Goal: Task Accomplishment & Management: Use online tool/utility

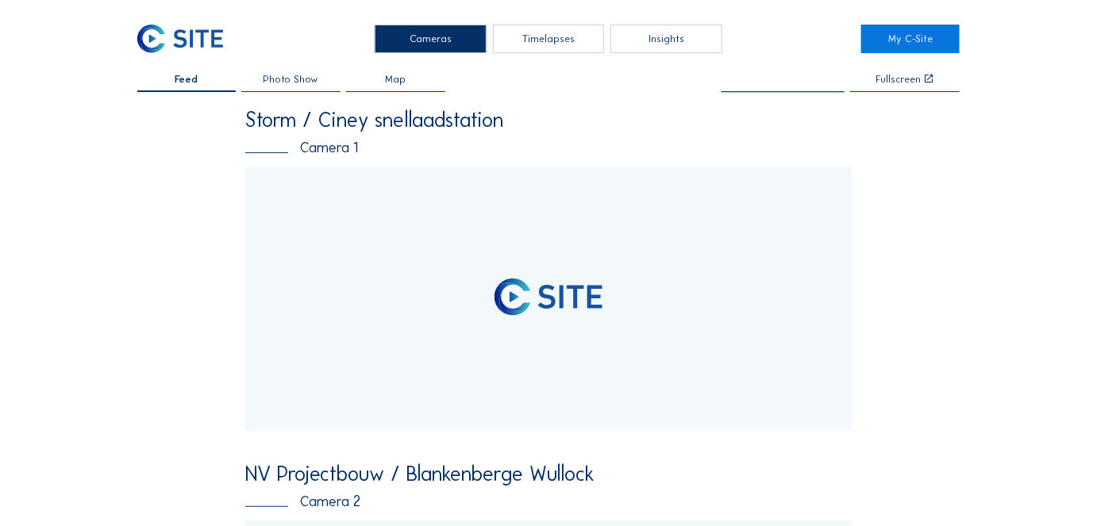
click at [776, 79] on input "text" at bounding box center [783, 80] width 123 height 11
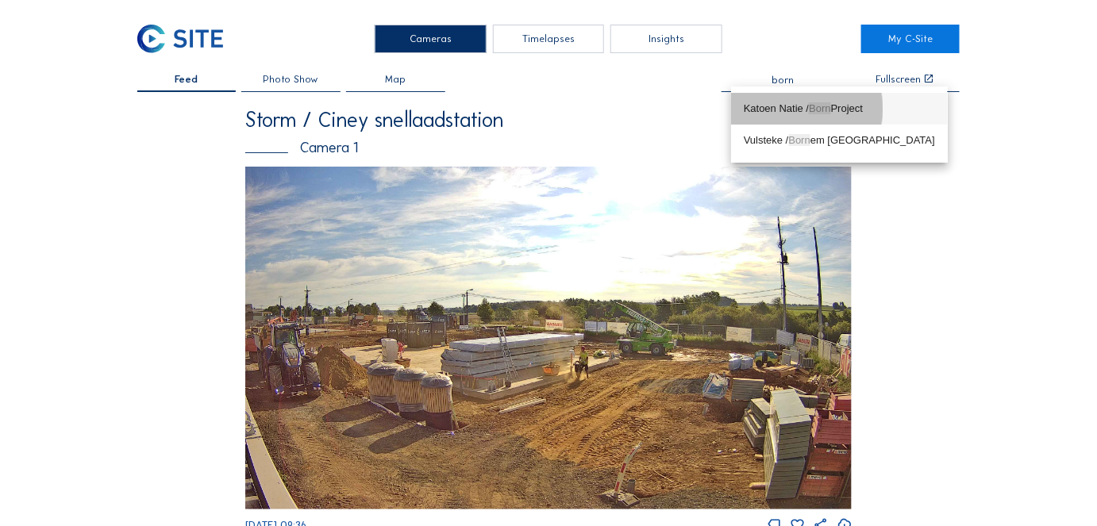
click at [775, 109] on div "Katoen Natie / Born Project" at bounding box center [839, 108] width 191 height 13
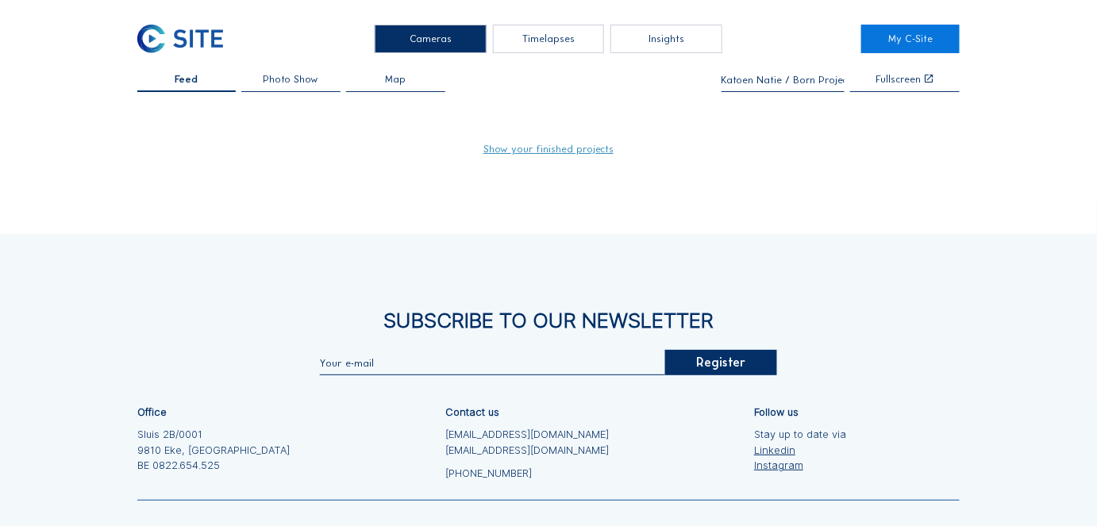
type input "Katoen Natie / Born Project"
click at [521, 148] on link "Show your finished projects" at bounding box center [549, 149] width 130 height 10
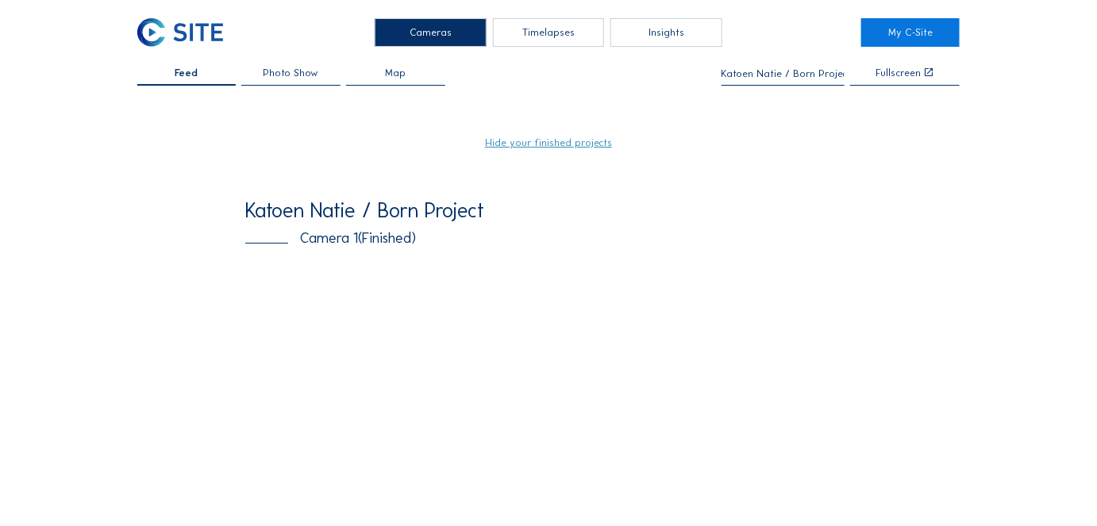
scroll to position [6, 0]
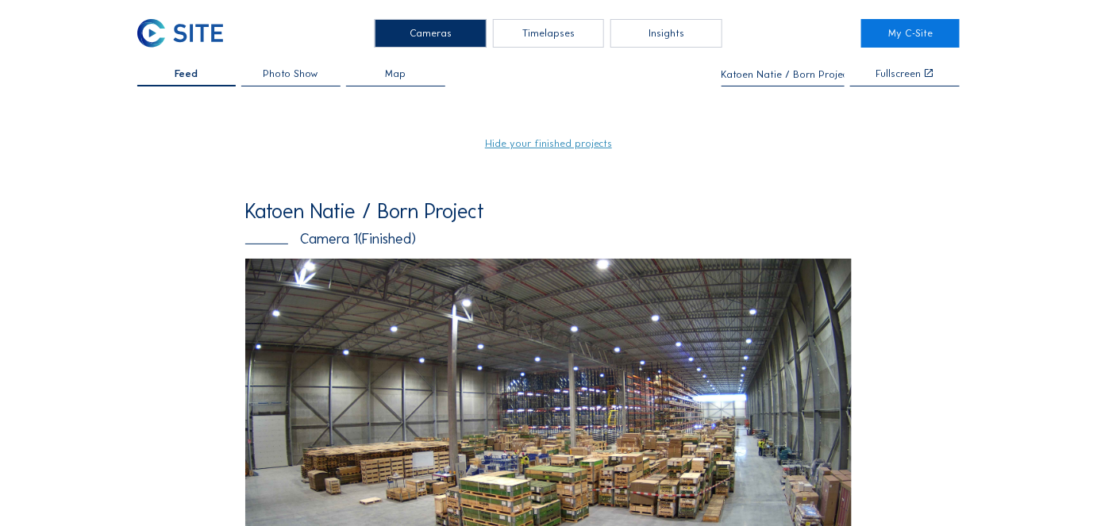
click at [275, 75] on span "Photo Show" at bounding box center [292, 74] width 56 height 10
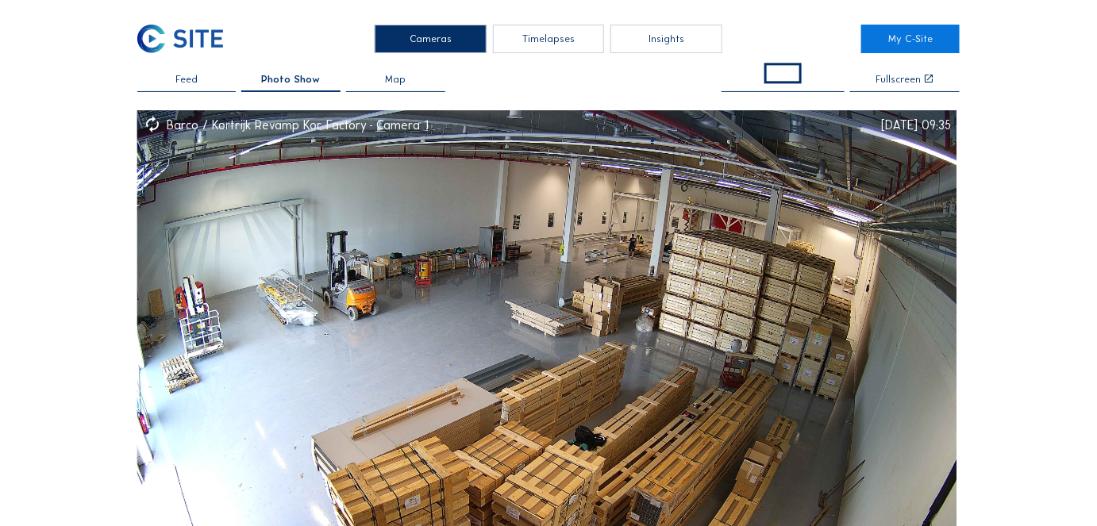
click at [784, 70] on span at bounding box center [783, 73] width 37 height 21
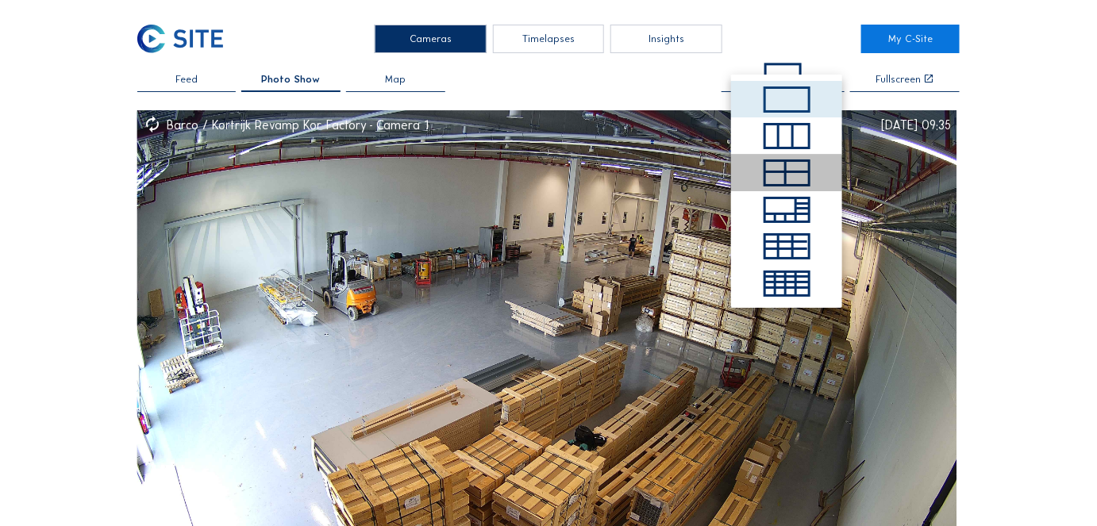
click at [772, 181] on div at bounding box center [776, 178] width 21 height 11
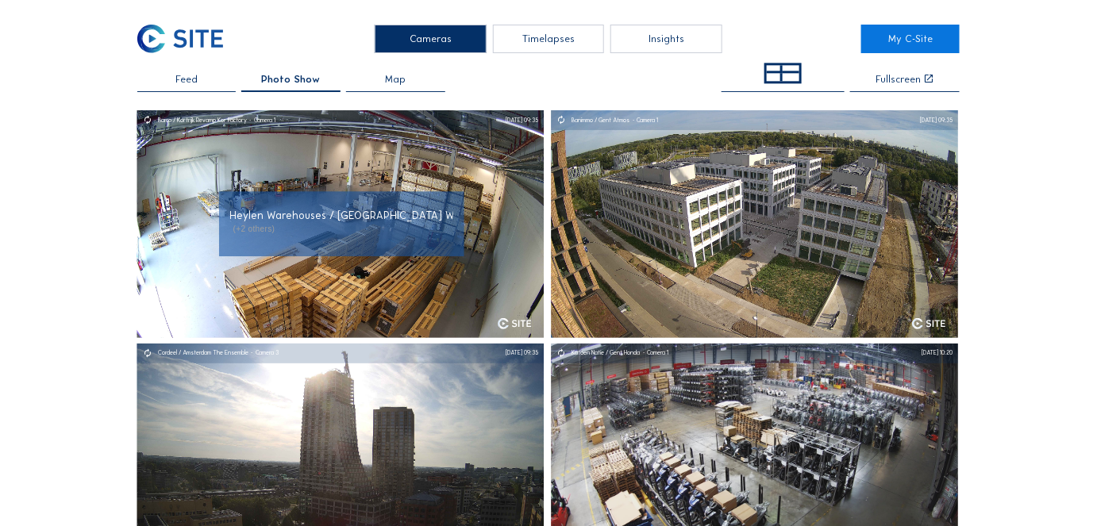
click at [433, 218] on span "Heylen Warehouses / Puttershoek Werf Waterfront - Camera 2, ..." at bounding box center [413, 216] width 367 height 13
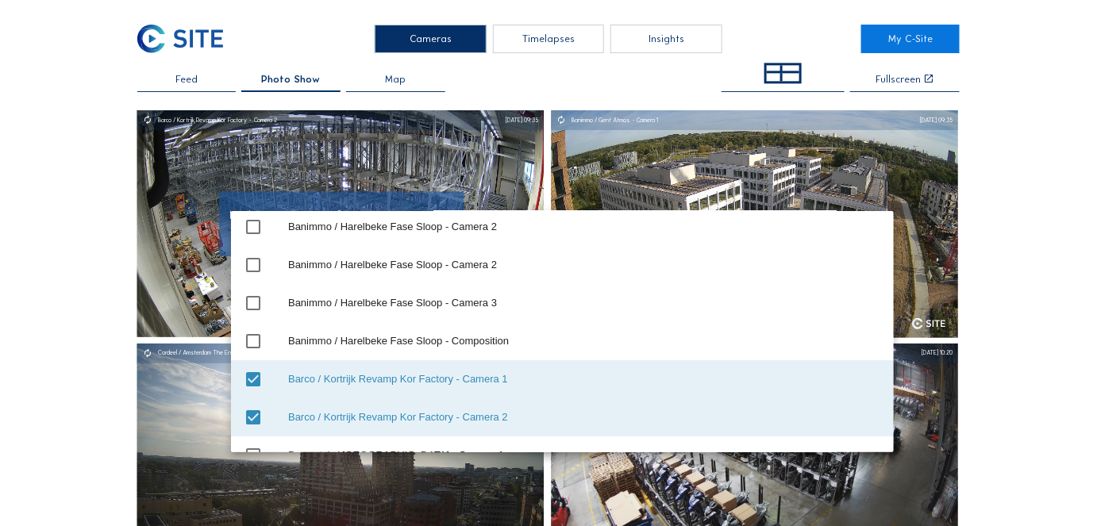
scroll to position [3978, 0]
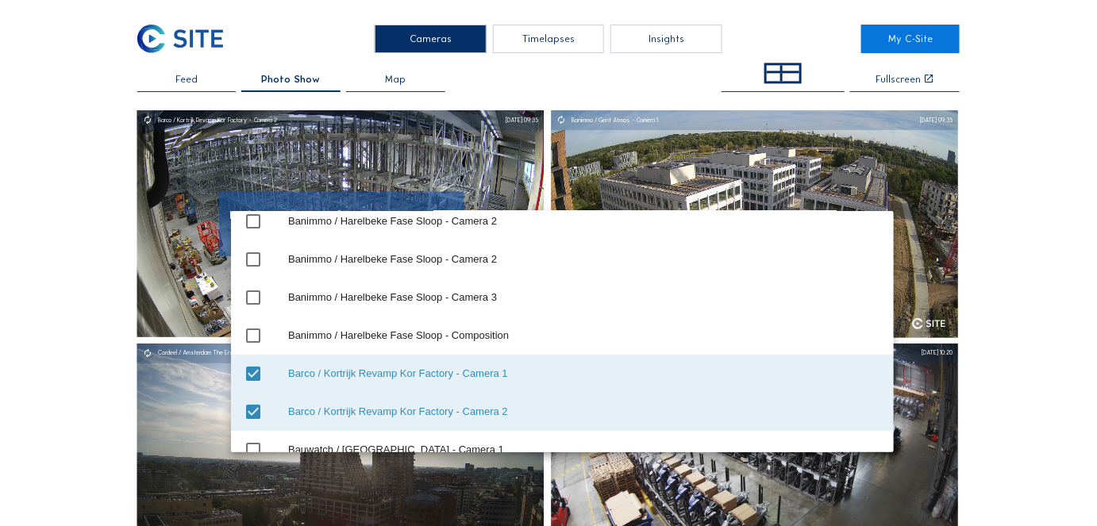
click at [247, 372] on icon "check_box" at bounding box center [253, 373] width 19 height 19
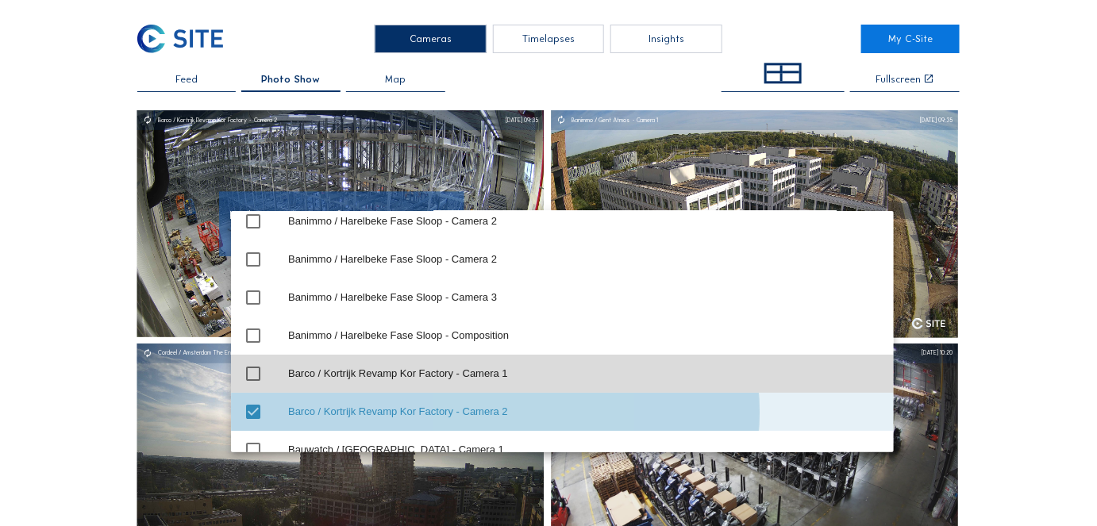
click at [250, 418] on icon "check_box" at bounding box center [253, 412] width 19 height 19
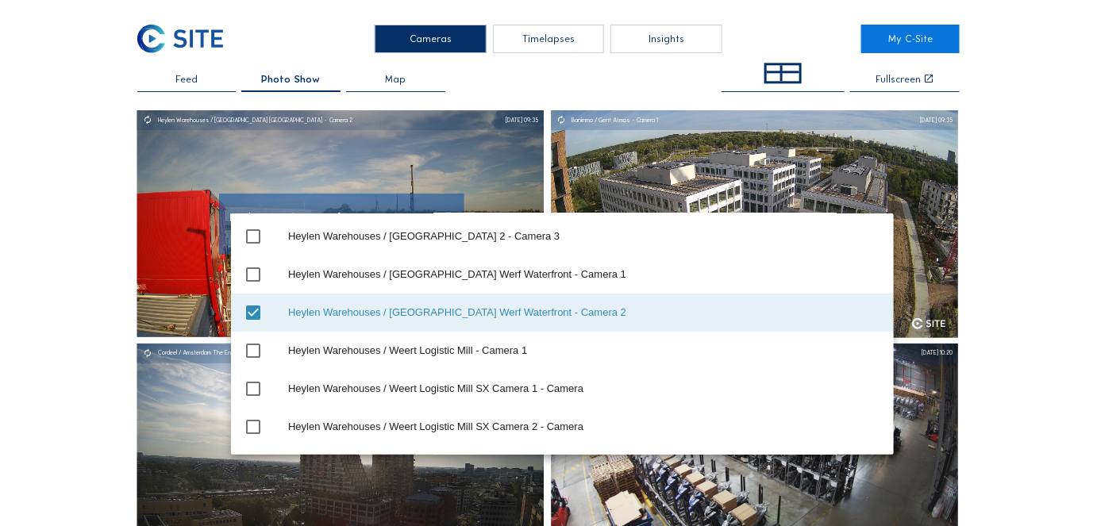
scroll to position [14258, 0]
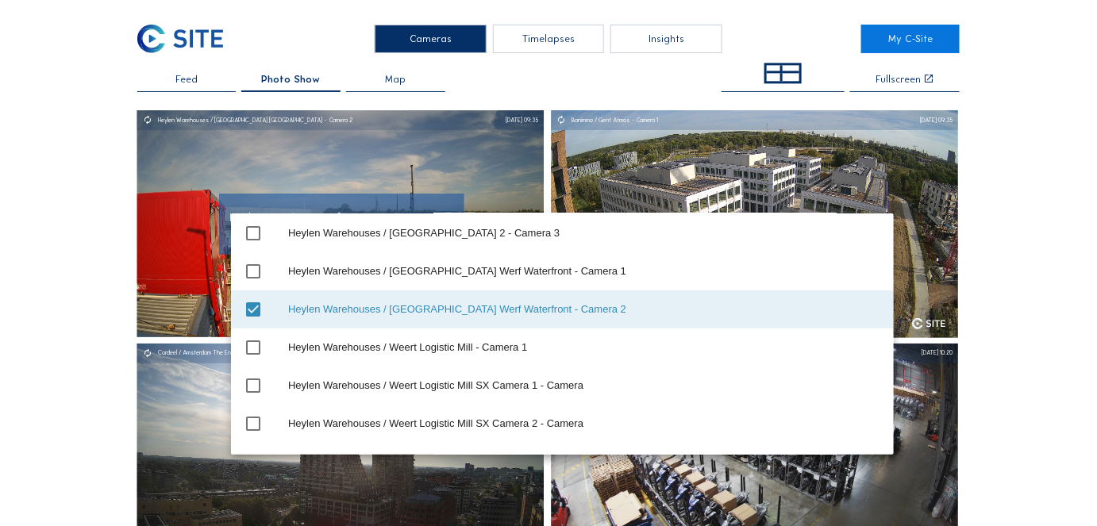
click at [256, 307] on icon "check_box" at bounding box center [253, 309] width 19 height 19
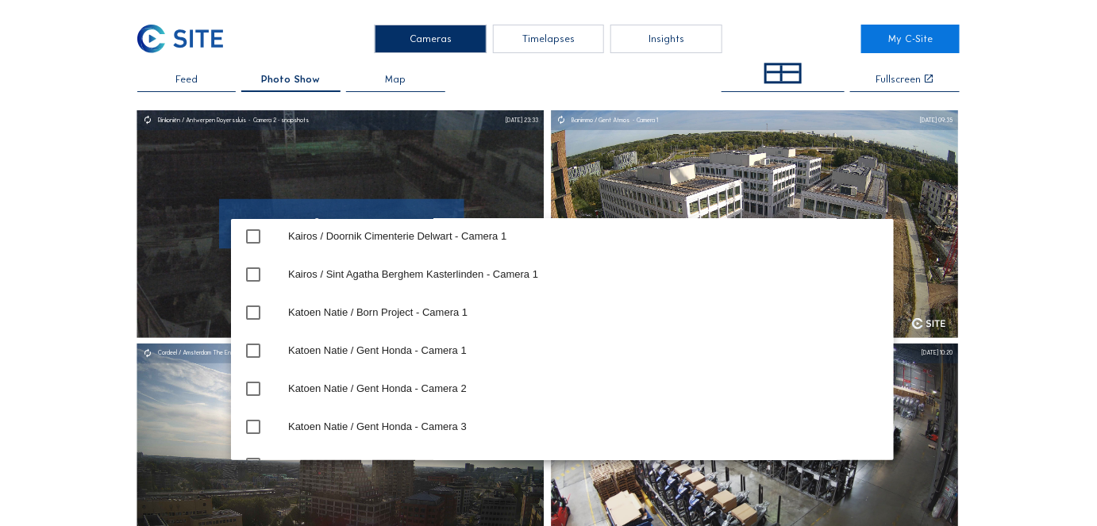
scroll to position [16623, 0]
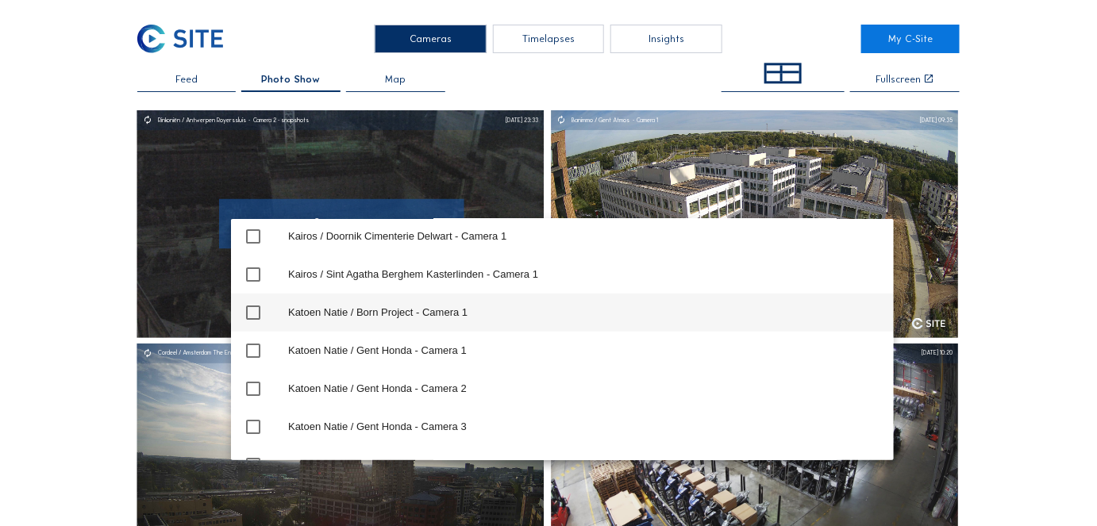
click at [248, 311] on icon "check_box_outline_blank" at bounding box center [253, 312] width 19 height 19
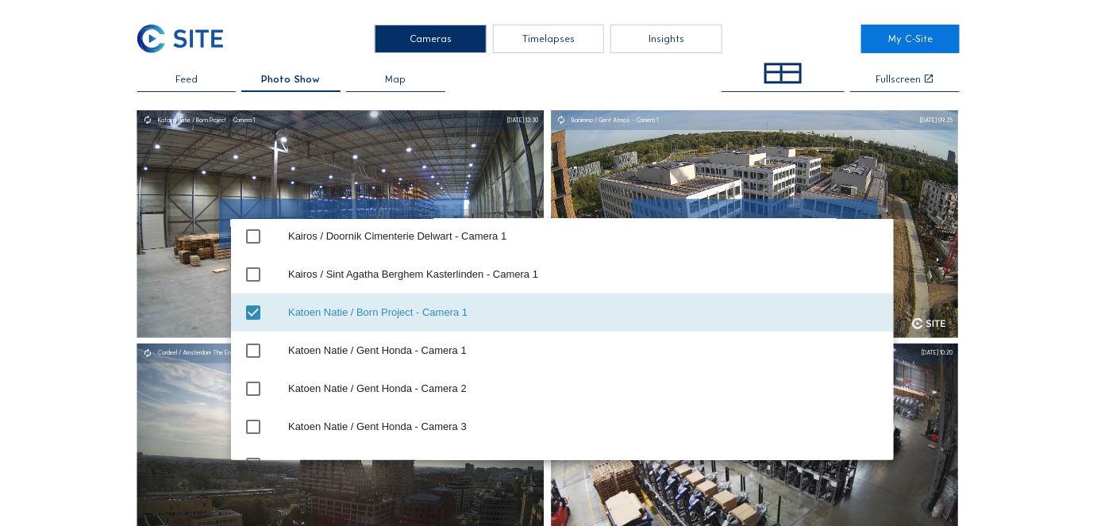
click at [772, 211] on div "Banimmo / Gent Atmos - Camera 1" at bounding box center [755, 224] width 245 height 50
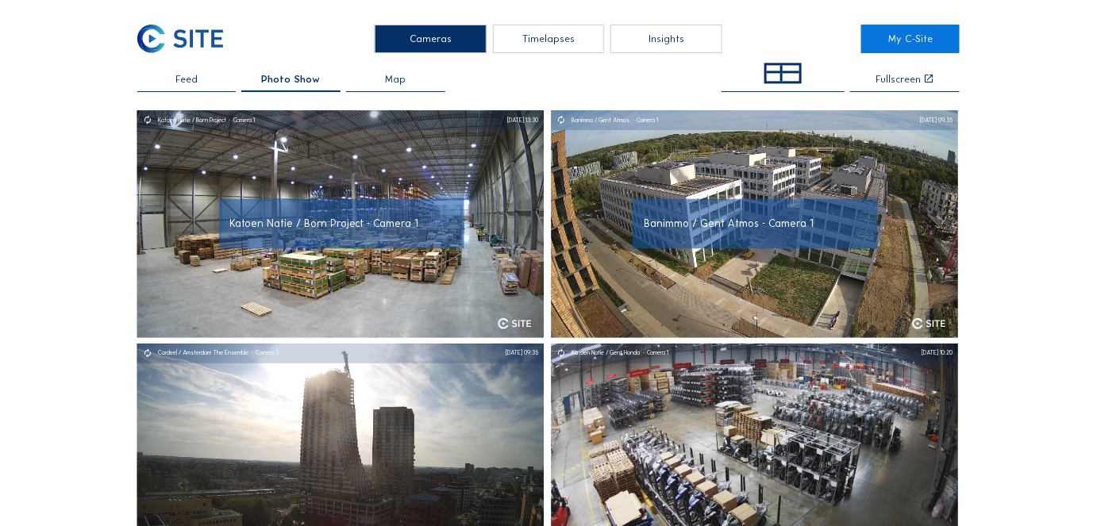
click at [752, 226] on span "Banimmo / Gent Atmos - Camera 1" at bounding box center [729, 224] width 170 height 13
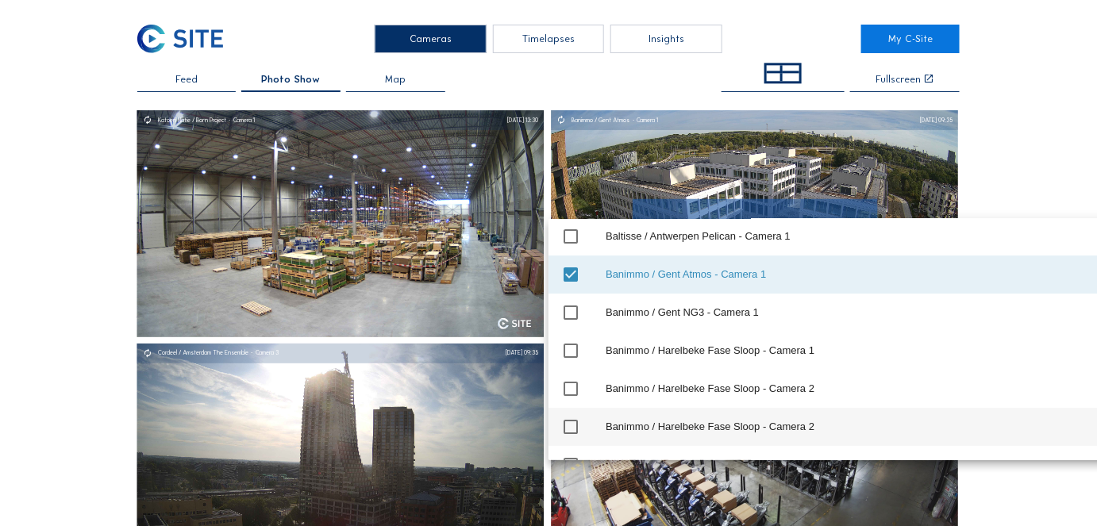
scroll to position [3802, 0]
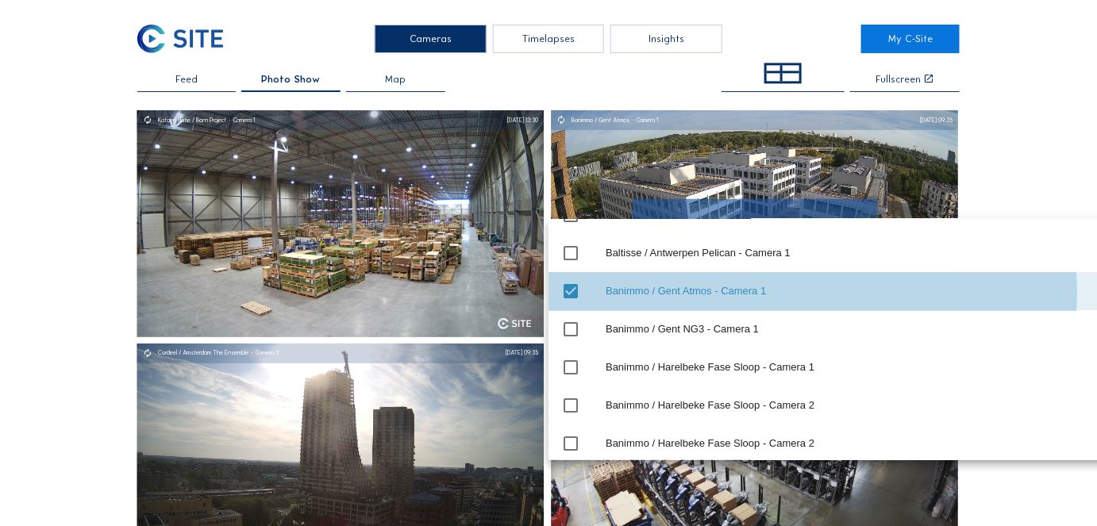
click at [567, 291] on icon "check_box" at bounding box center [570, 291] width 19 height 19
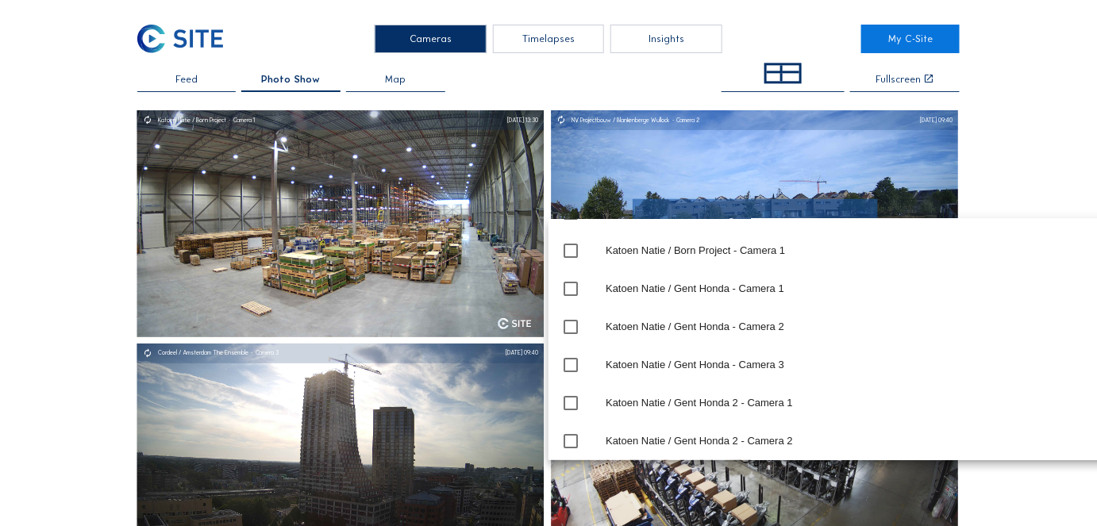
scroll to position [16686, 0]
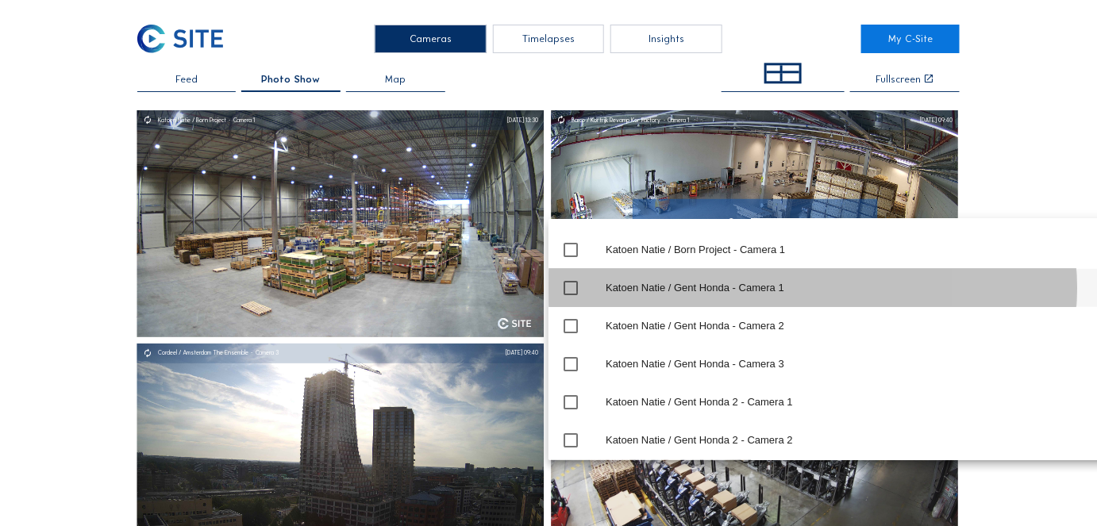
click at [567, 291] on icon "check_box_outline_blank" at bounding box center [570, 288] width 19 height 19
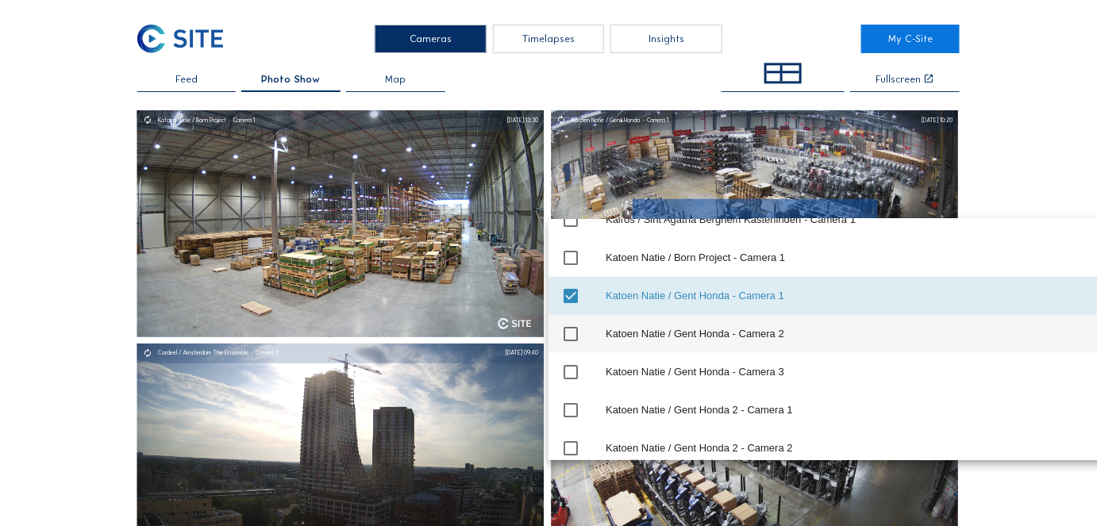
scroll to position [16676, 0]
click at [569, 329] on icon "check_box_outline_blank" at bounding box center [570, 335] width 19 height 19
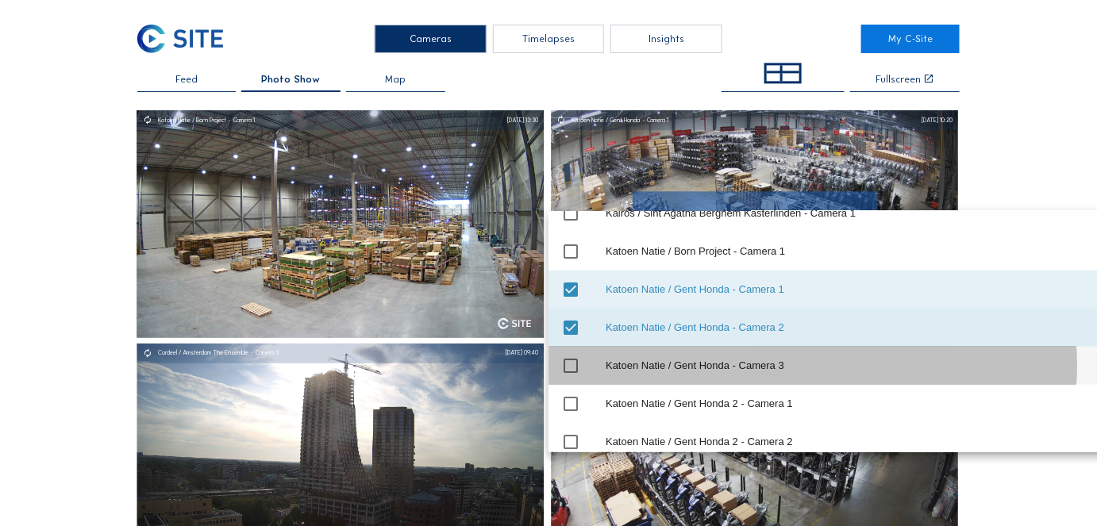
click at [570, 370] on icon "check_box_outline_blank" at bounding box center [570, 365] width 19 height 19
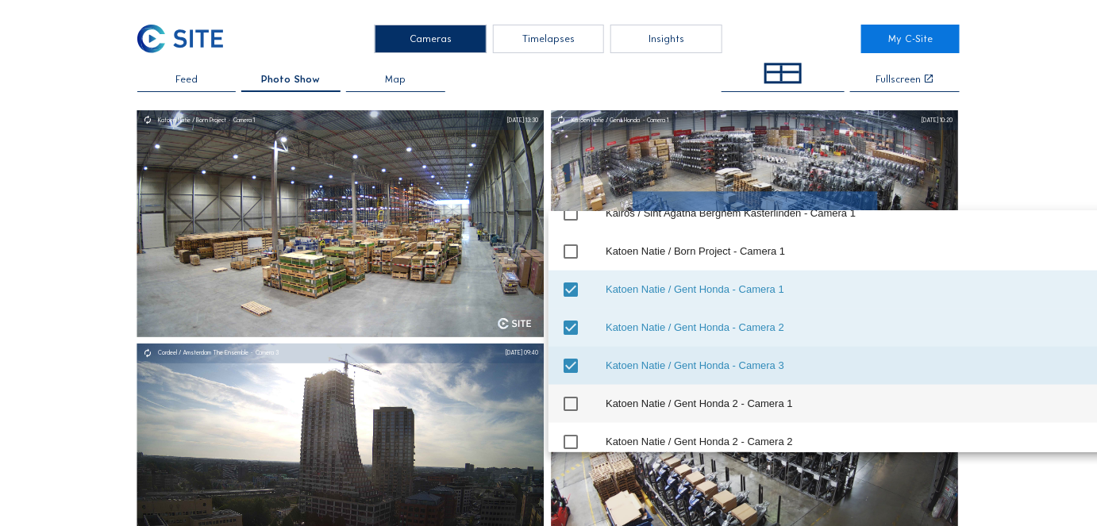
click at [572, 400] on icon "check_box_outline_blank" at bounding box center [570, 404] width 19 height 19
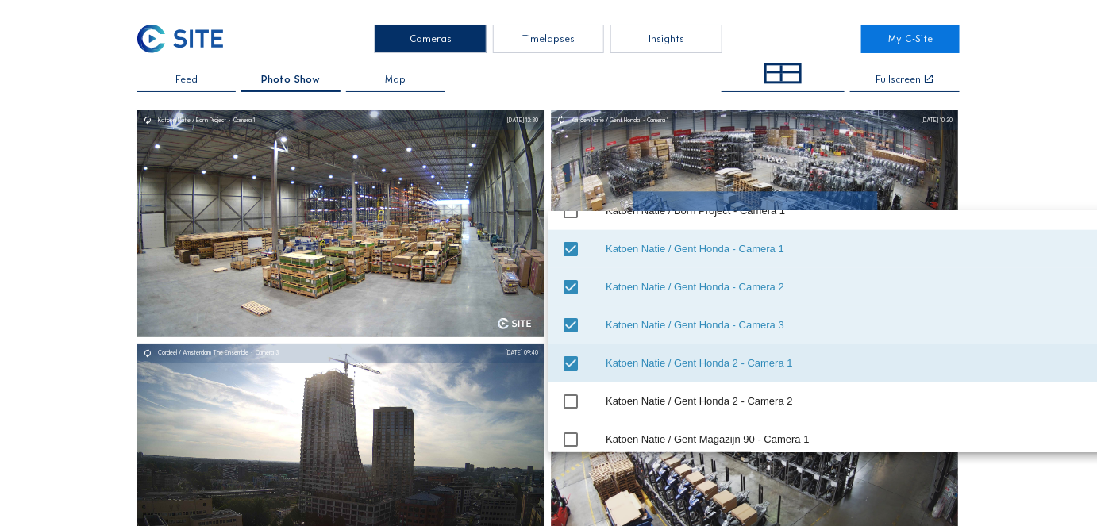
scroll to position [16719, 0]
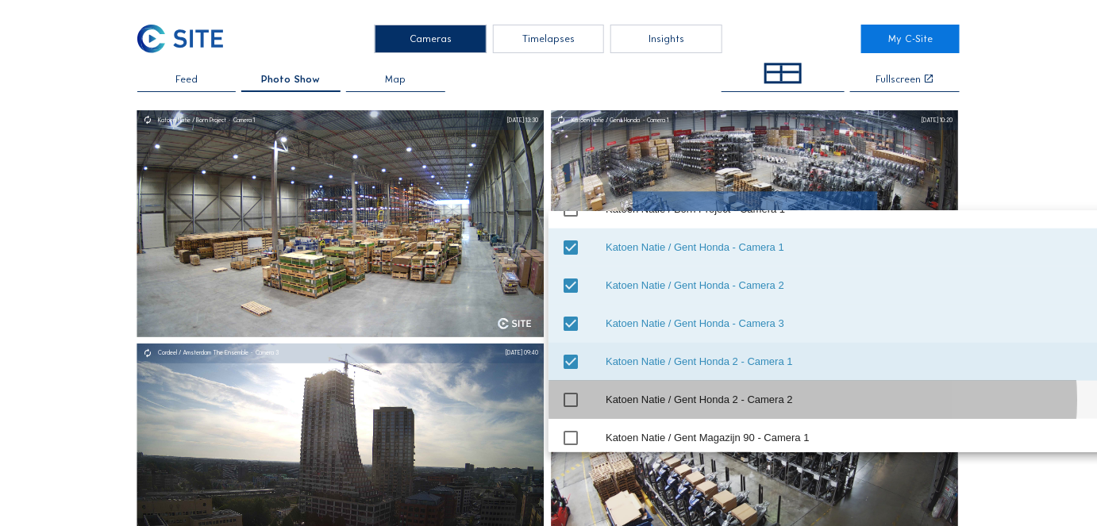
click at [572, 400] on icon "check_box_outline_blank" at bounding box center [570, 400] width 19 height 19
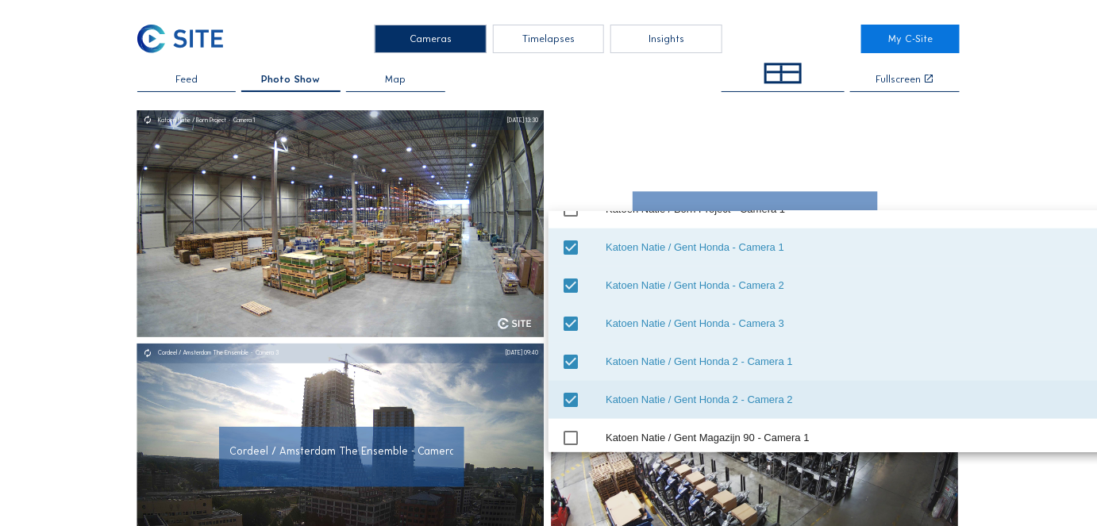
click at [325, 447] on div "Cordeel / Amsterdam The Ensemble - Camera 3" at bounding box center [341, 457] width 245 height 60
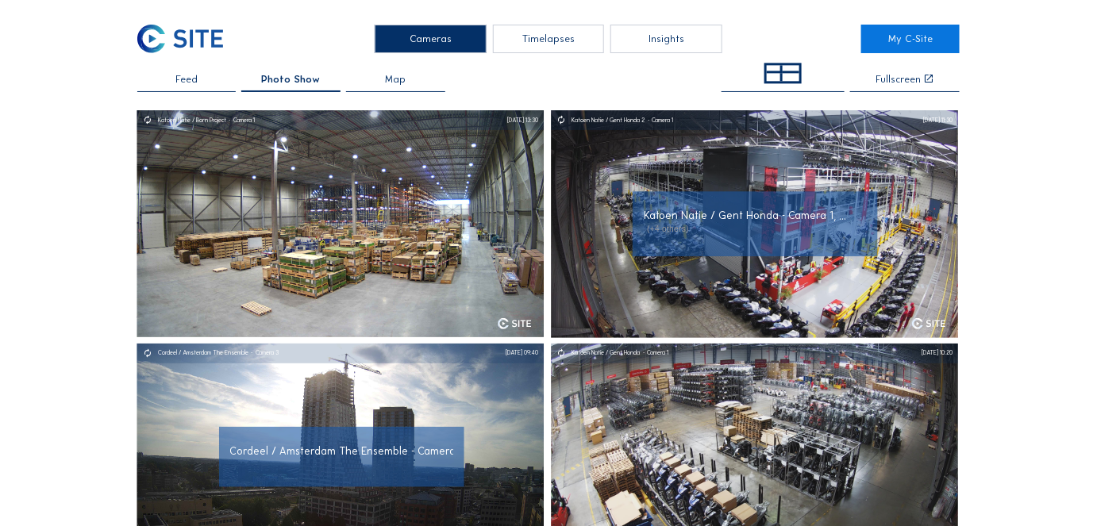
click at [317, 458] on span "Cordeel / Amsterdam The Ensemble - Camera 3" at bounding box center [347, 451] width 235 height 13
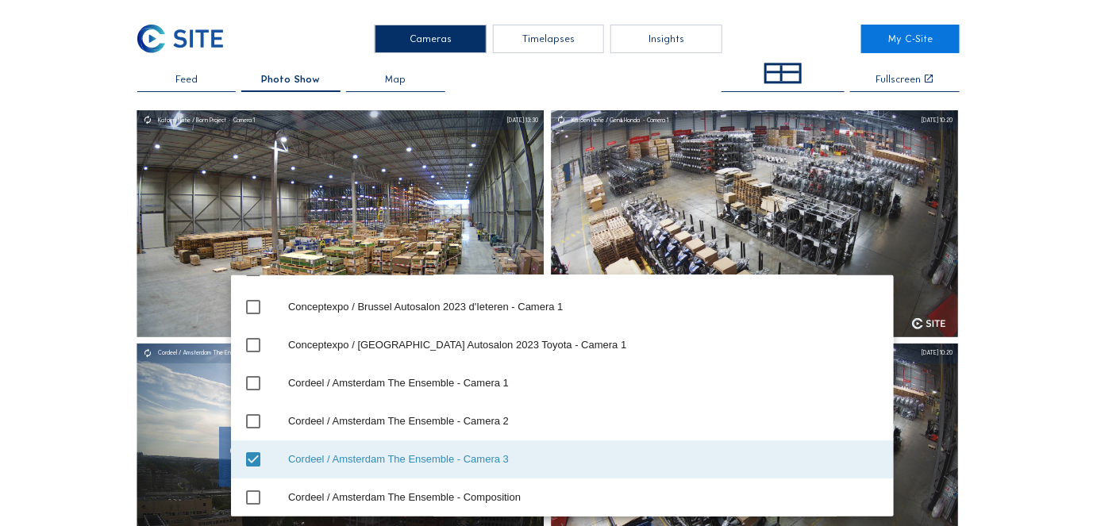
scroll to position [7579, 0]
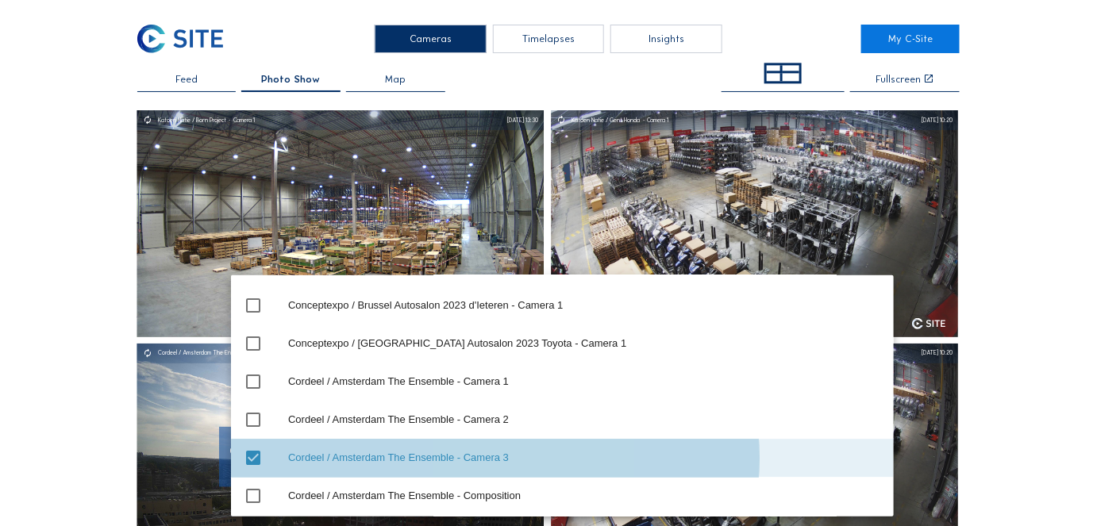
click at [248, 462] on icon "check_box" at bounding box center [253, 458] width 19 height 19
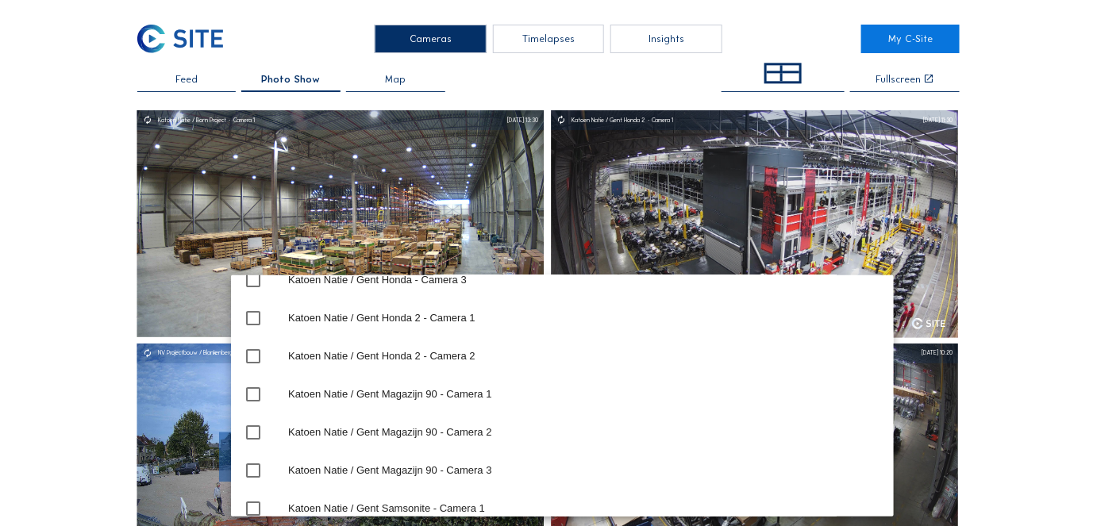
scroll to position [16826, 0]
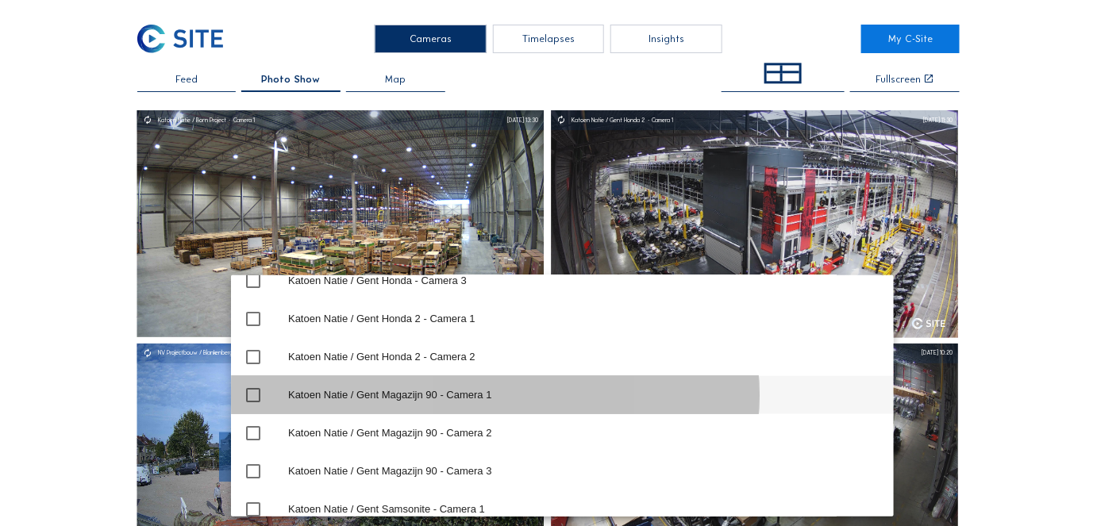
click at [248, 390] on icon "check_box_outline_blank" at bounding box center [253, 395] width 19 height 19
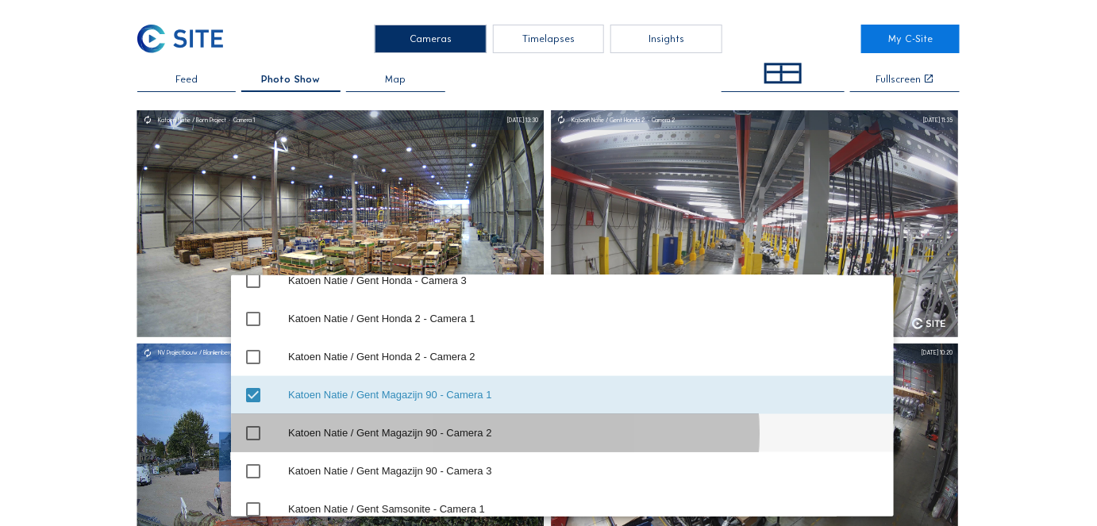
click at [248, 435] on icon "check_box_outline_blank" at bounding box center [253, 433] width 19 height 19
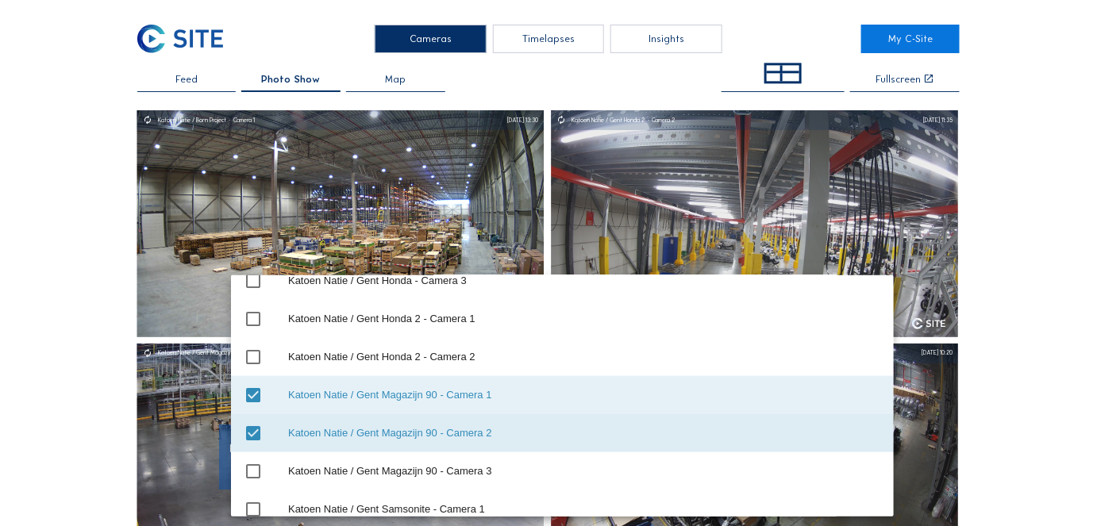
click at [819, 475] on div "Katoen Natie / Gent Honda - Camera 1" at bounding box center [755, 458] width 245 height 50
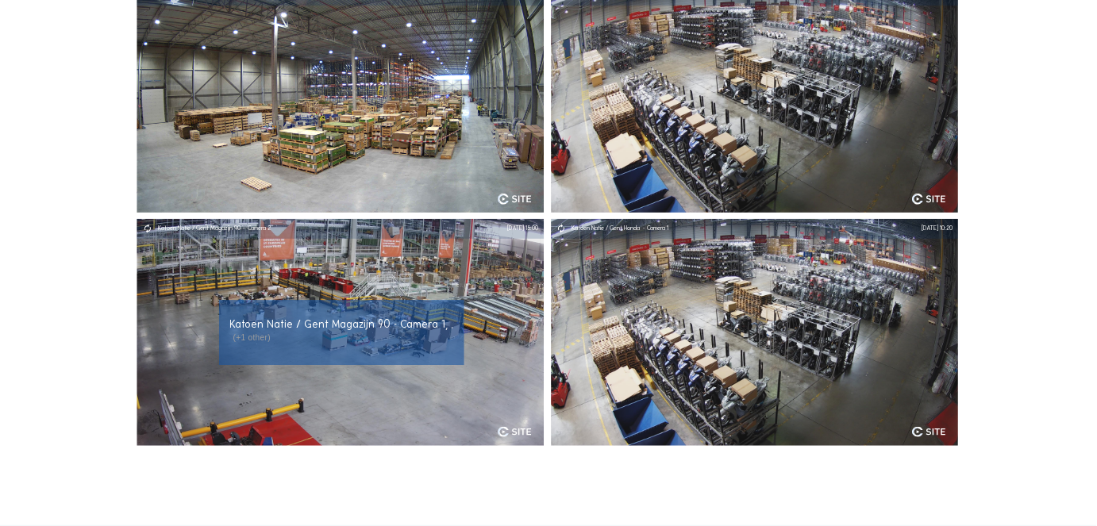
scroll to position [127, 0]
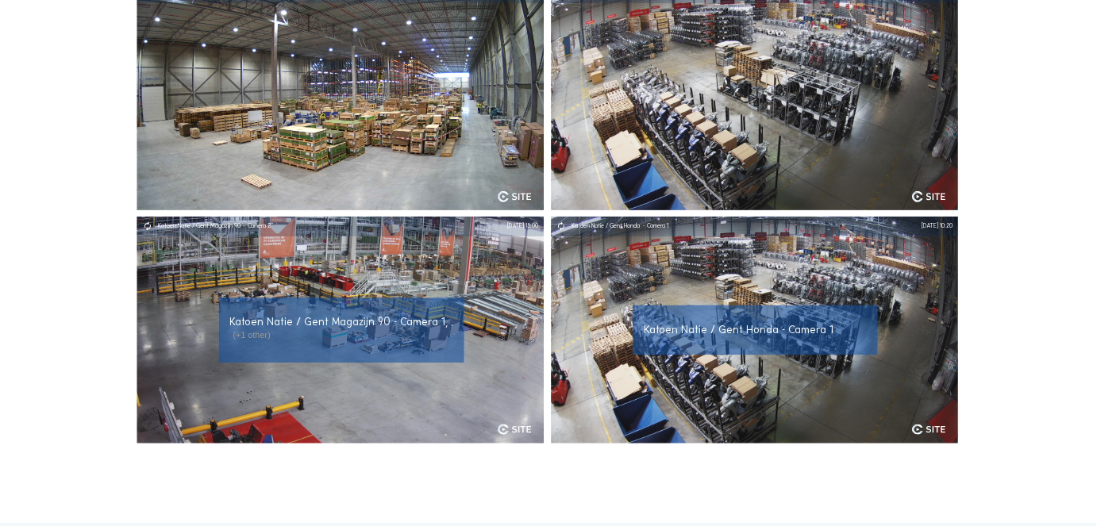
click at [697, 329] on span "Katoen Natie / Gent Honda - Camera 1" at bounding box center [739, 329] width 190 height 13
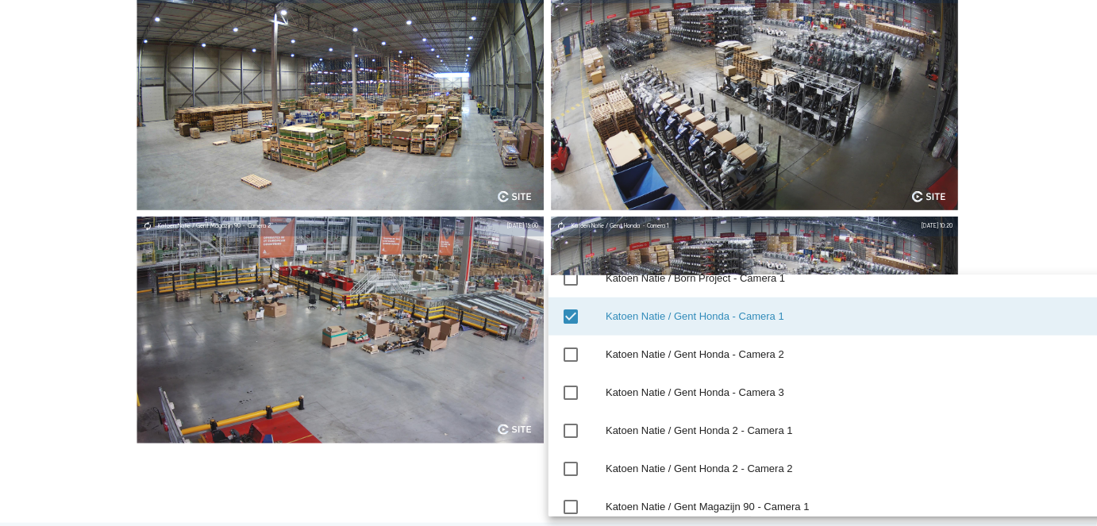
scroll to position [16715, 0]
click at [567, 318] on icon "check_box" at bounding box center [570, 315] width 19 height 19
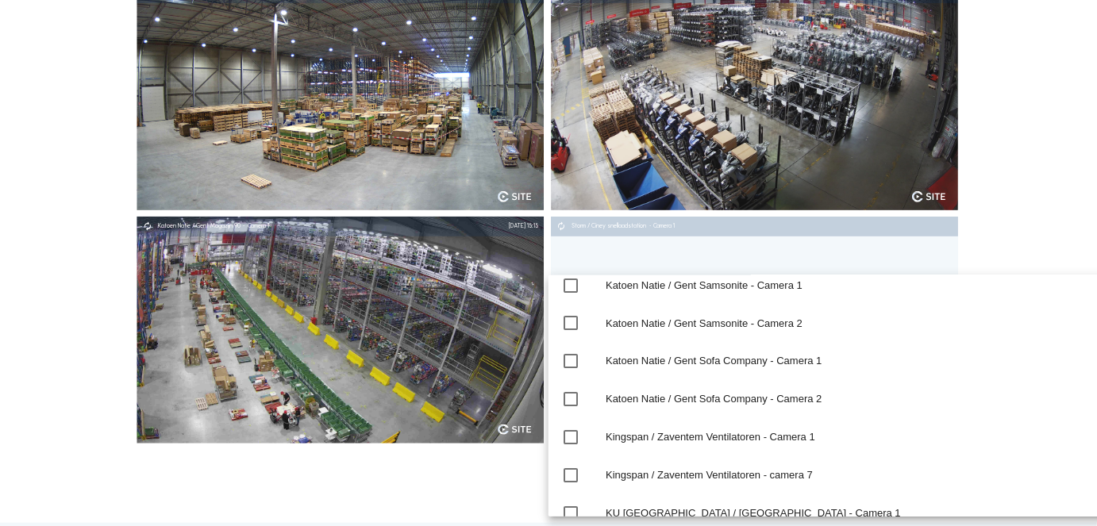
scroll to position [17062, 0]
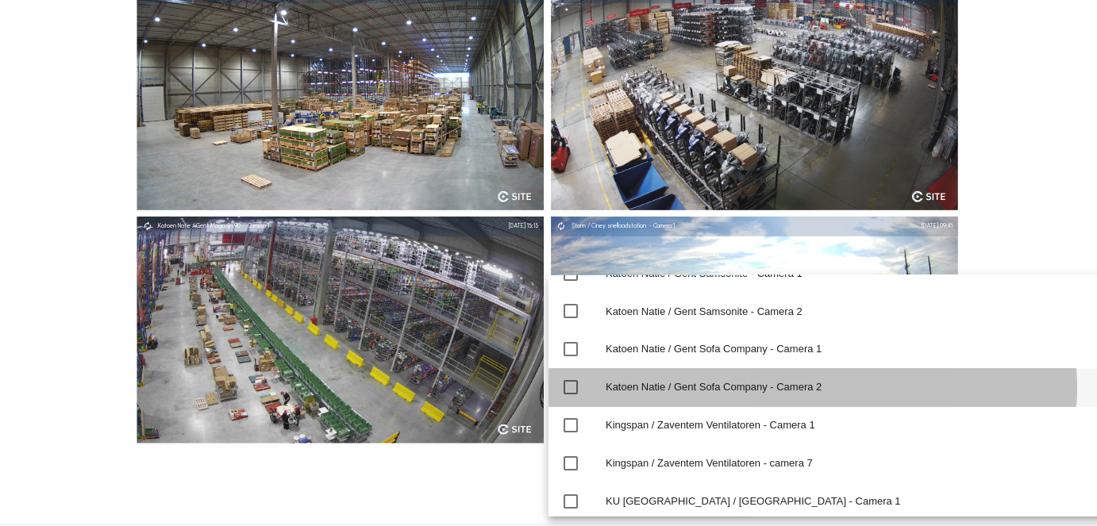
click at [568, 383] on icon "check_box_outline_blank" at bounding box center [570, 388] width 19 height 19
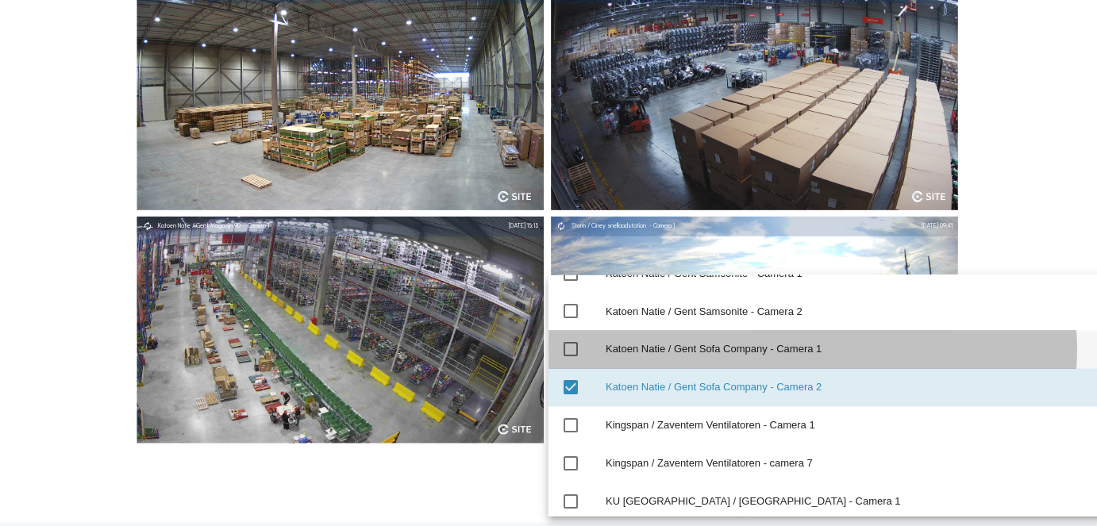
click at [569, 349] on icon "check_box_outline_blank" at bounding box center [570, 350] width 19 height 19
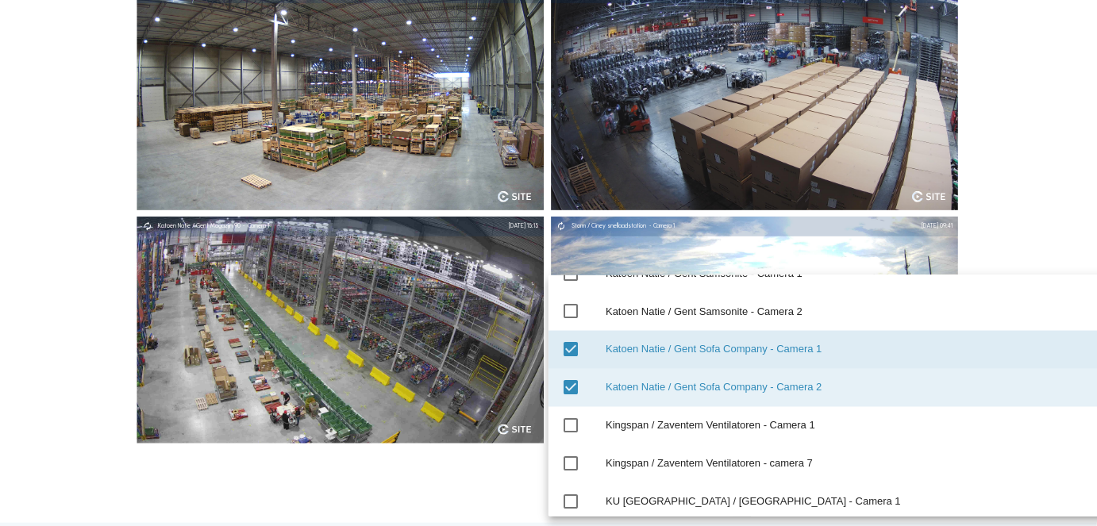
click at [58, 248] on div "Cameras Timelapses Insights My C-Site Feed Photo Show Map Fullscreen Katoen Nat…" at bounding box center [548, 406] width 1097 height 1067
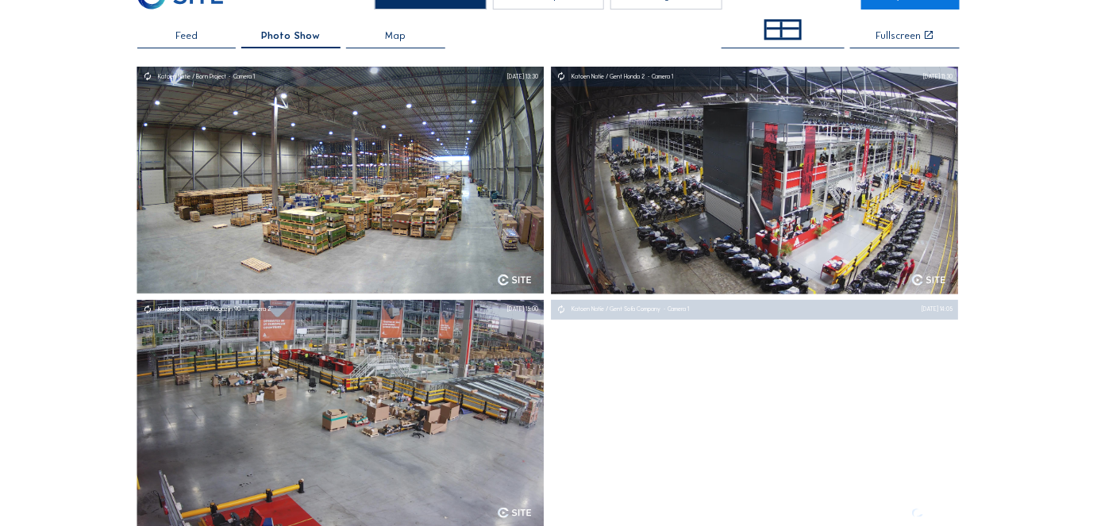
scroll to position [42, 0]
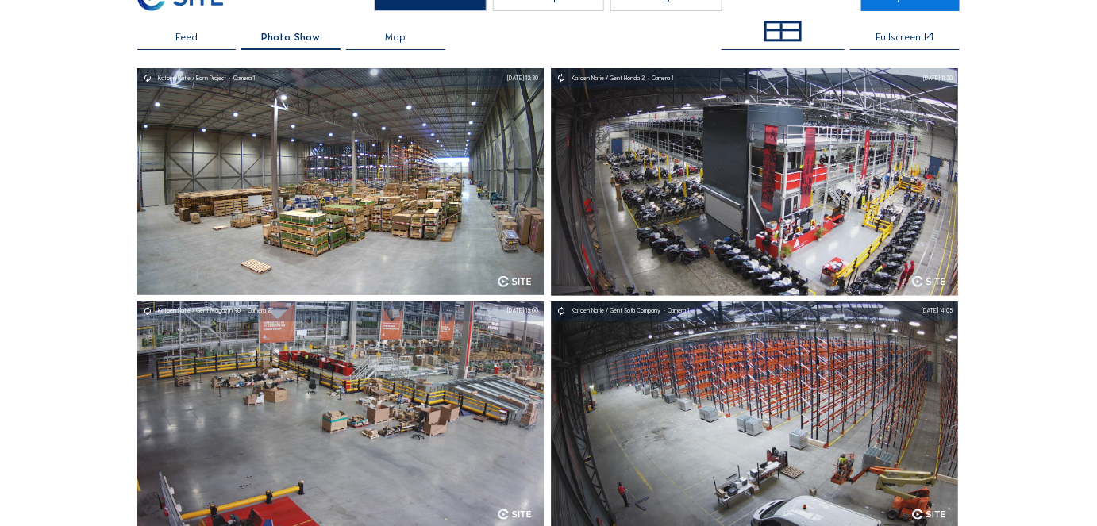
click at [393, 43] on span "Map" at bounding box center [395, 38] width 21 height 10
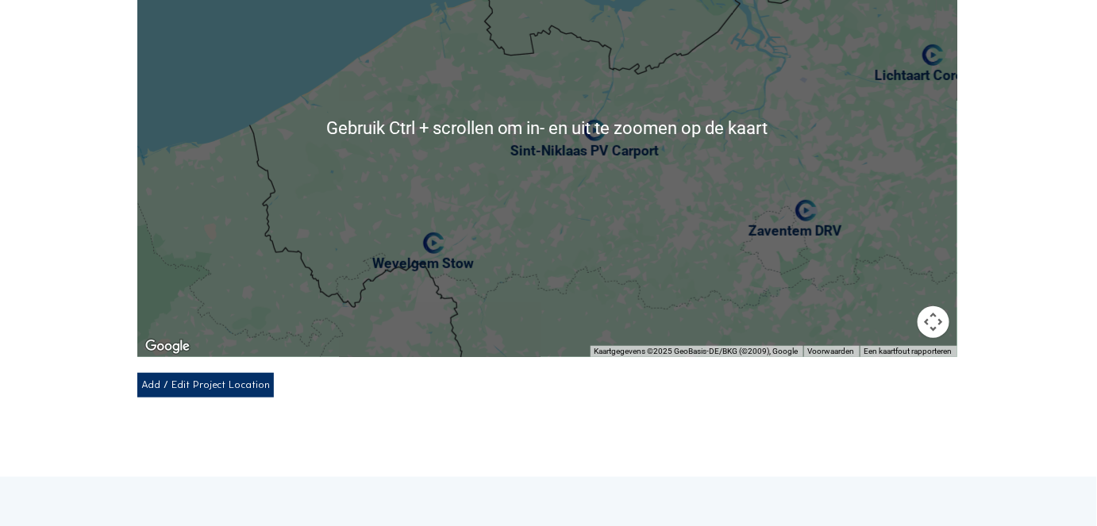
scroll to position [212, 0]
click at [224, 379] on div "Add / Edit Project Location" at bounding box center [205, 384] width 137 height 25
select select
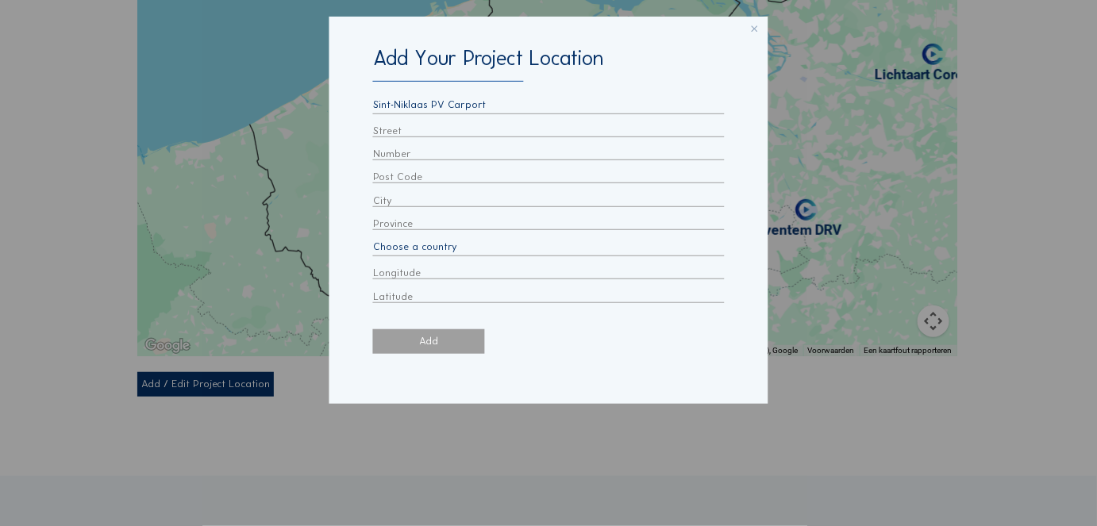
click at [426, 98] on select "Sint-Niklaas PV Carport [GEOGRAPHIC_DATA] - [GEOGRAPHIC_DATA] - [GEOGRAPHIC_DAT…" at bounding box center [548, 105] width 351 height 15
select select "[object Object]"
click at [373, 98] on select "Sint-Niklaas PV Carport [GEOGRAPHIC_DATA] - [GEOGRAPHIC_DATA] - [GEOGRAPHIC_DAT…" at bounding box center [548, 105] width 351 height 15
type input "Dendermondsesteenweg"
type input "48A/002"
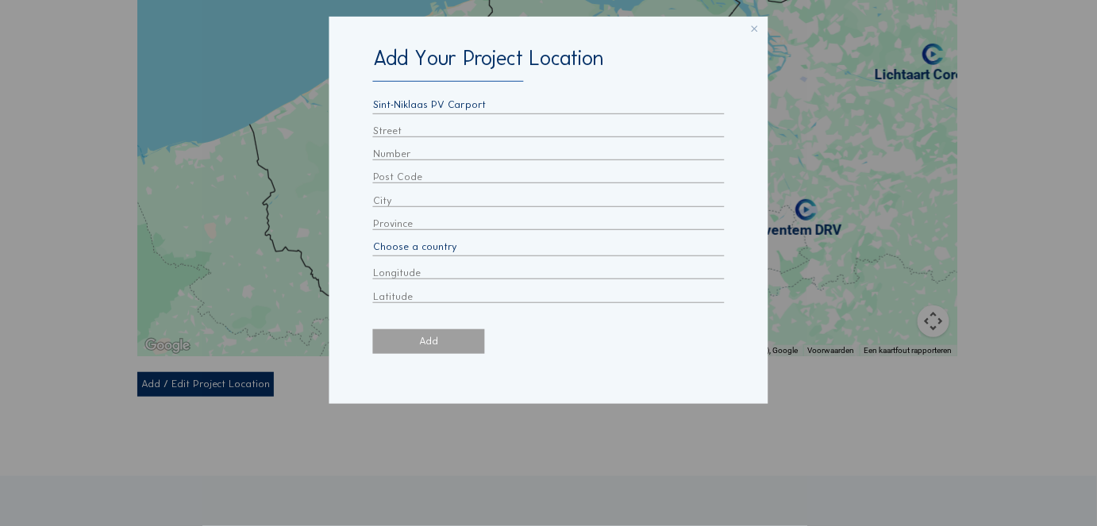
type input "9000"
type input "Ghent"
type input "Oost Vlaanderen"
select select "BE"
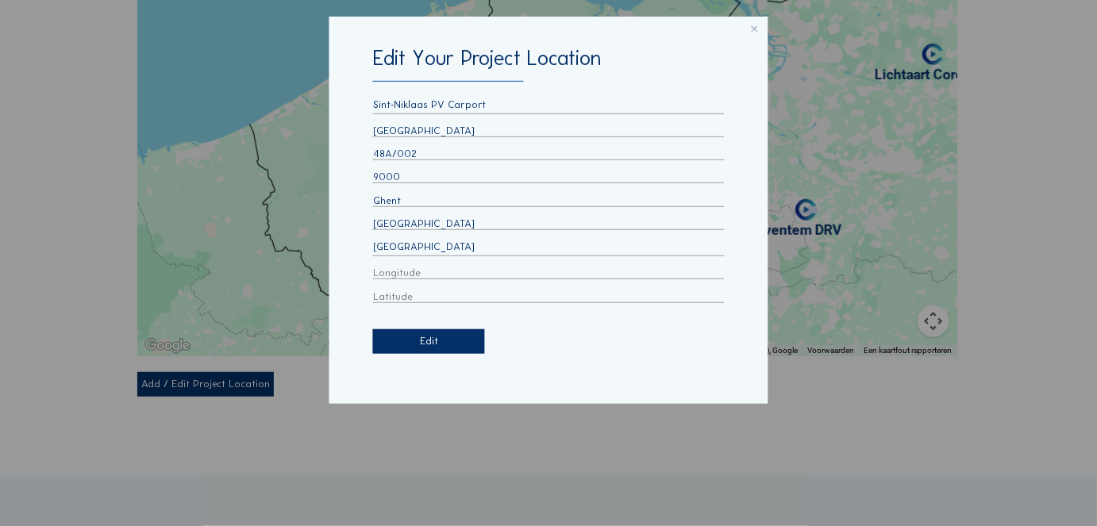
click at [453, 125] on input "Dendermondsesteenweg" at bounding box center [548, 131] width 351 height 12
type input "verloren van themaatweg"
click at [385, 150] on input "48A/002" at bounding box center [548, 154] width 351 height 12
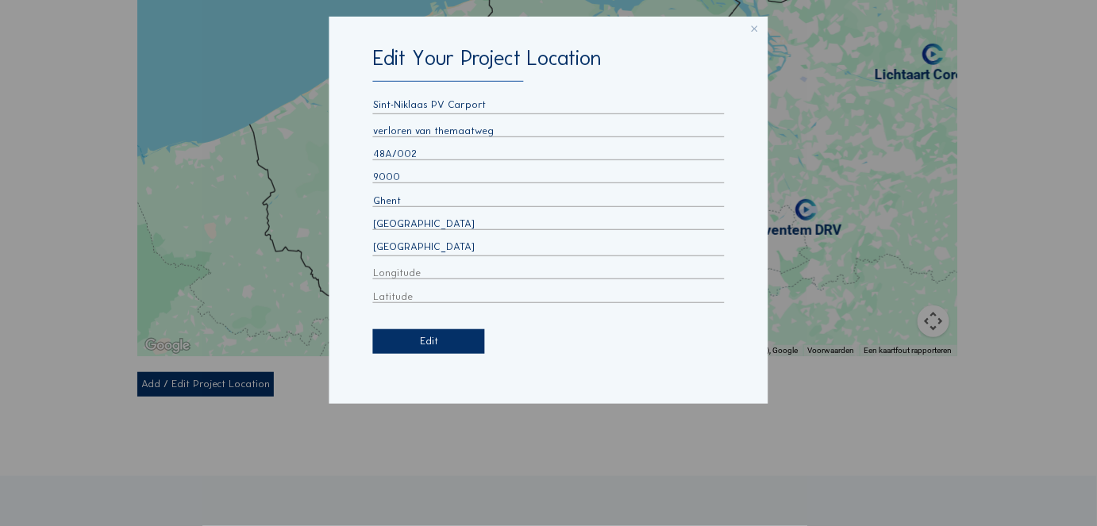
click at [385, 150] on input "48A/002" at bounding box center [548, 154] width 351 height 12
type input "9"
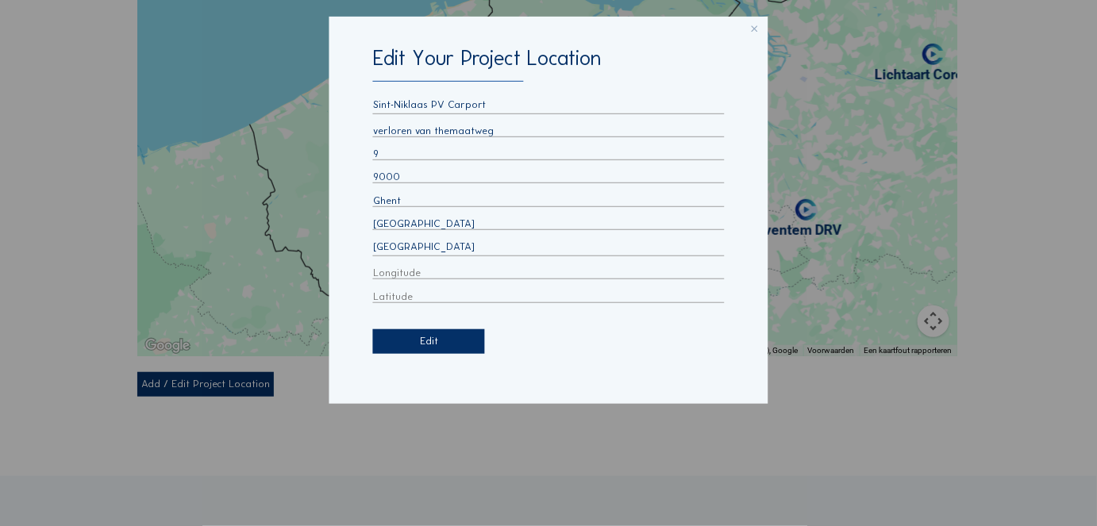
click at [396, 179] on input "9000" at bounding box center [548, 177] width 351 height 12
click at [398, 171] on input "9000" at bounding box center [548, 177] width 351 height 12
type input "2161"
click at [382, 190] on div "Sint-Niklaas PV Carport Wijnegem Shoppingcenter Anderlecht - Westland Antwerpen…" at bounding box center [548, 200] width 351 height 205
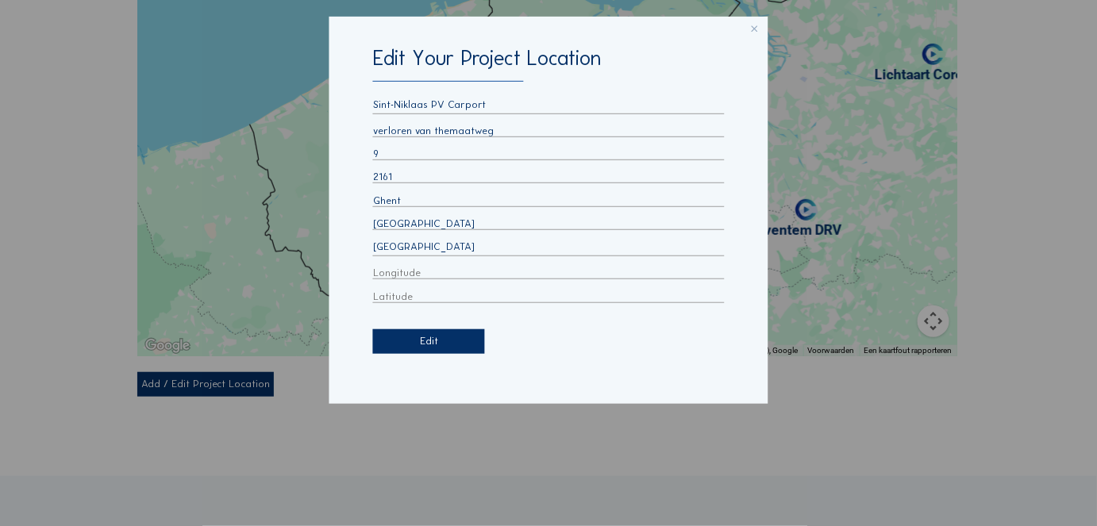
click at [381, 220] on input "Oost Vlaanderen" at bounding box center [548, 224] width 351 height 12
click at [383, 195] on input "Ghent" at bounding box center [548, 201] width 351 height 12
type input "Born"
click at [383, 214] on div "Sint-Niklaas PV Carport Wijnegem Shoppingcenter Anderlecht - Westland Antwerpen…" at bounding box center [548, 200] width 351 height 205
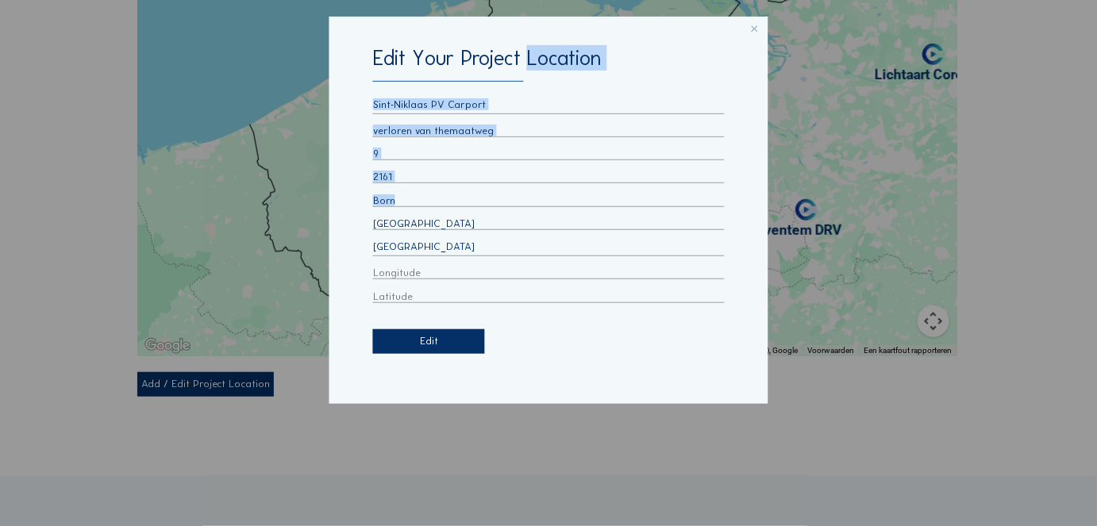
click at [383, 214] on div "Sint-Niklaas PV Carport Wijnegem Shoppingcenter Anderlecht - Westland Antwerpen…" at bounding box center [548, 200] width 351 height 205
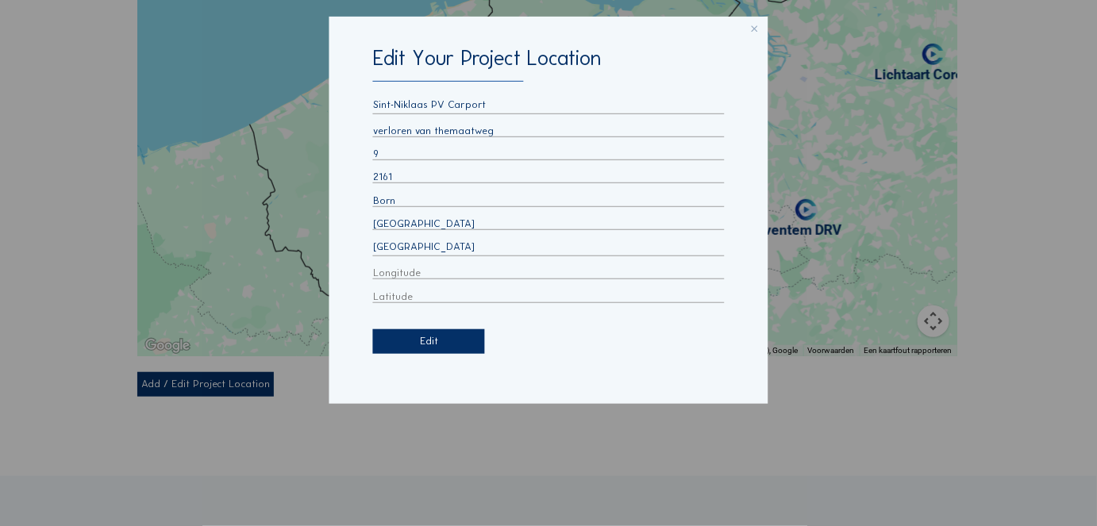
click at [382, 227] on input "Oost Vlaanderen" at bounding box center [548, 224] width 351 height 12
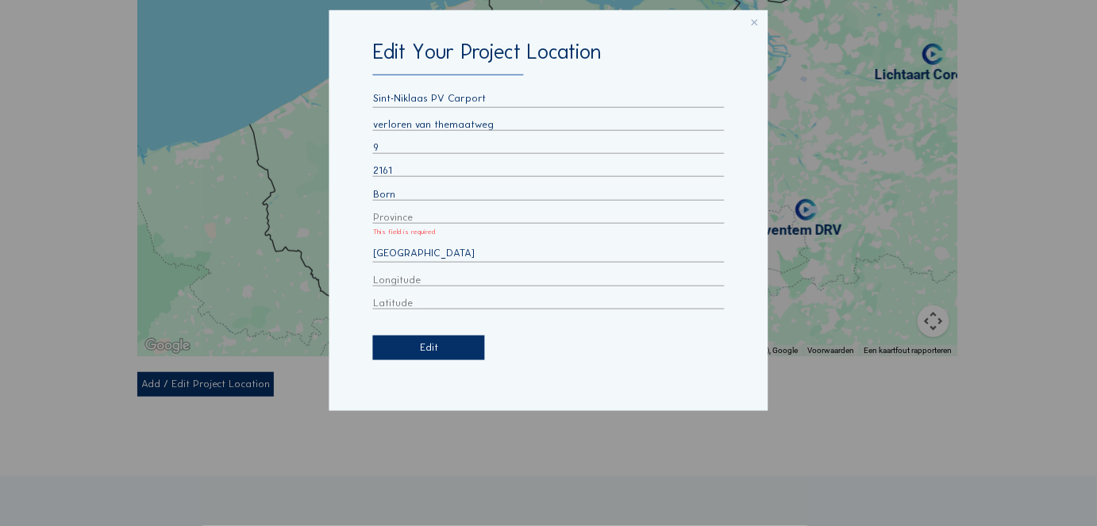
click at [395, 257] on select "Belgium Denmark France Germany United Kingdom Italy Luxembourg Netherlands Pola…" at bounding box center [548, 254] width 351 height 15
select select "NL"
click at [395, 257] on select "Belgium Denmark France Germany United Kingdom Italy Luxembourg Netherlands Pola…" at bounding box center [548, 254] width 351 height 15
click at [383, 220] on input "This field is required" at bounding box center [548, 217] width 351 height 12
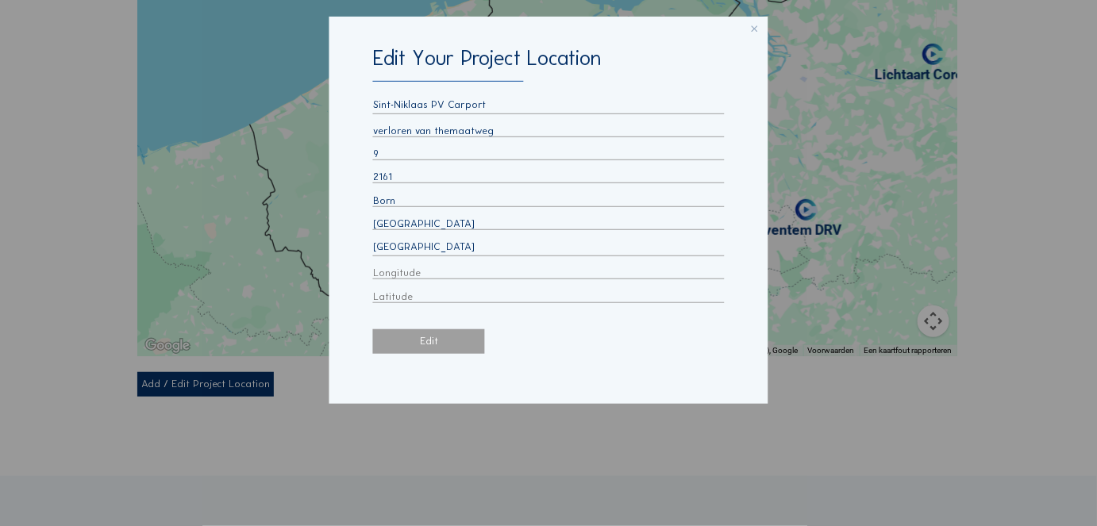
type input "Limburg"
click at [453, 267] on div "Sint-Niklaas PV Carport Wijnegem Shoppingcenter Anderlecht - Westland Antwerpen…" at bounding box center [548, 200] width 351 height 205
click at [420, 345] on div "Edit" at bounding box center [429, 341] width 112 height 25
type input "5.814695899999999"
type input "51.0529976"
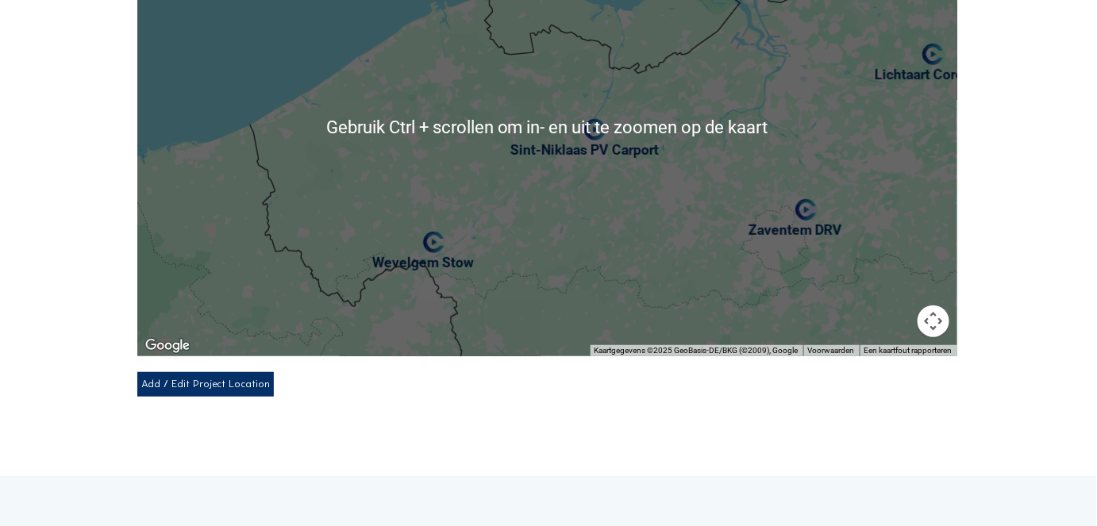
scroll to position [131, 0]
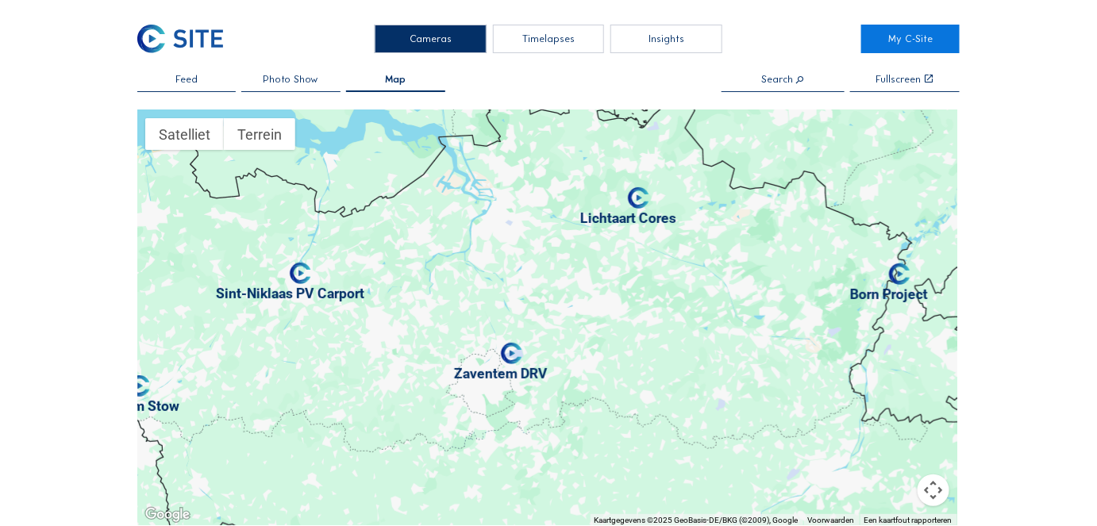
drag, startPoint x: 745, startPoint y: 339, endPoint x: 446, endPoint y: 290, distance: 302.5
click at [446, 290] on div at bounding box center [547, 317] width 820 height 415
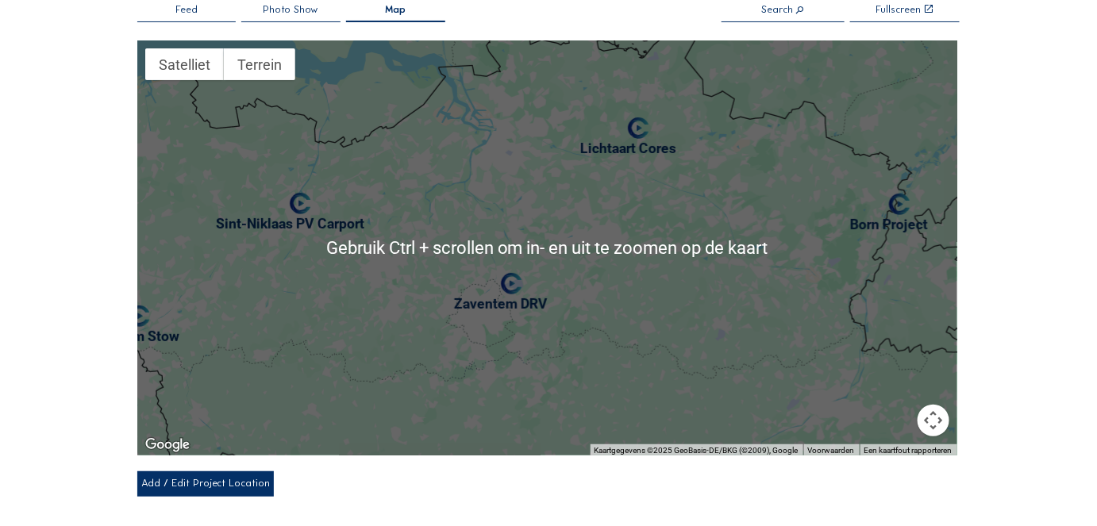
scroll to position [107, 0]
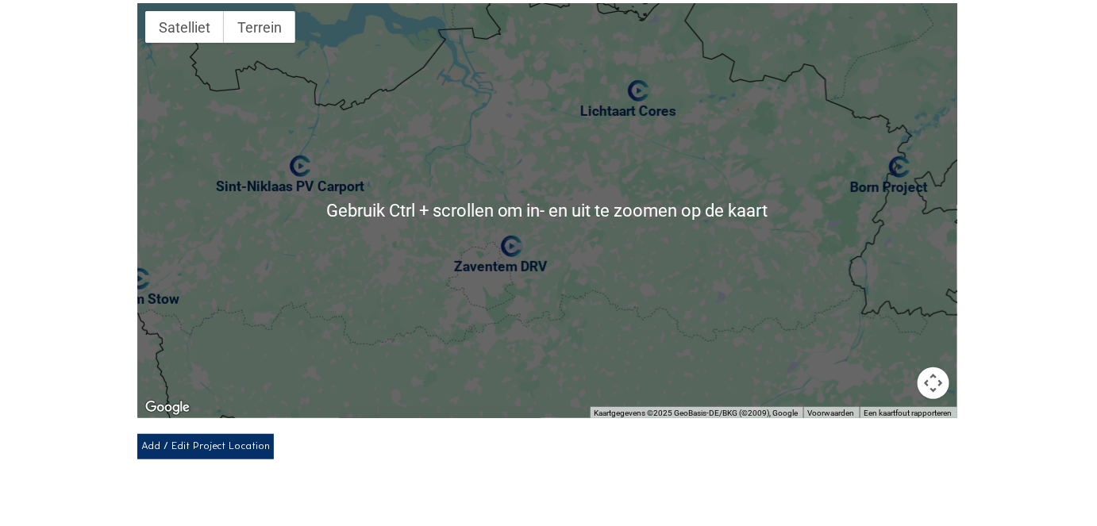
click at [197, 447] on div "Add / Edit Project Location" at bounding box center [205, 446] width 137 height 25
select select
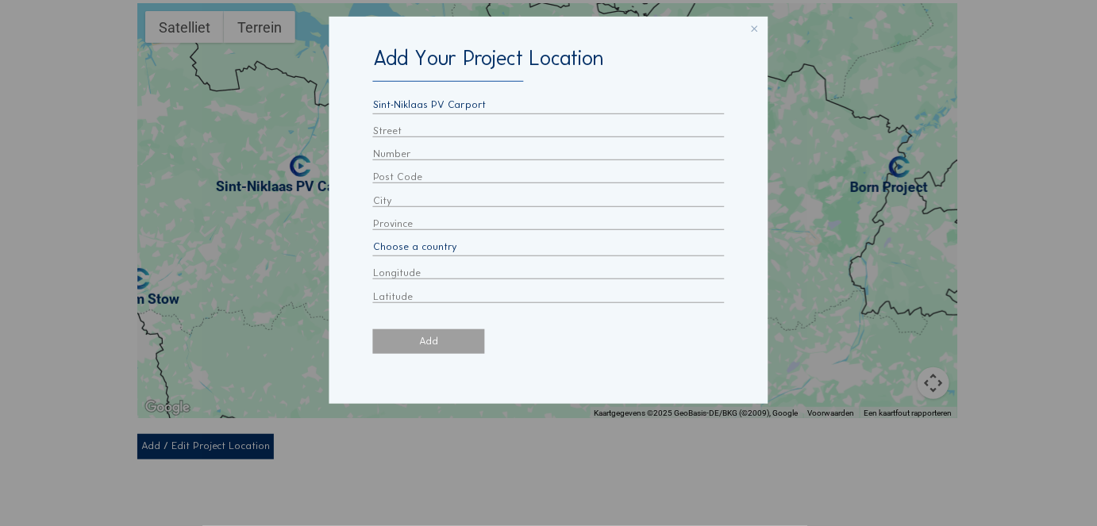
click at [433, 98] on select "Sint-Niklaas PV Carport [GEOGRAPHIC_DATA] - [GEOGRAPHIC_DATA] - [GEOGRAPHIC_DAT…" at bounding box center [548, 105] width 351 height 15
select select "[object Object]"
click at [373, 98] on select "Sint-Niklaas PV Carport [GEOGRAPHIC_DATA] - [GEOGRAPHIC_DATA] - [GEOGRAPHIC_DAT…" at bounding box center [548, 105] width 351 height 15
type input "Dendermondsesteenweg"
type input "48A/002"
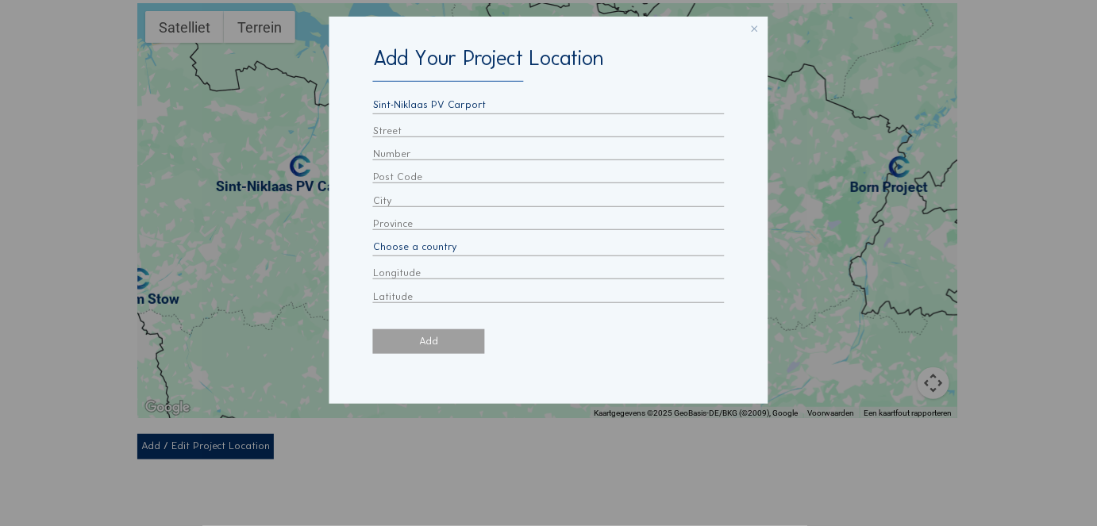
type input "9000"
type input "Ghent"
type input "Oost Vlaanderen"
select select "BE"
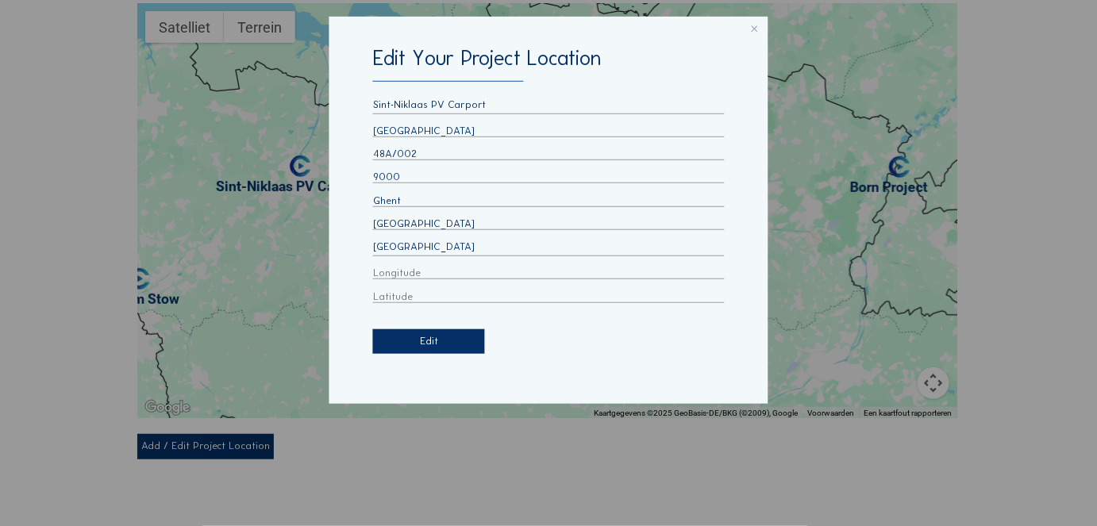
click at [399, 129] on div "Dendermondsesteenweg" at bounding box center [548, 131] width 351 height 13
click at [410, 125] on input "Dendermondsesteenweg" at bounding box center [548, 131] width 351 height 12
type input "skaldenstraat"
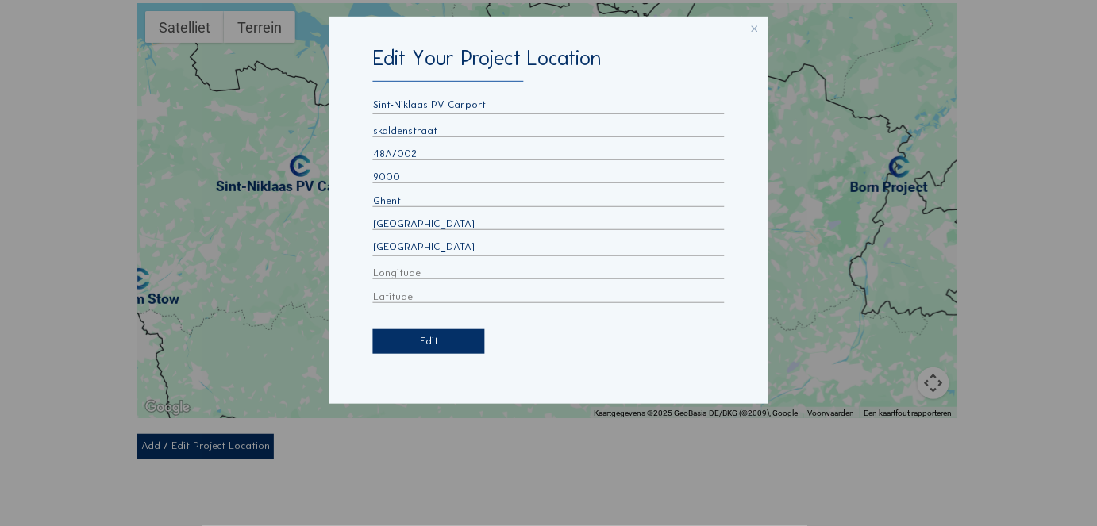
click at [391, 152] on input "48A/002" at bounding box center [548, 154] width 351 height 12
type input "98"
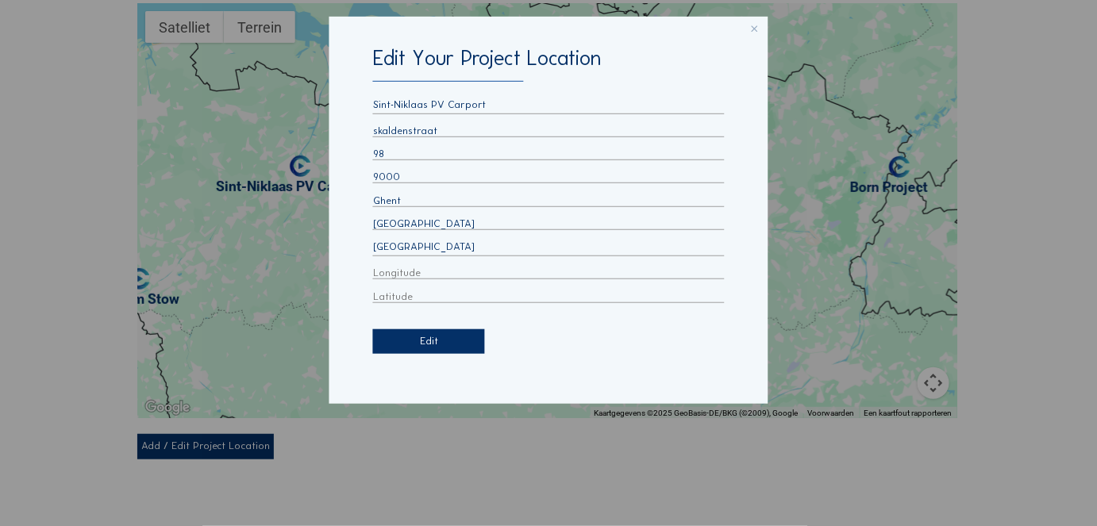
click at [420, 347] on div "Edit" at bounding box center [429, 341] width 112 height 25
type input "3.7919266"
type input "51.1122247"
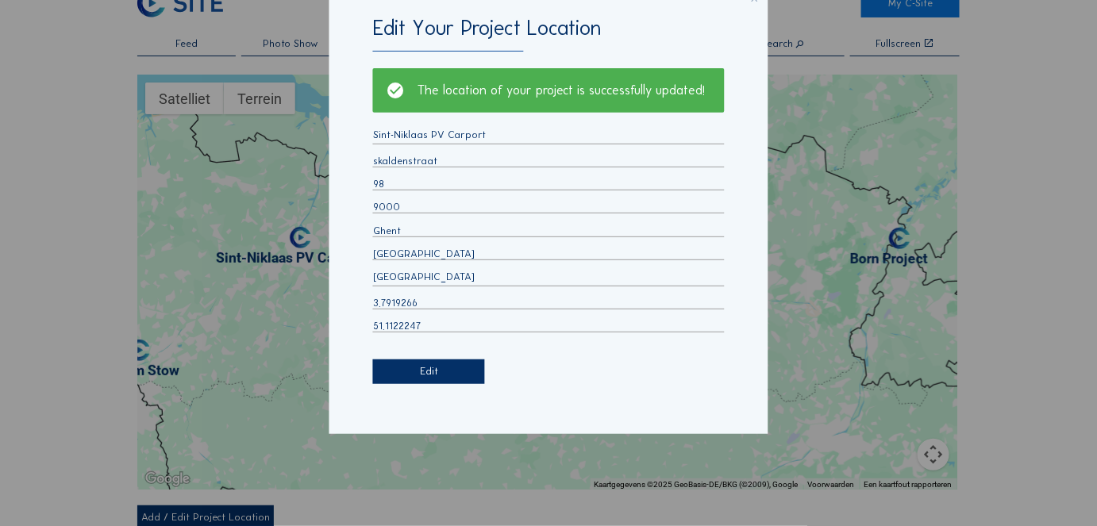
scroll to position [35, 0]
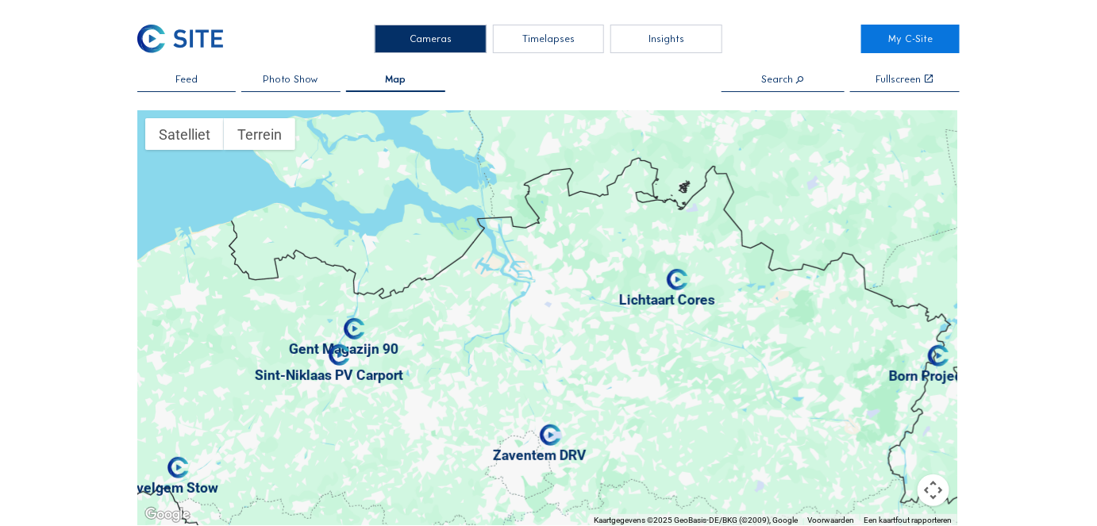
drag, startPoint x: 648, startPoint y: 223, endPoint x: 383, endPoint y: 306, distance: 277.7
click at [383, 306] on div at bounding box center [547, 317] width 820 height 415
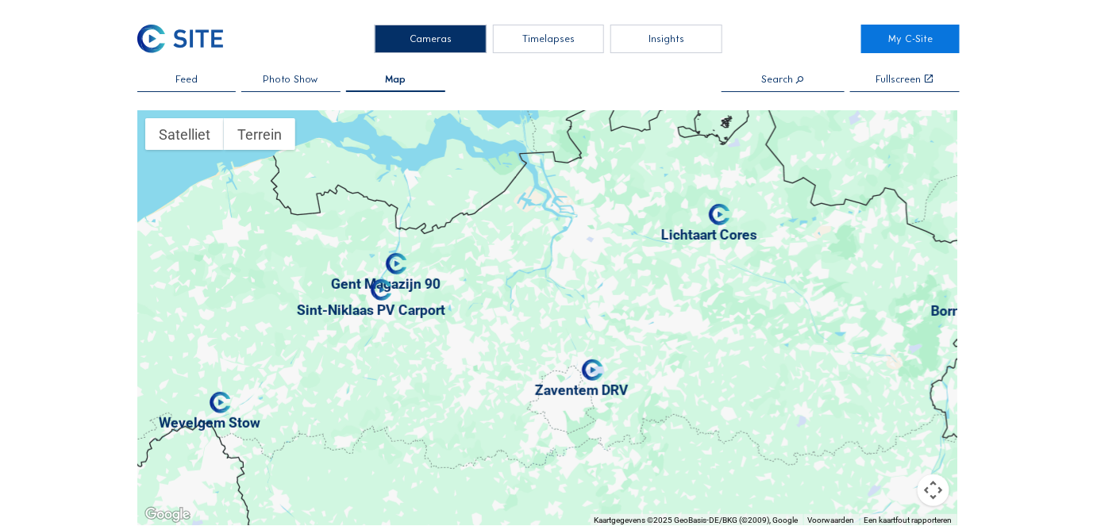
drag, startPoint x: 383, startPoint y: 306, endPoint x: 441, endPoint y: 166, distance: 151.3
click at [441, 166] on div at bounding box center [547, 317] width 820 height 415
click at [363, 316] on div at bounding box center [547, 317] width 820 height 415
click at [385, 299] on img "AEW / Sint-Niklaas PV Carport" at bounding box center [381, 289] width 21 height 21
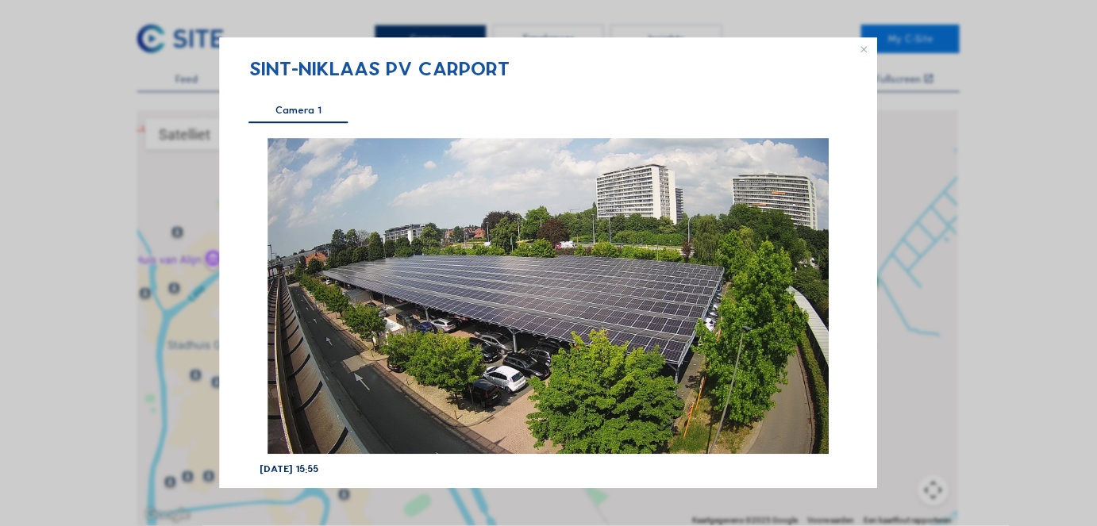
click at [864, 44] on icon at bounding box center [869, 47] width 18 height 18
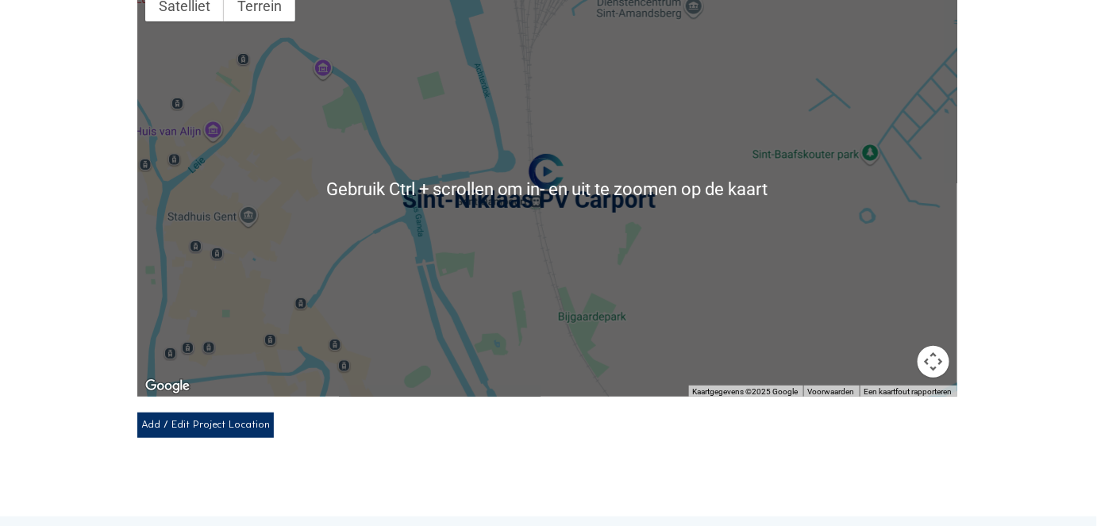
scroll to position [130, 0]
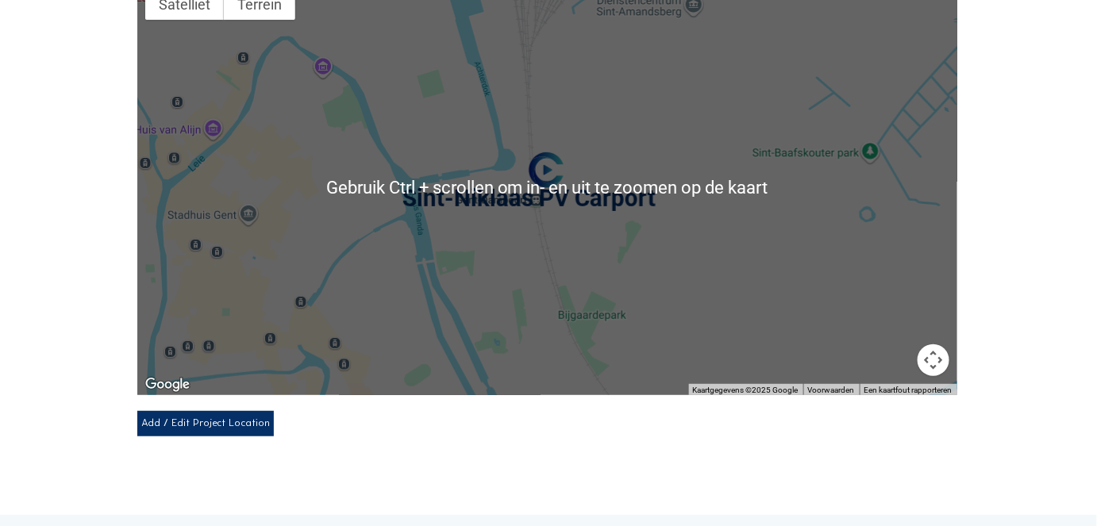
click at [240, 424] on div "Add / Edit Project Location" at bounding box center [205, 423] width 137 height 25
select select
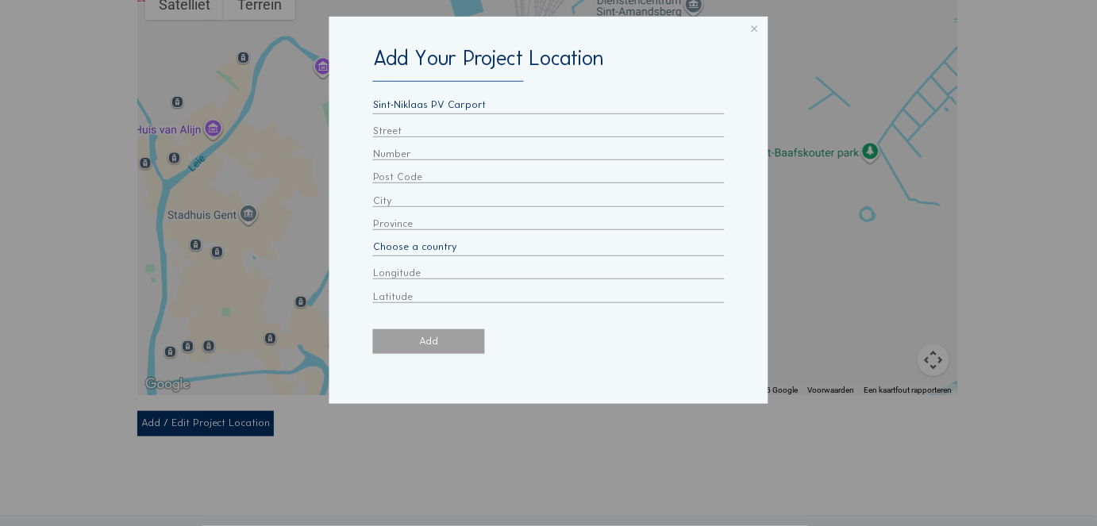
click at [414, 98] on select "Sint-Niklaas PV Carport [GEOGRAPHIC_DATA] - [GEOGRAPHIC_DATA] - [GEOGRAPHIC_DAT…" at bounding box center [548, 105] width 351 height 15
select select "[object Object]"
click at [373, 98] on select "Sint-Niklaas PV Carport [GEOGRAPHIC_DATA] - [GEOGRAPHIC_DATA] - [GEOGRAPHIC_DAT…" at bounding box center [548, 105] width 351 height 15
type input "Kapelstraat"
type input "100"
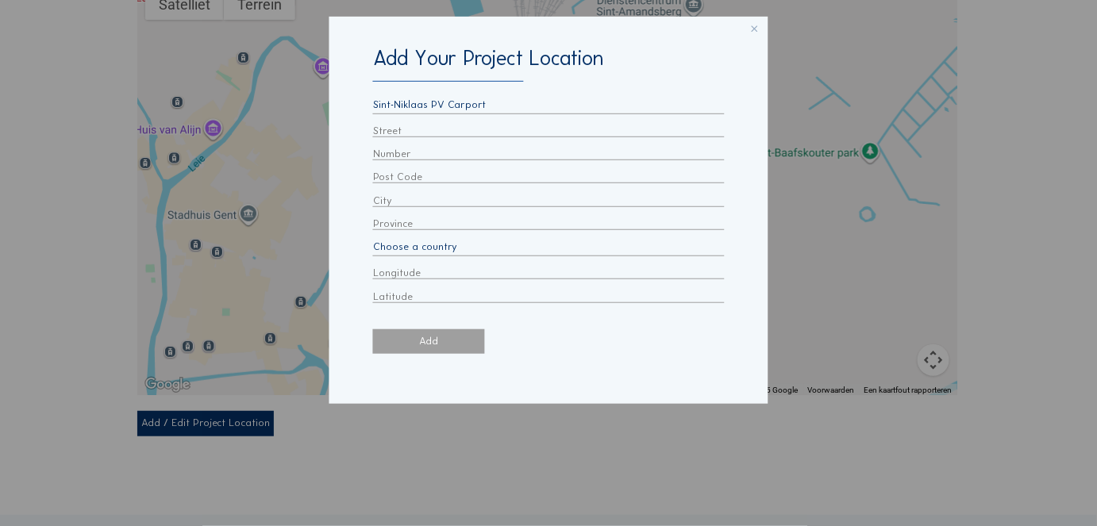
type input "9100"
type input "Sint-niklaas"
type input "t"
select select "BE"
type input "3.7413835"
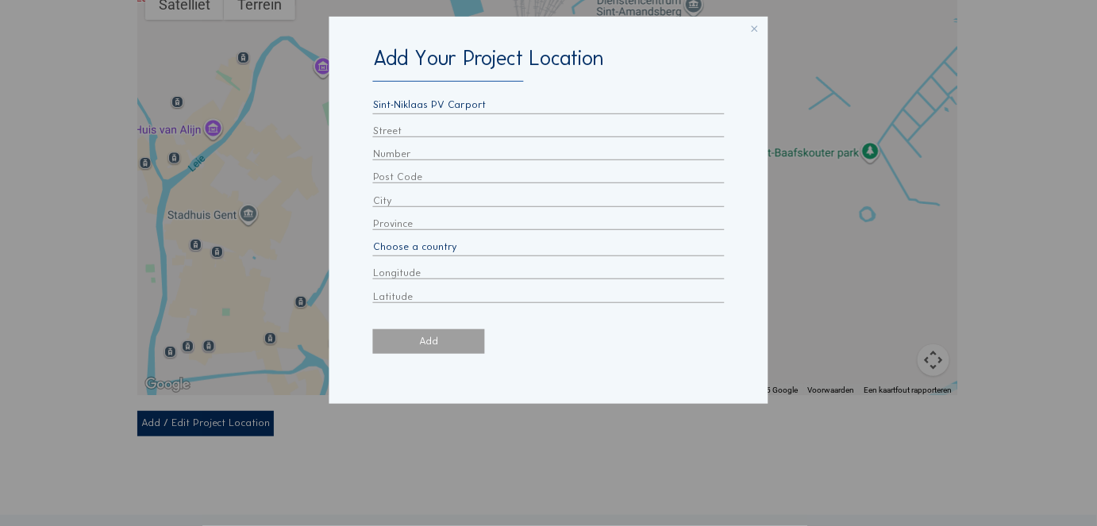
type input "51.0557589"
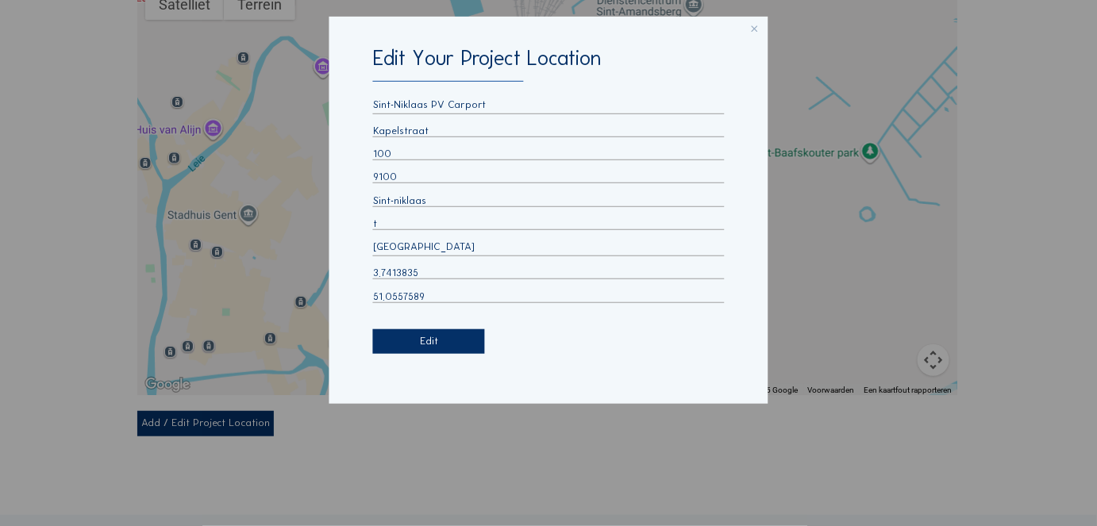
click at [472, 336] on form "Sint-Niklaas PV Carport [GEOGRAPHIC_DATA] - [GEOGRAPHIC_DATA] - [GEOGRAPHIC_DAT…" at bounding box center [548, 226] width 351 height 256
click at [751, 19] on icon at bounding box center [758, 26] width 18 height 18
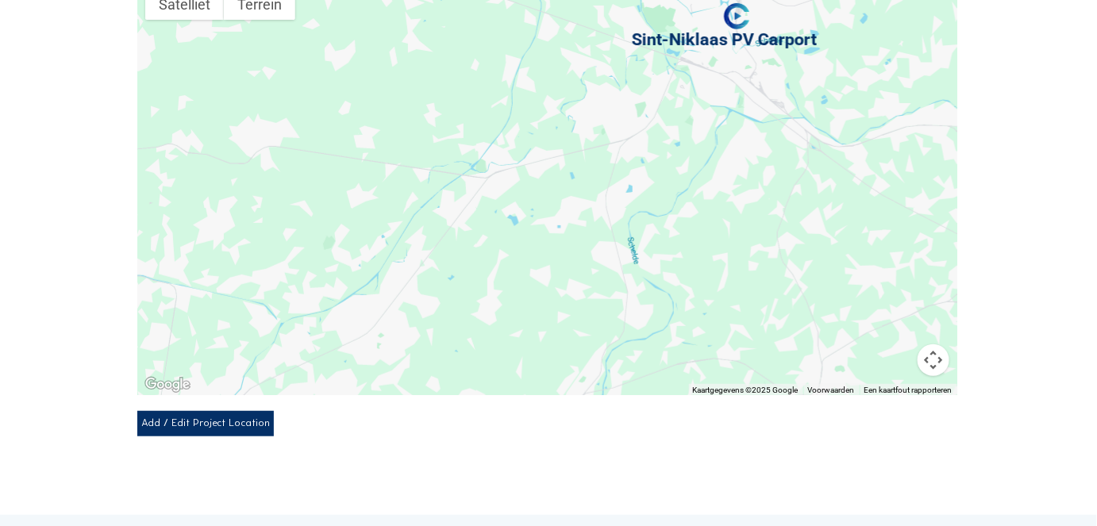
click at [681, 160] on div at bounding box center [547, 187] width 820 height 415
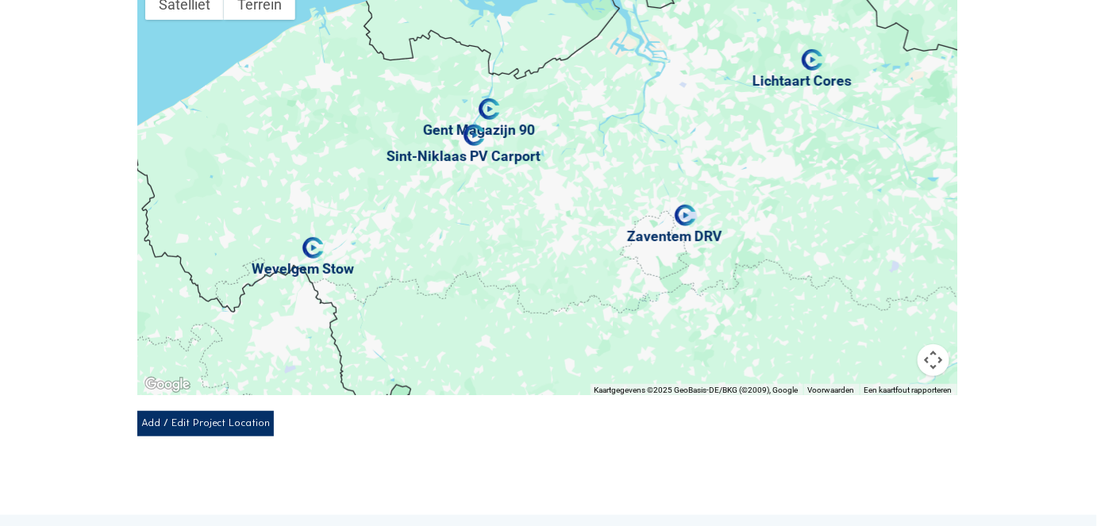
drag, startPoint x: 715, startPoint y: 164, endPoint x: 493, endPoint y: 183, distance: 222.3
click at [493, 183] on div at bounding box center [547, 187] width 820 height 415
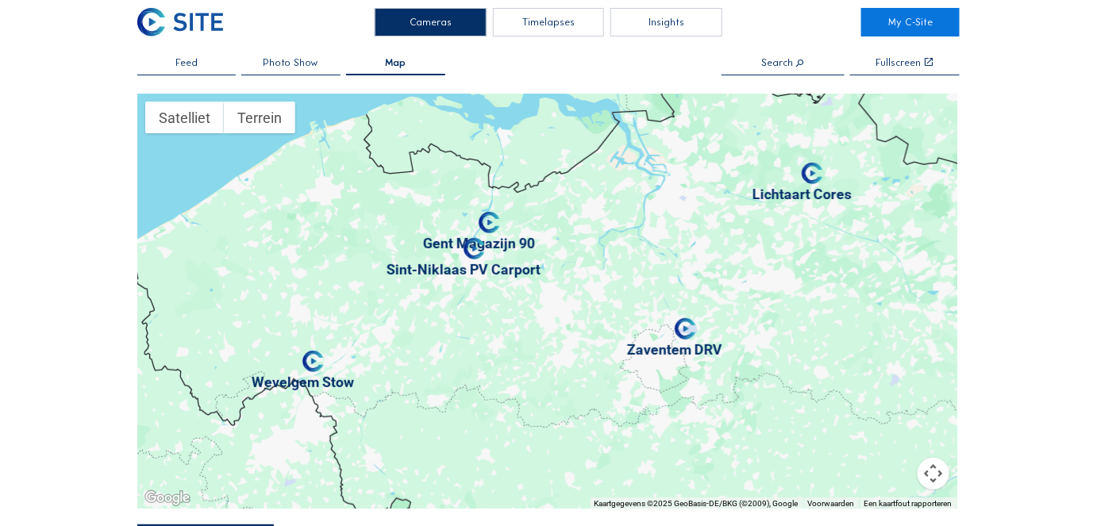
scroll to position [0, 0]
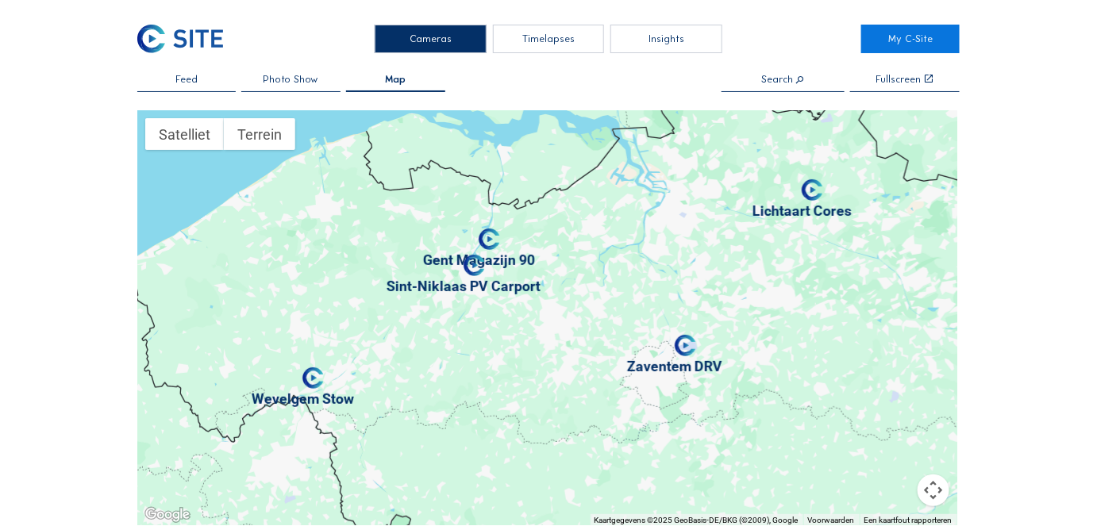
click at [546, 38] on div "Timelapses" at bounding box center [549, 39] width 112 height 29
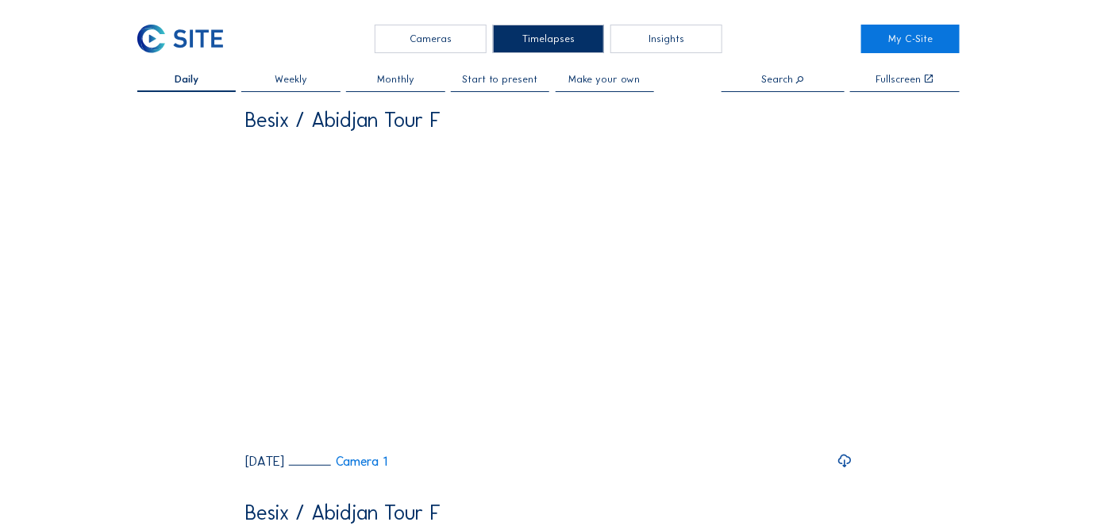
click at [769, 79] on input "text" at bounding box center [783, 80] width 123 height 11
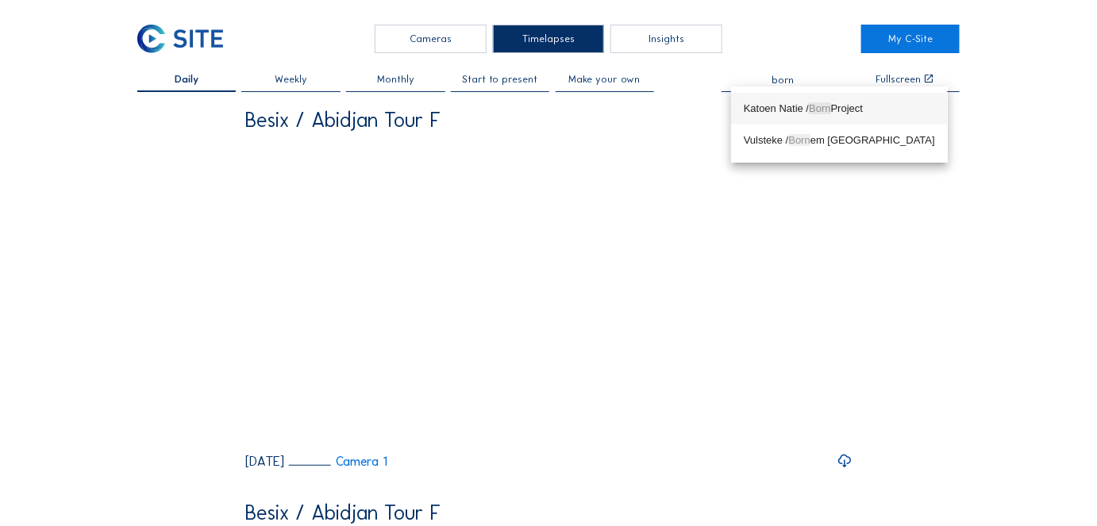
click at [769, 106] on div "Katoen Natie / Born Project" at bounding box center [839, 108] width 191 height 13
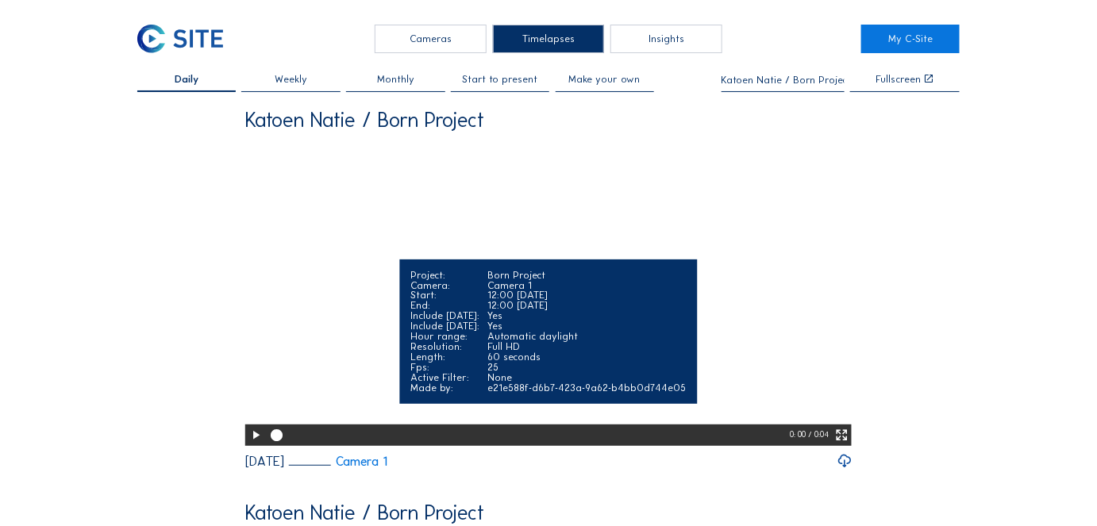
type input "Katoen Natie / Born Project"
click at [256, 445] on icon at bounding box center [255, 435] width 14 height 17
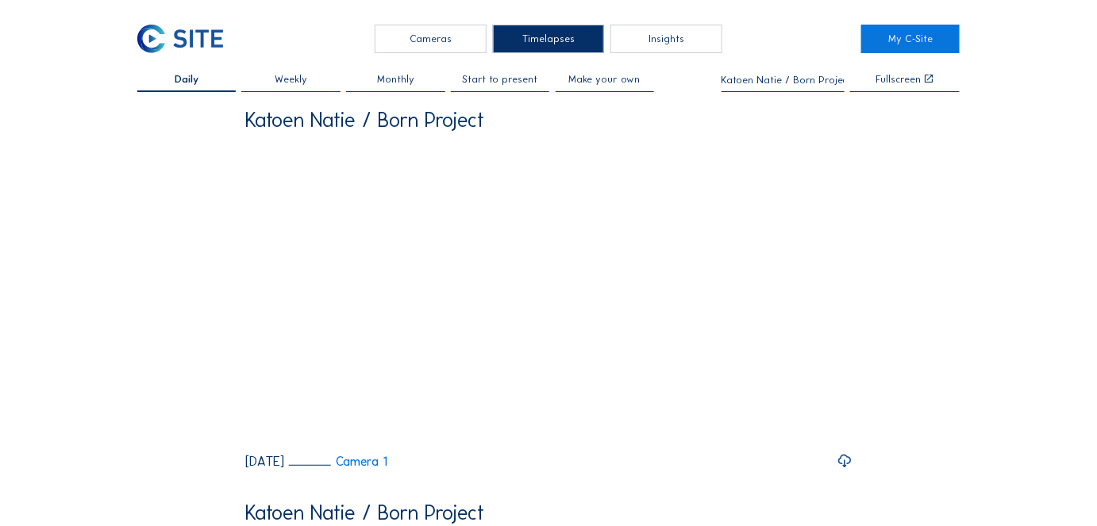
click at [498, 75] on span "Start to present" at bounding box center [500, 80] width 75 height 10
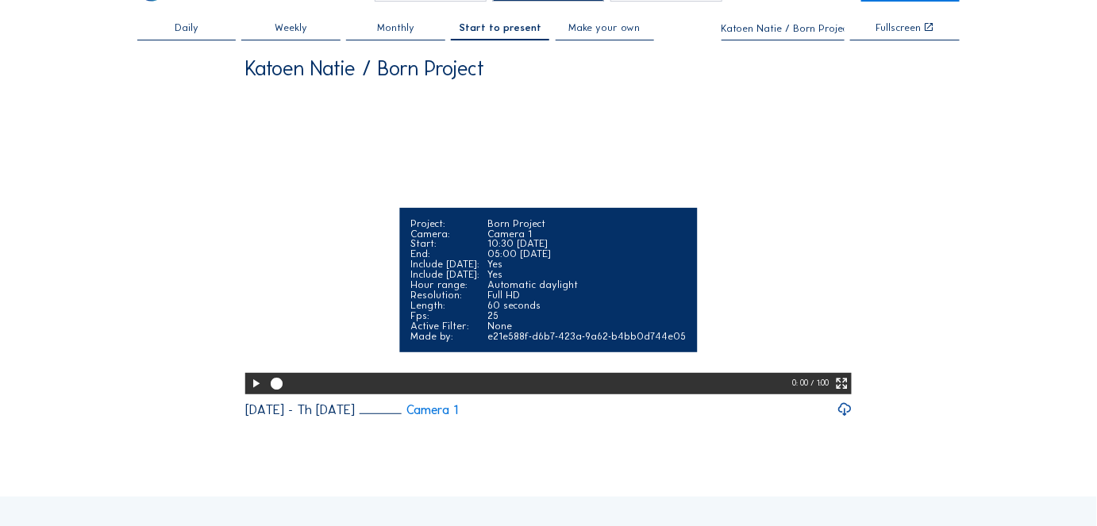
scroll to position [54, 0]
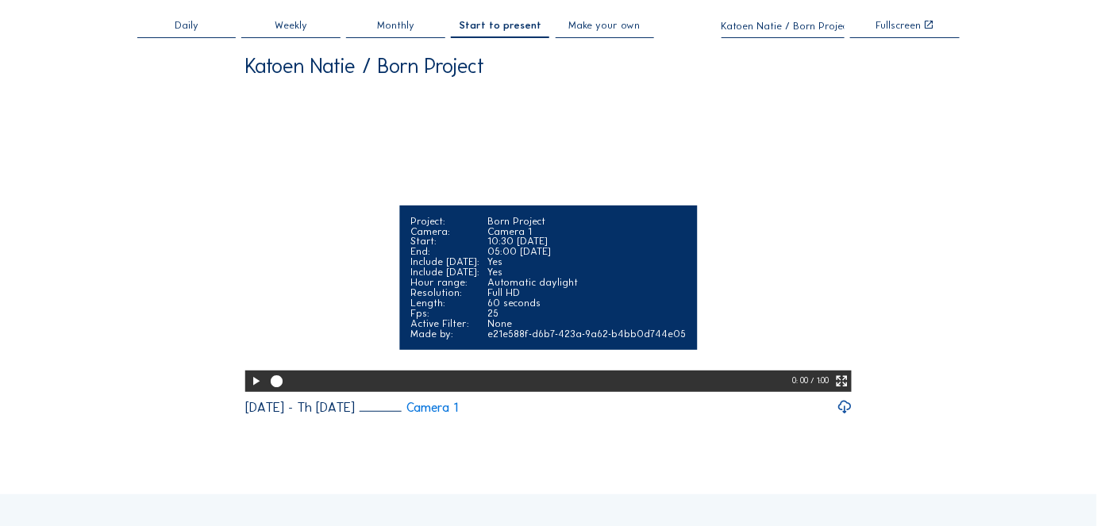
click at [251, 391] on icon at bounding box center [255, 381] width 14 height 17
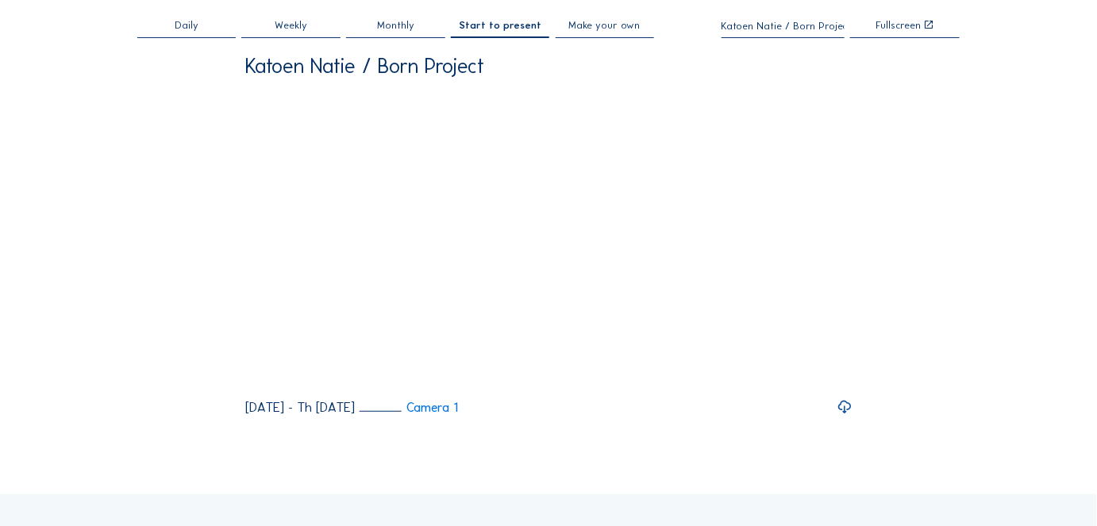
click at [590, 25] on span "Make your own" at bounding box center [604, 26] width 71 height 10
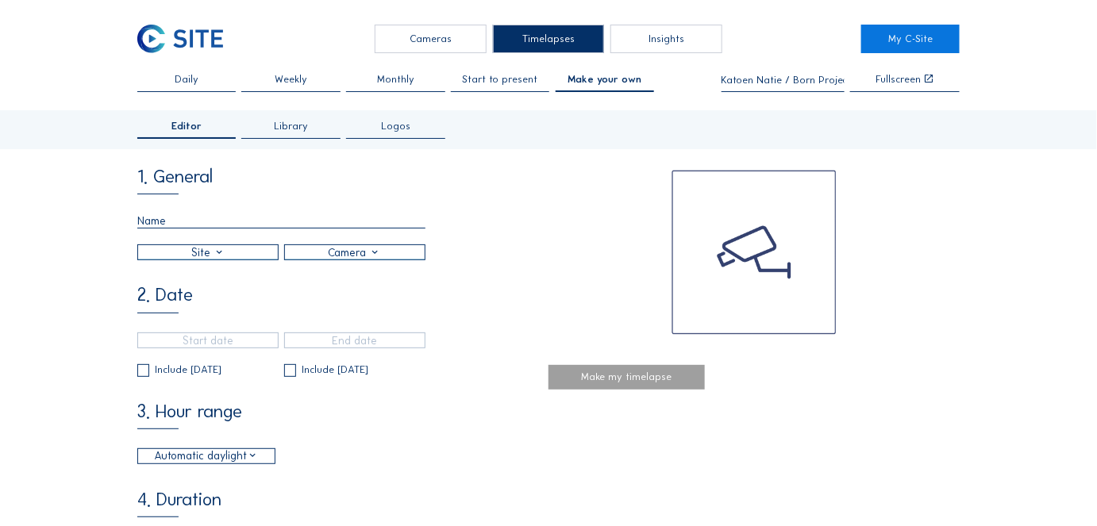
click at [187, 214] on input "text" at bounding box center [281, 221] width 288 height 15
type input "Born fluid"
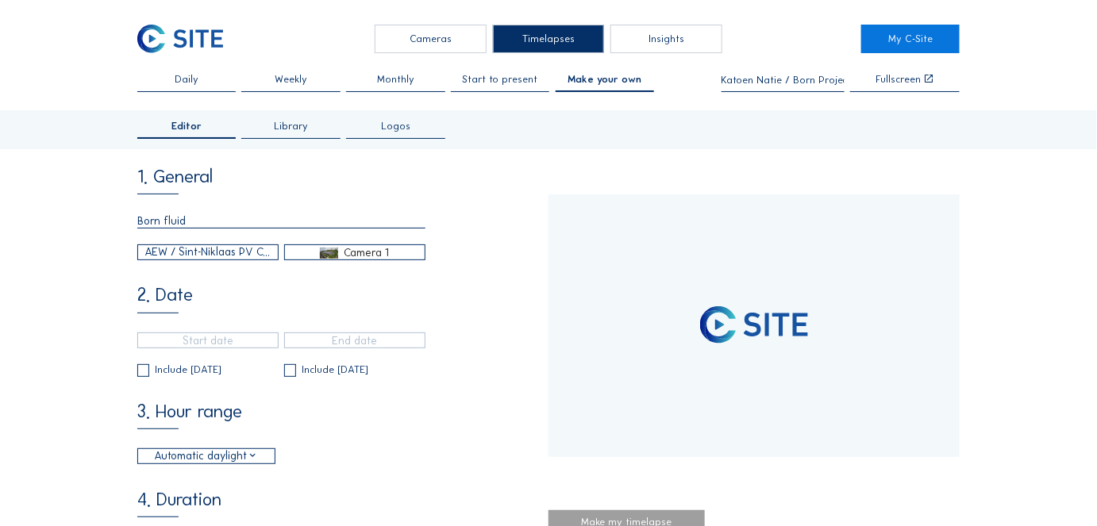
type input "[DATE] 15:40"
type input "[DATE] 15:55"
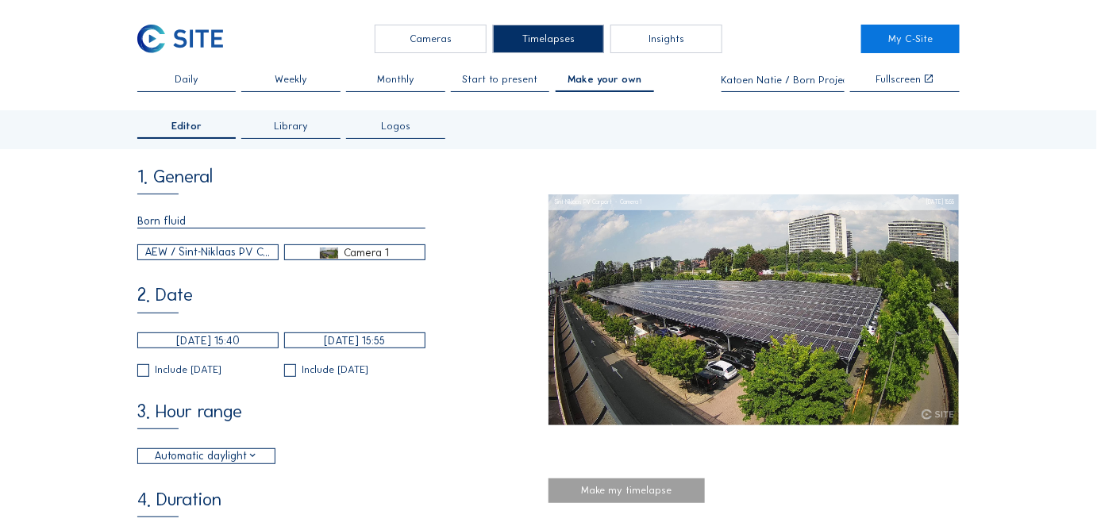
type input "Born fluid"
click at [165, 252] on div "AEW / Sint-Niklaas PV Carport" at bounding box center [207, 253] width 125 height 17
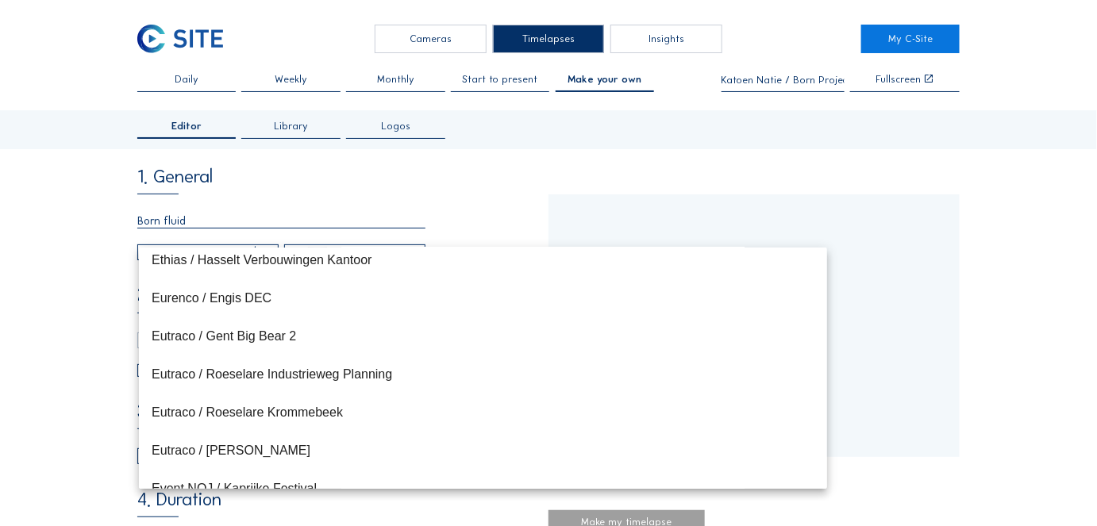
scroll to position [6739, 0]
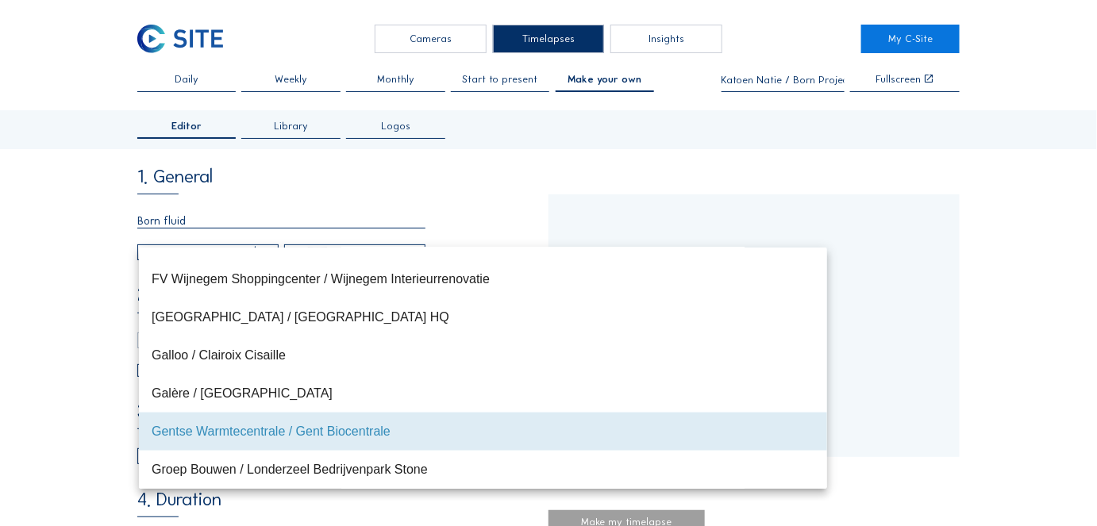
type input "[DATE] 16:50"
type input "[DATE] 15:00"
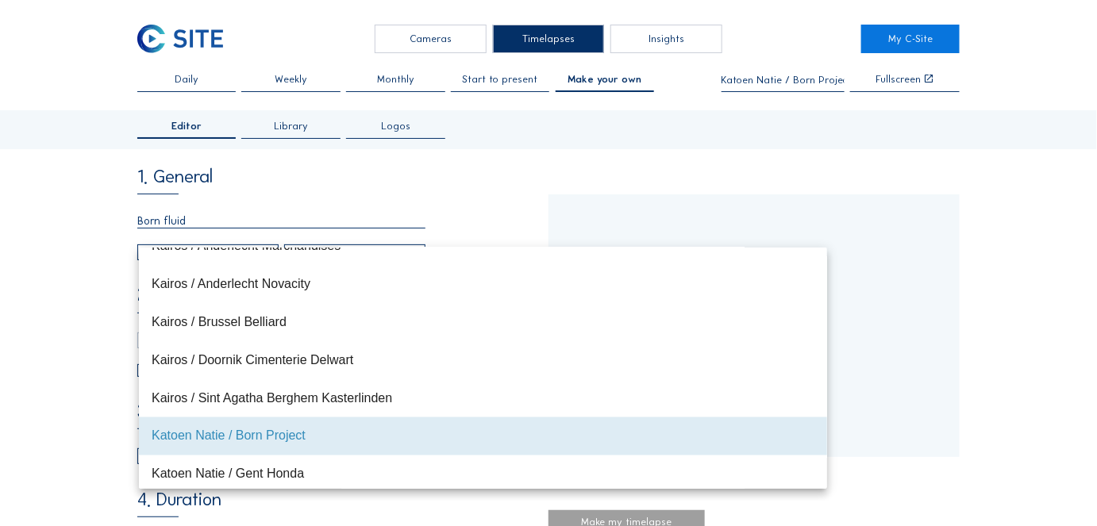
scroll to position [8873, 0]
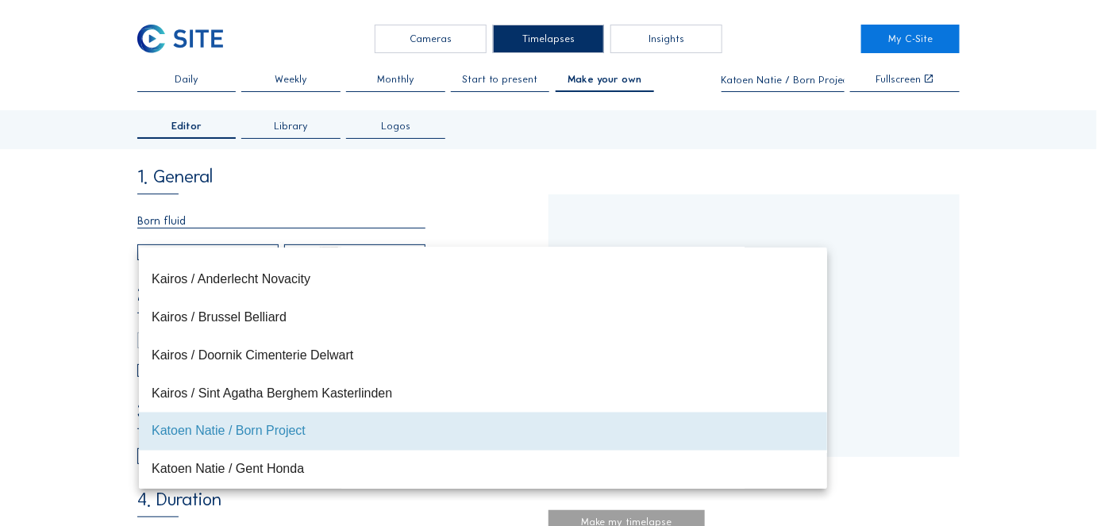
type input "[DATE] 17:05"
type input "[DATE] 13:30"
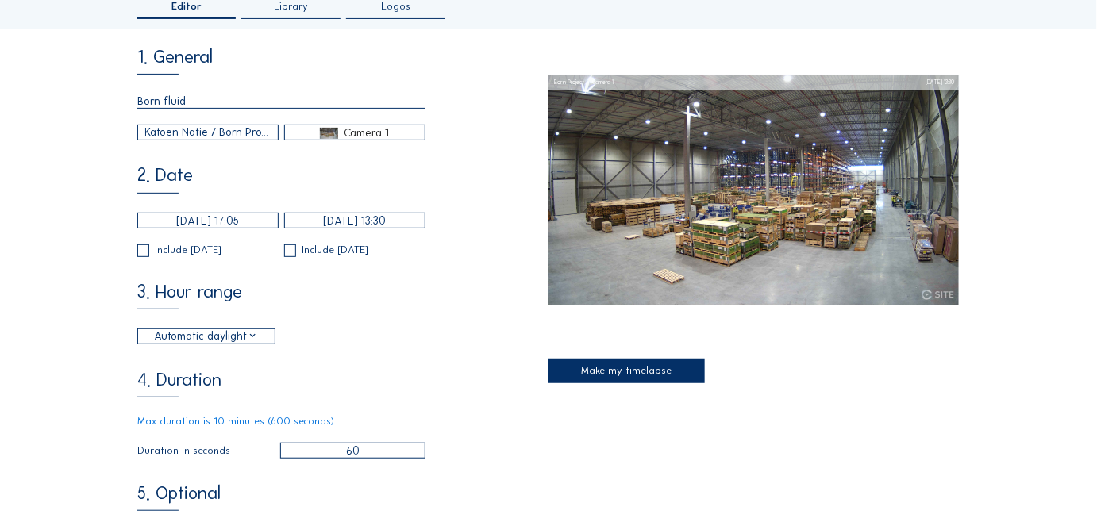
scroll to position [169, 0]
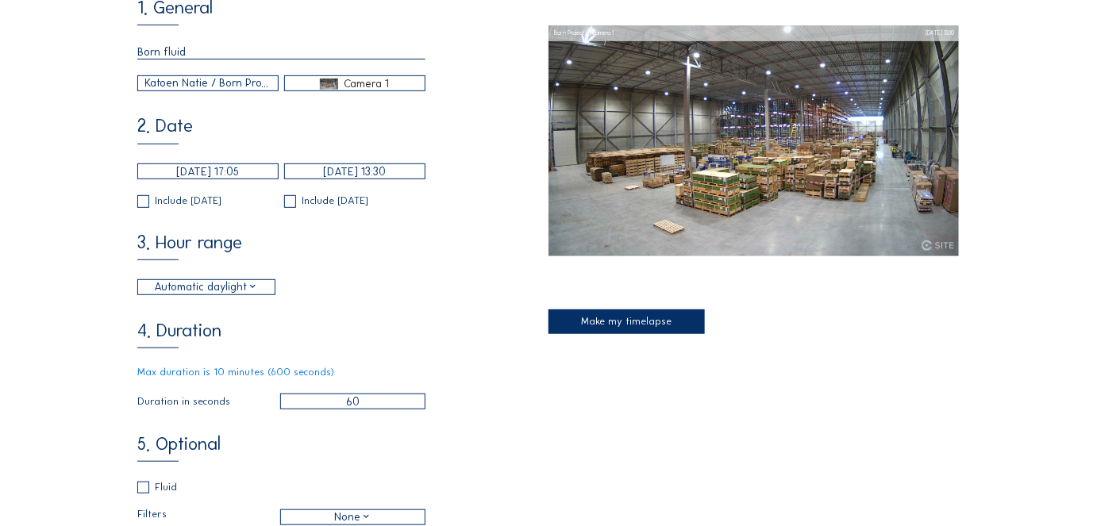
click at [247, 291] on div "Automatic daylight" at bounding box center [206, 287] width 104 height 17
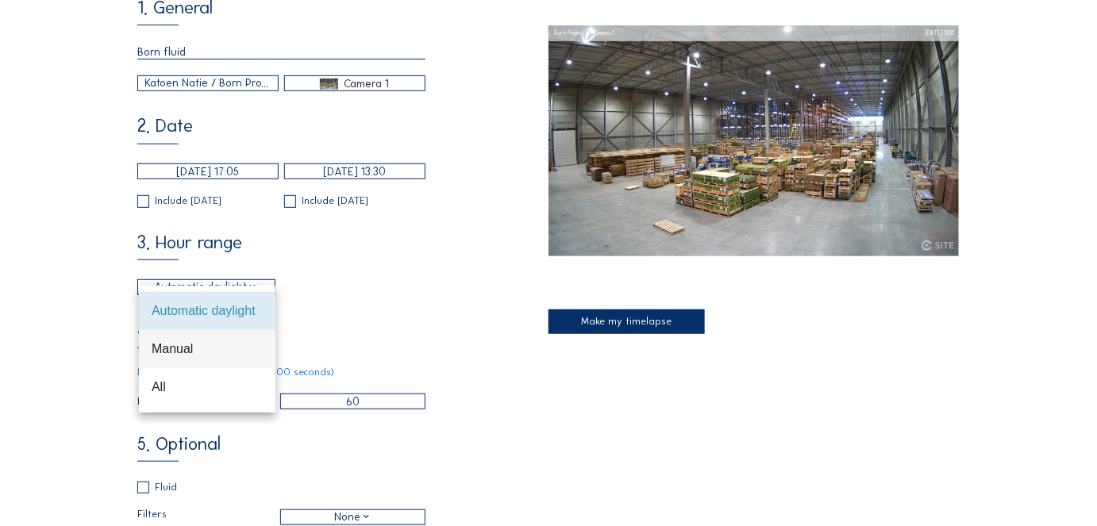
click at [192, 343] on div "Manual" at bounding box center [207, 348] width 111 height 15
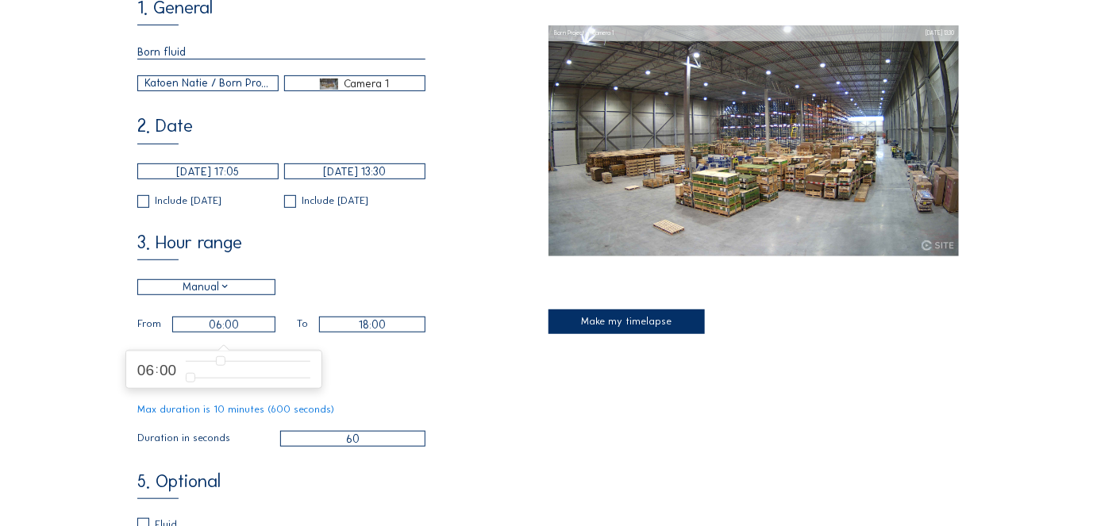
click at [241, 326] on input "06:00" at bounding box center [223, 325] width 103 height 16
type input "11:00"
type input "11"
click at [245, 358] on input "range" at bounding box center [248, 361] width 125 height 13
click at [362, 331] on input "18:00" at bounding box center [372, 325] width 106 height 16
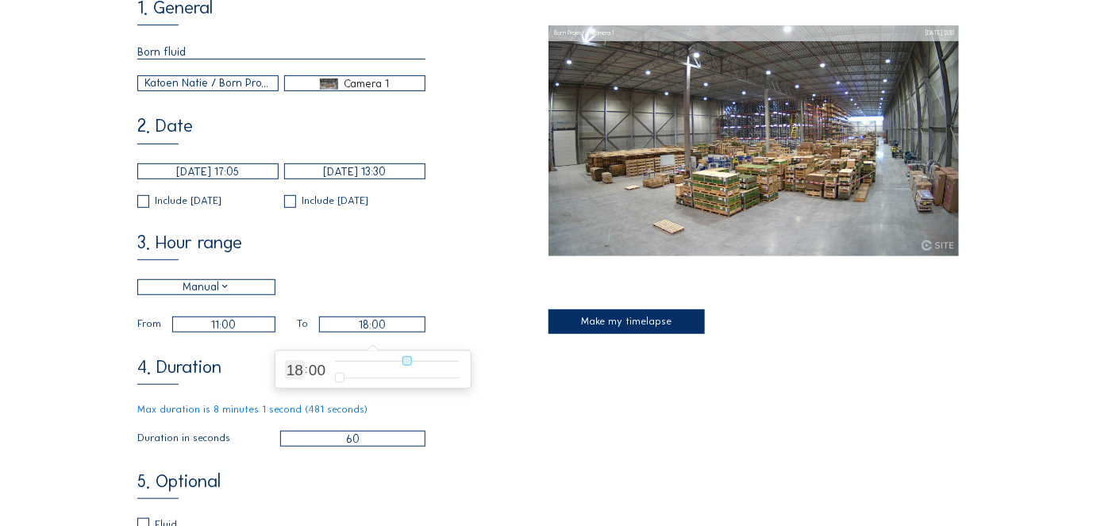
type input "16:00"
type input "16"
click at [383, 360] on input "range" at bounding box center [397, 361] width 125 height 13
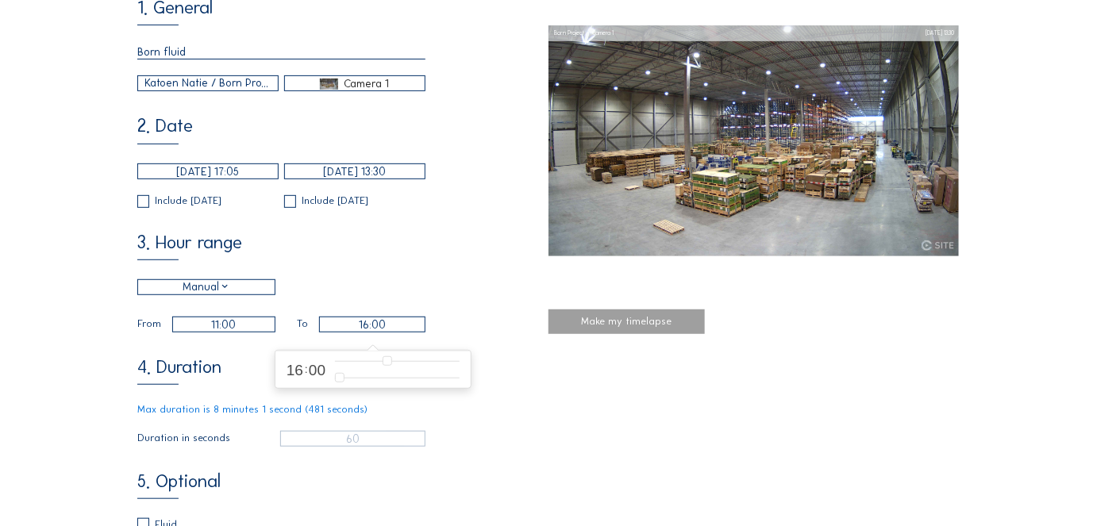
click at [228, 373] on div "4. Duration Max duration is 8 minutes 1 second (481 seconds) Duration in second…" at bounding box center [342, 403] width 411 height 88
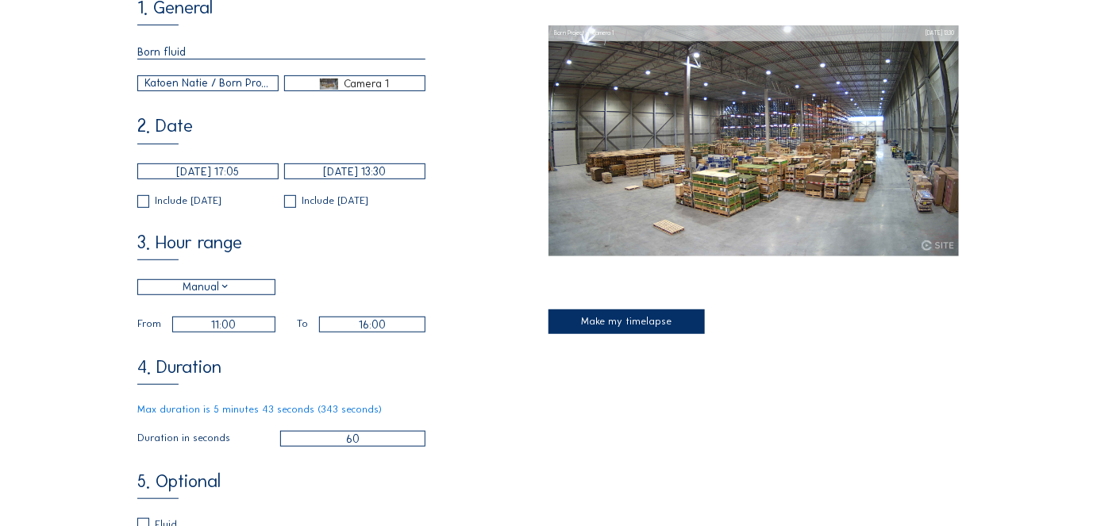
click at [345, 443] on input "60" at bounding box center [352, 439] width 144 height 16
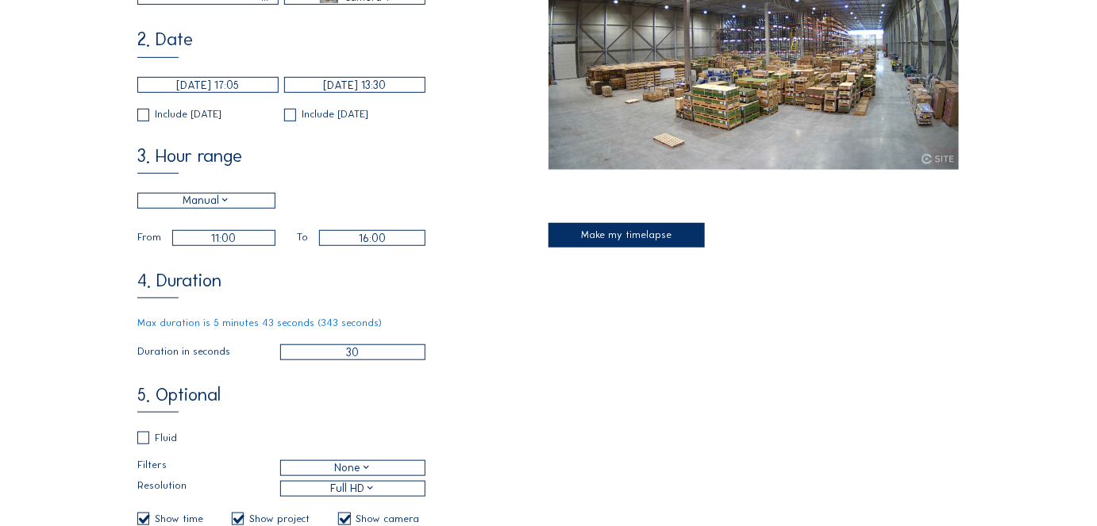
scroll to position [303, 0]
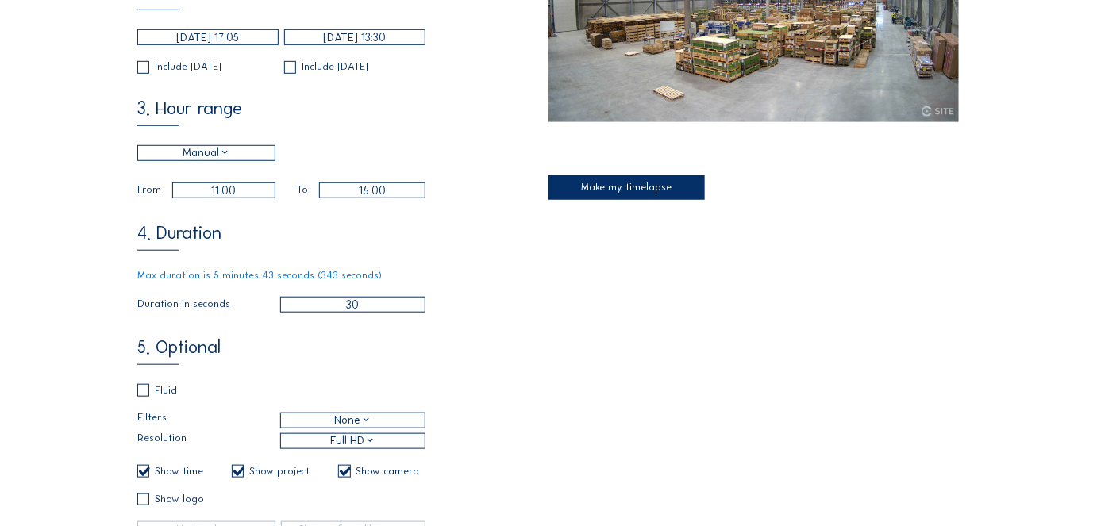
type input "30"
click at [141, 396] on input "checkbox" at bounding box center [142, 391] width 10 height 10
checkbox input "true"
checkbox input "false"
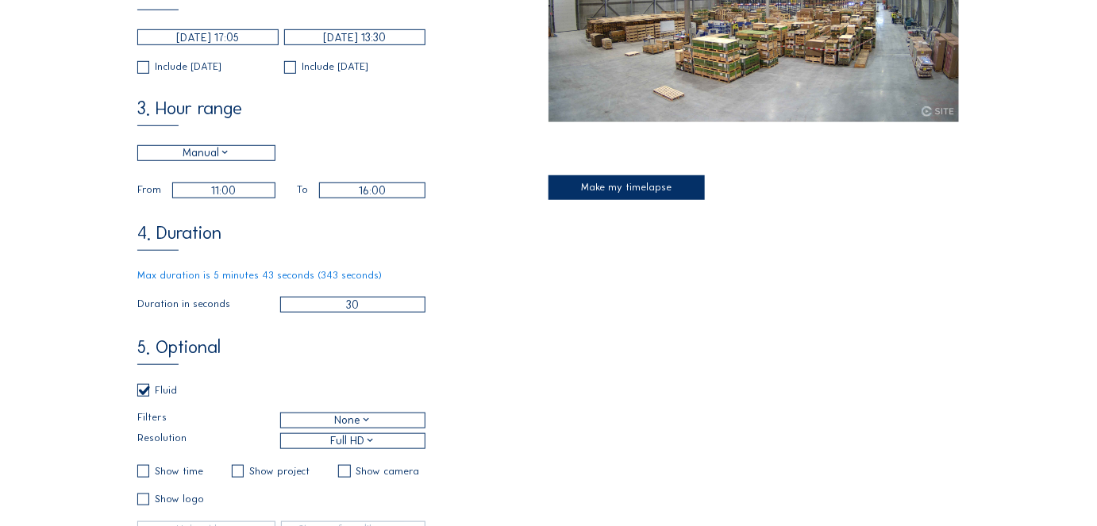
checkbox input "false"
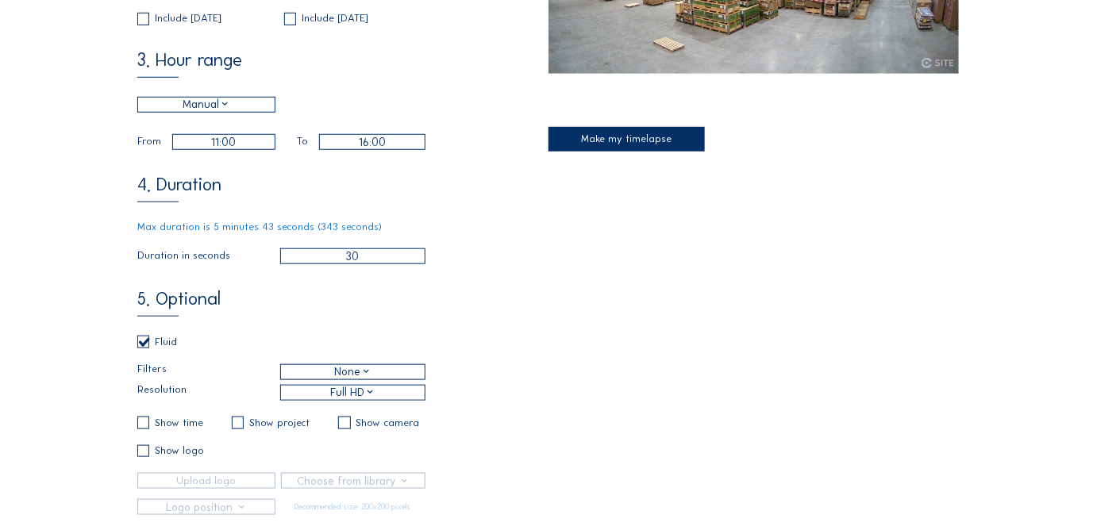
scroll to position [353, 0]
click at [143, 347] on input "checkbox" at bounding box center [142, 342] width 10 height 10
checkbox input "false"
checkbox input "true"
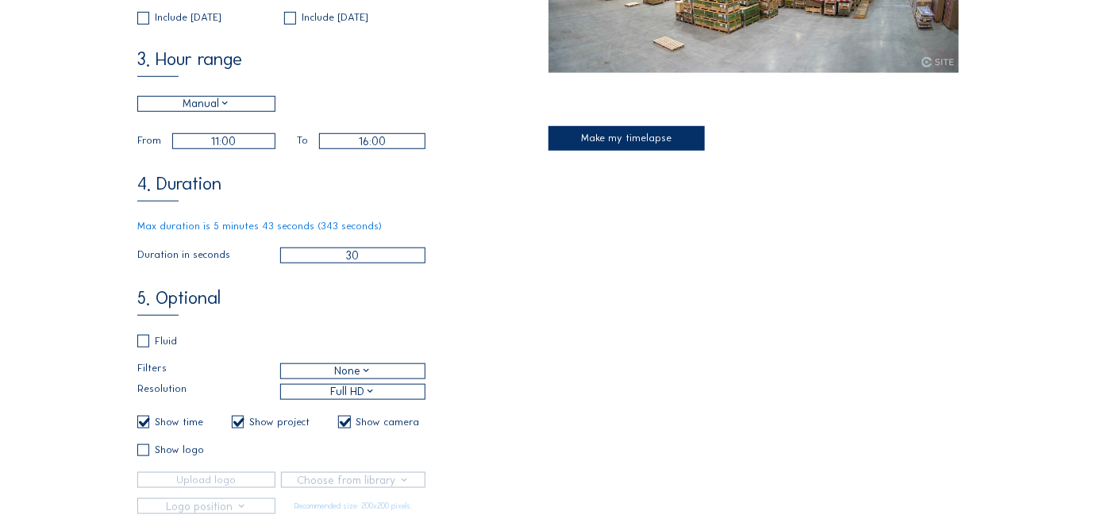
checkbox input "true"
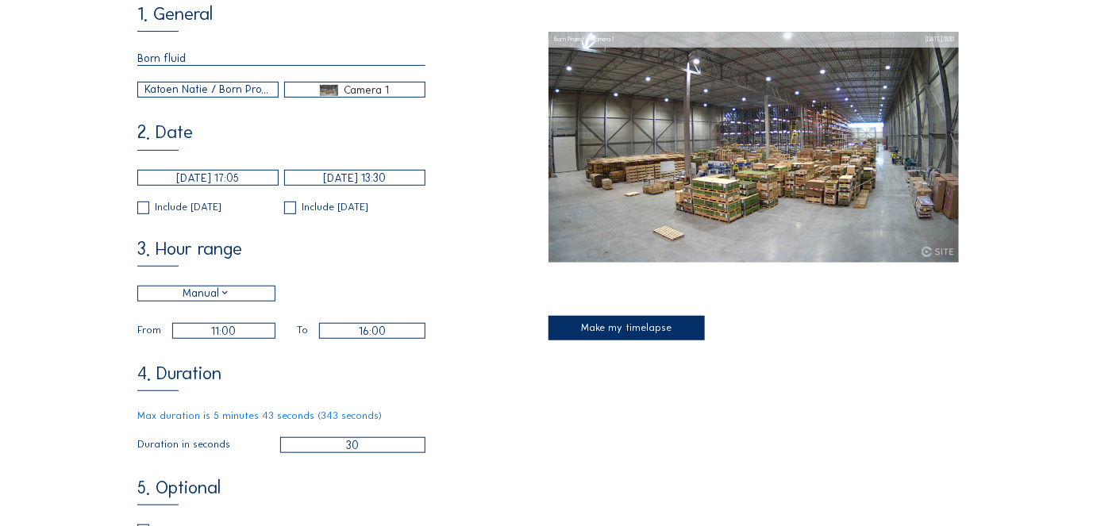
scroll to position [162, 0]
click at [169, 62] on input "Born fluid" at bounding box center [281, 59] width 288 height 15
type input "Born logo"
click at [213, 106] on div "1. General Born logo Katoen Natie / Born Project Camera 1 2. Date [DATE] 17:05 …" at bounding box center [342, 355] width 411 height 699
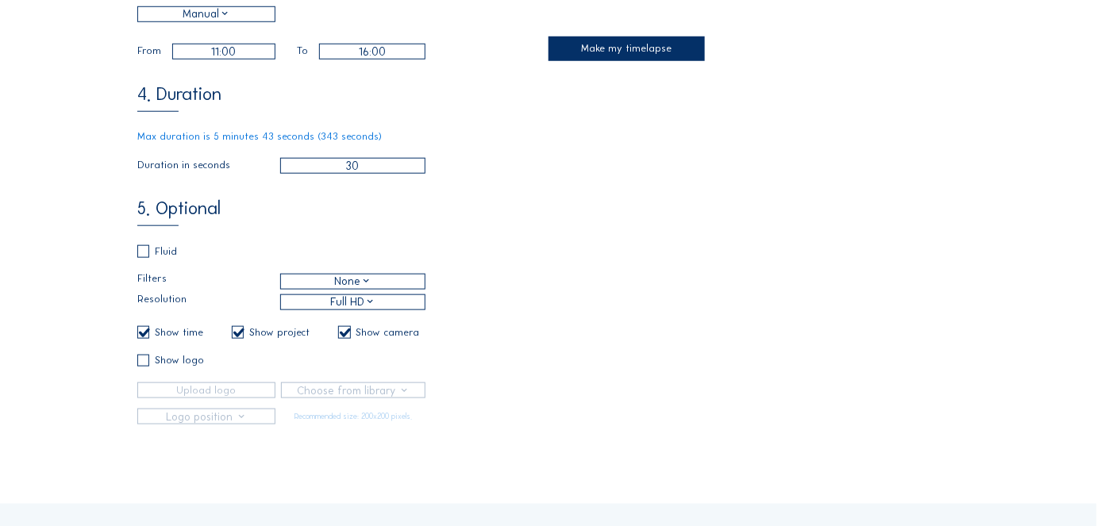
scroll to position [443, 0]
click at [141, 337] on input "checkbox" at bounding box center [142, 332] width 10 height 10
checkbox input "false"
click at [235, 337] on input "checkbox" at bounding box center [237, 332] width 10 height 10
checkbox input "false"
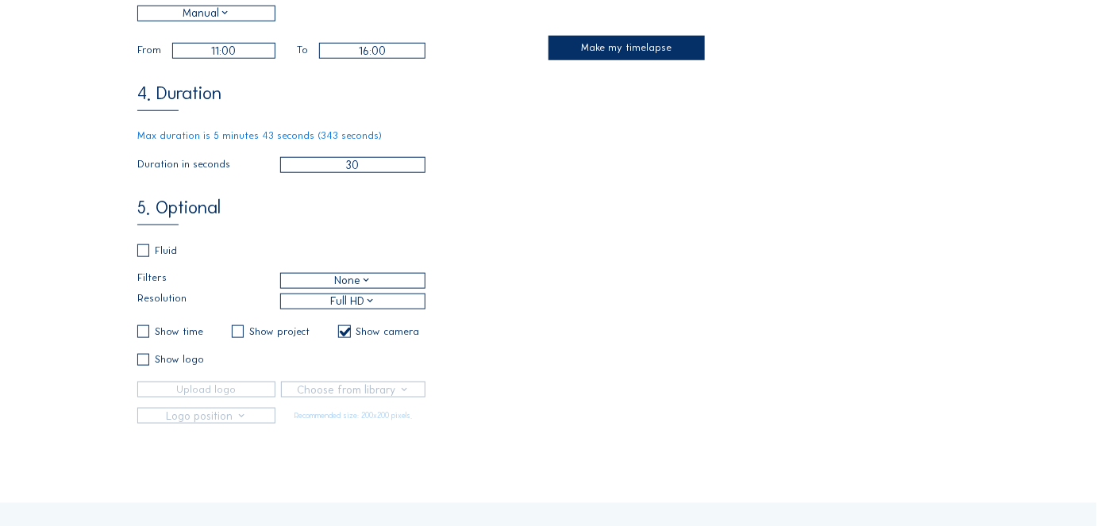
click at [348, 337] on input "checkbox" at bounding box center [343, 332] width 10 height 10
checkbox input "false"
click at [150, 367] on label at bounding box center [143, 360] width 13 height 13
click at [148, 365] on input "checkbox" at bounding box center [142, 360] width 10 height 10
checkbox input "true"
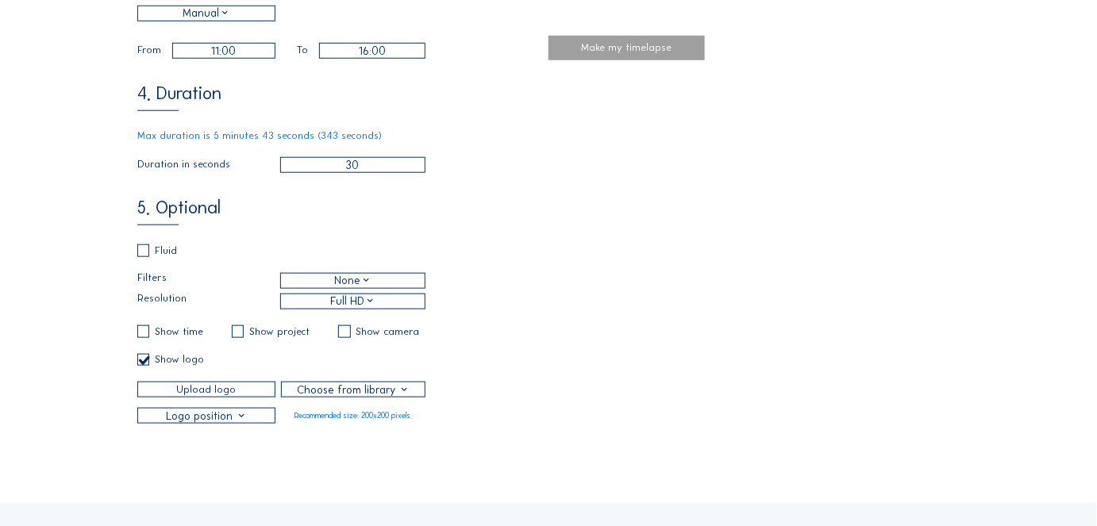
click at [319, 397] on div at bounding box center [353, 390] width 142 height 14
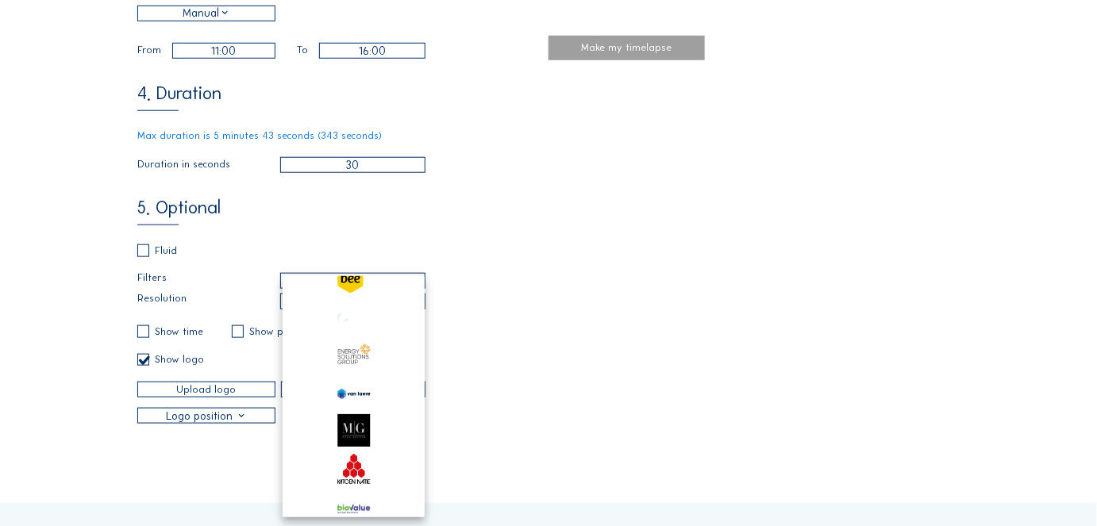
scroll to position [141, 0]
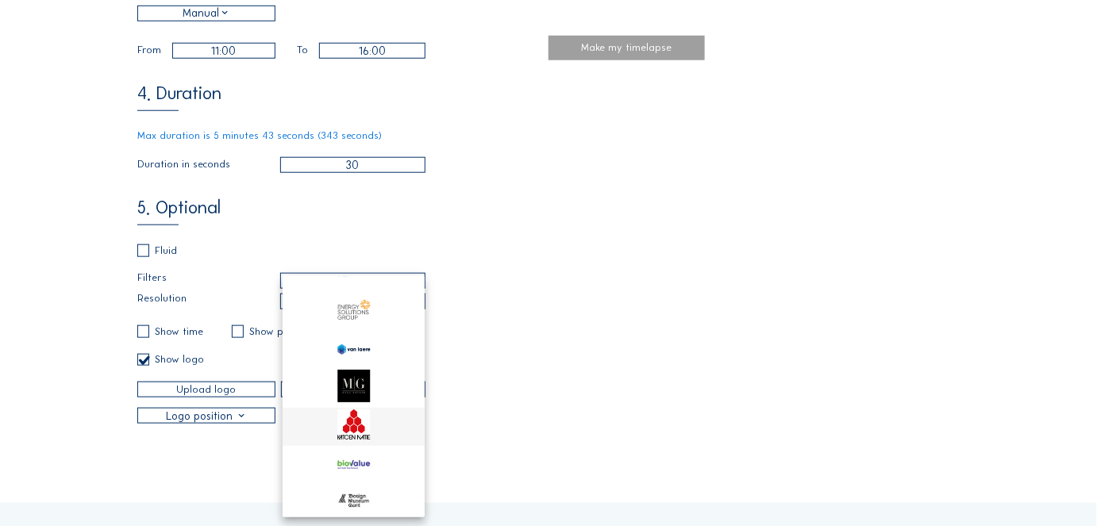
click at [354, 425] on img at bounding box center [353, 425] width 33 height 30
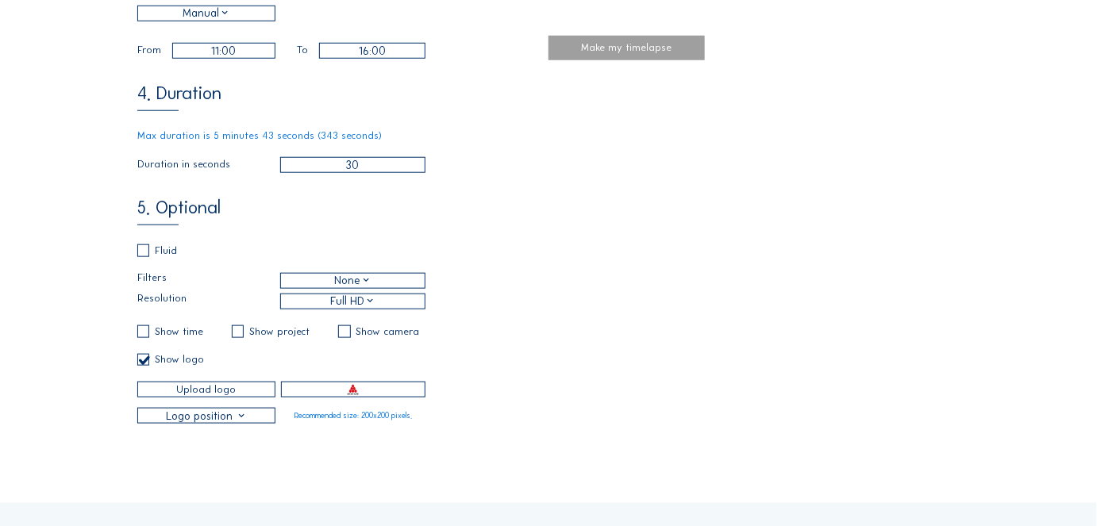
click at [227, 423] on div at bounding box center [206, 416] width 137 height 14
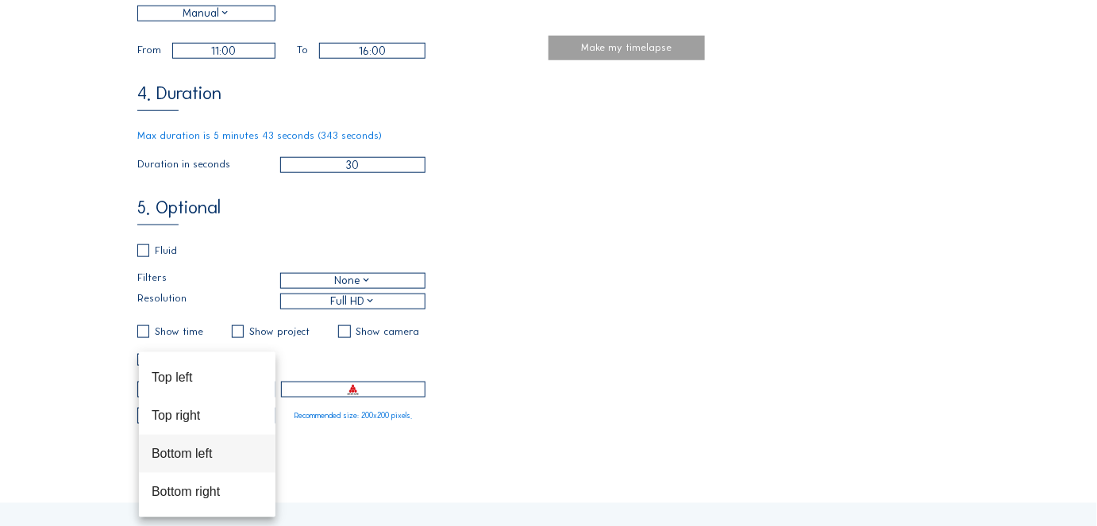
click at [196, 446] on div "Bottom left" at bounding box center [207, 453] width 111 height 15
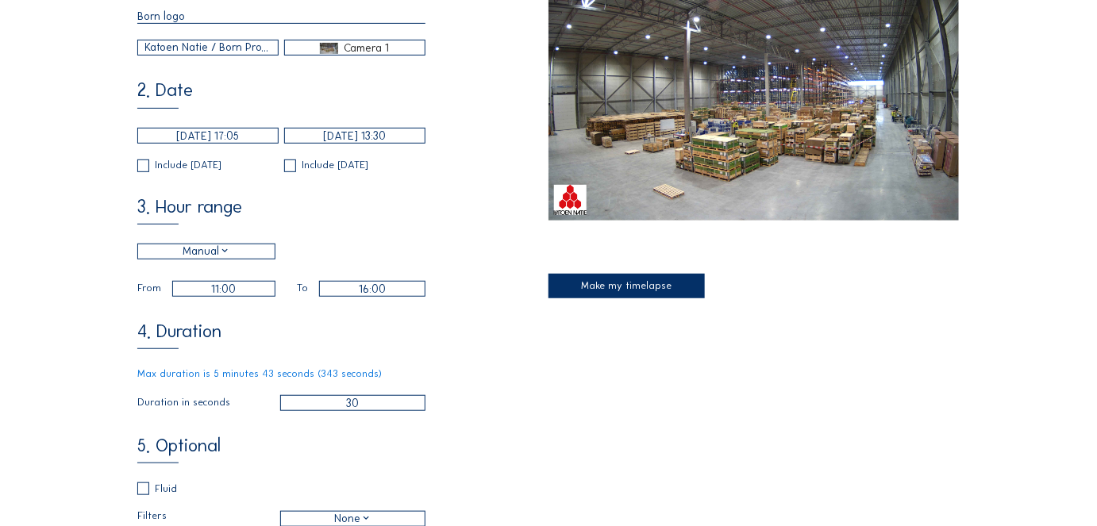
scroll to position [205, 0]
click at [608, 298] on div "Make my timelapse" at bounding box center [754, 140] width 411 height 354
click at [607, 283] on div "Make my timelapse" at bounding box center [627, 286] width 156 height 25
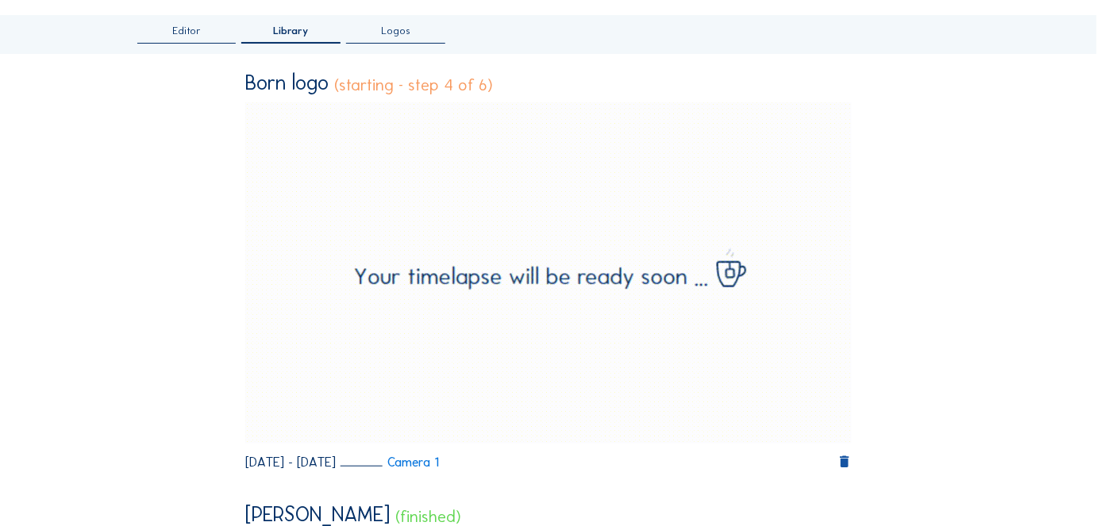
scroll to position [0, 0]
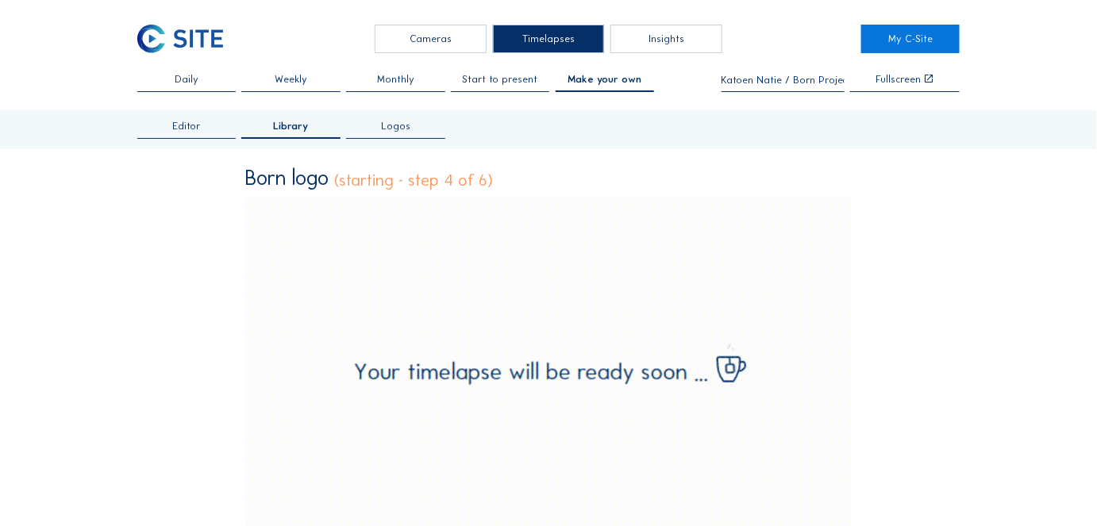
click at [187, 132] on span "Editor" at bounding box center [186, 126] width 29 height 10
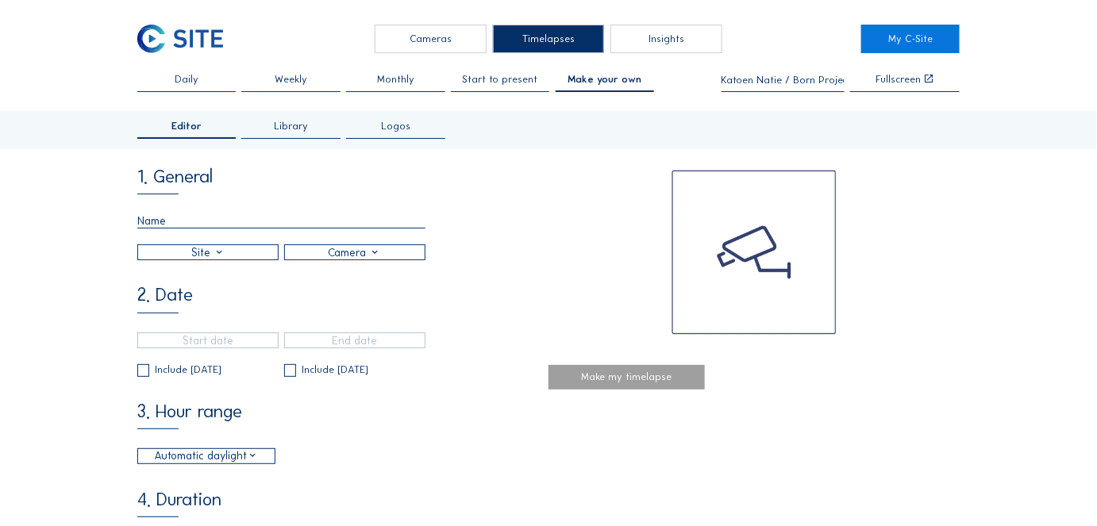
click at [155, 219] on input "text" at bounding box center [281, 221] width 288 height 15
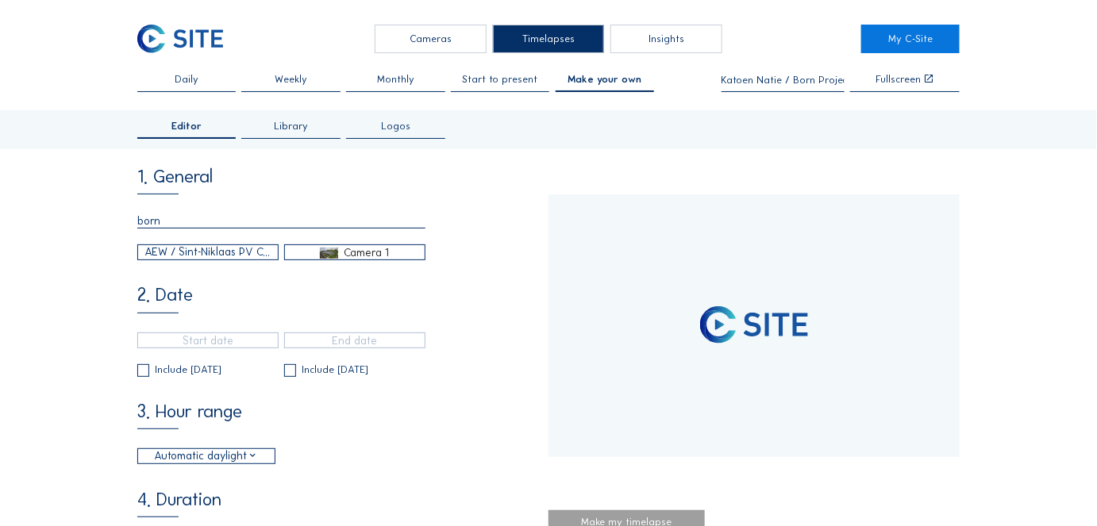
type input "born f"
type input "[DATE] 15:40"
type input "[DATE] 15:55"
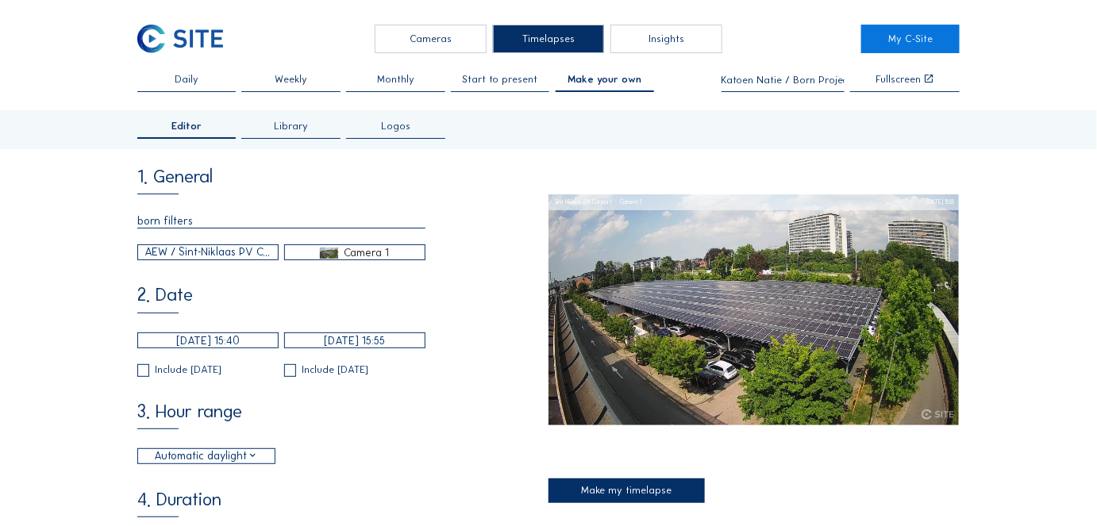
type input "born filters"
click at [155, 254] on div "AEW / Sint-Niklaas PV Carport" at bounding box center [207, 253] width 125 height 17
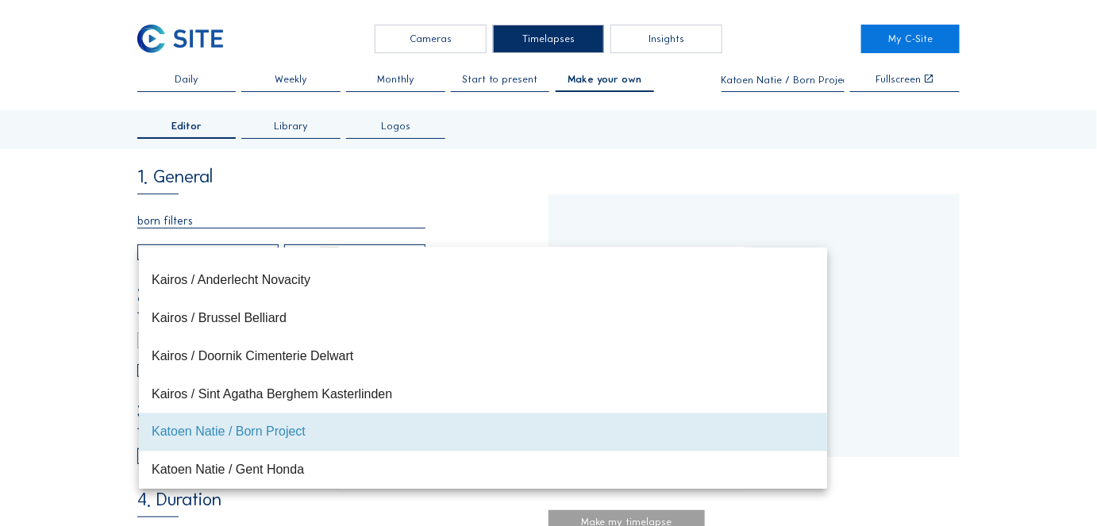
scroll to position [8873, 0]
type input "[DATE] 13:30"
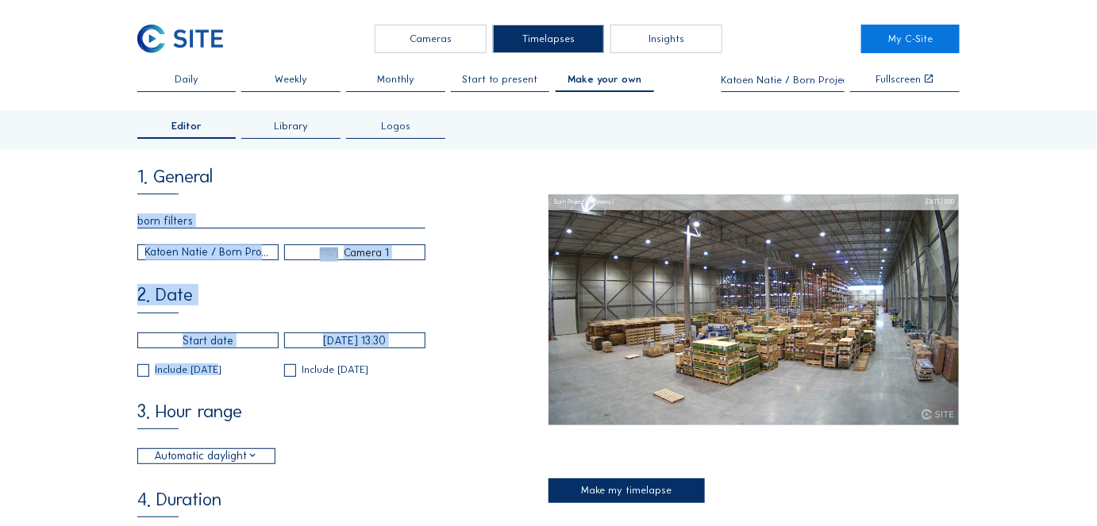
drag, startPoint x: 211, startPoint y: 355, endPoint x: 240, endPoint y: 187, distance: 170.7
click at [240, 187] on div "1. General born filters [PERSON_NAME] / Born Project Camera 1 2. Date [DATE] 13…" at bounding box center [342, 499] width 411 height 662
click at [240, 187] on div "1. General born filters [PERSON_NAME] / Born Project Camera 1" at bounding box center [342, 214] width 411 height 93
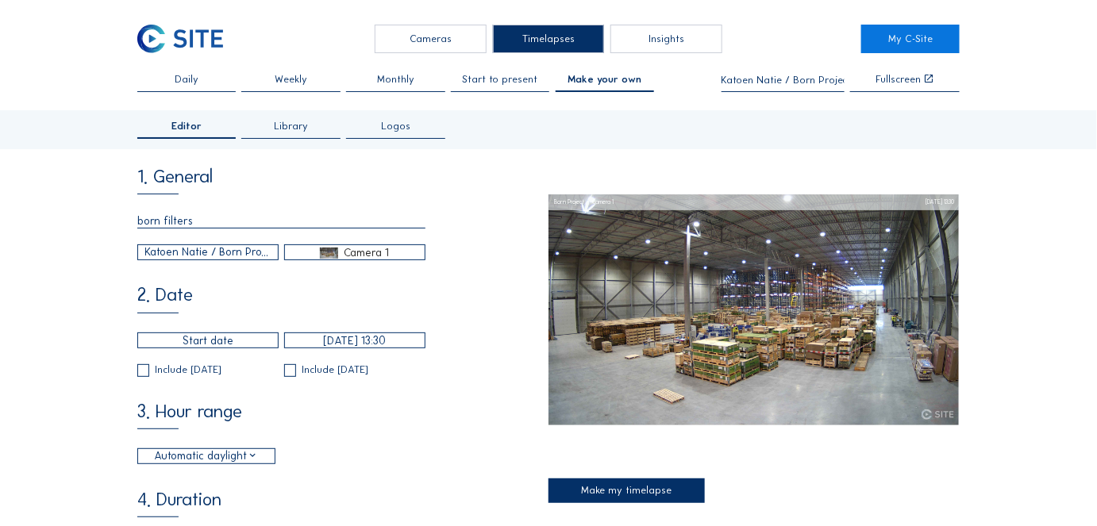
click at [216, 254] on div "Katoen Natie / Born Project" at bounding box center [207, 253] width 125 height 17
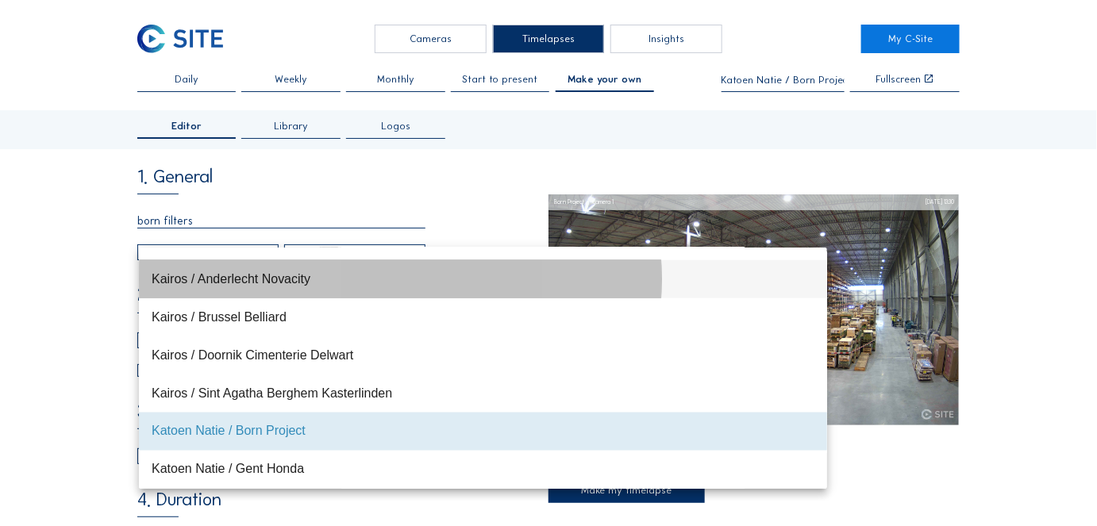
click at [211, 266] on div "Kairos / Anderlecht Novacity" at bounding box center [483, 279] width 663 height 34
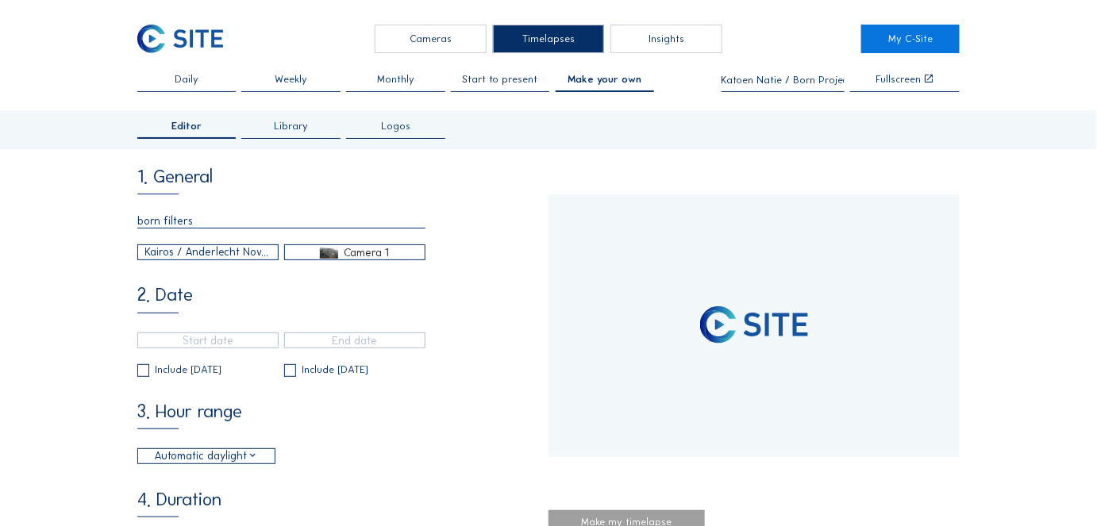
type input "[DATE] 15:35"
type input "[DATE] 10:20"
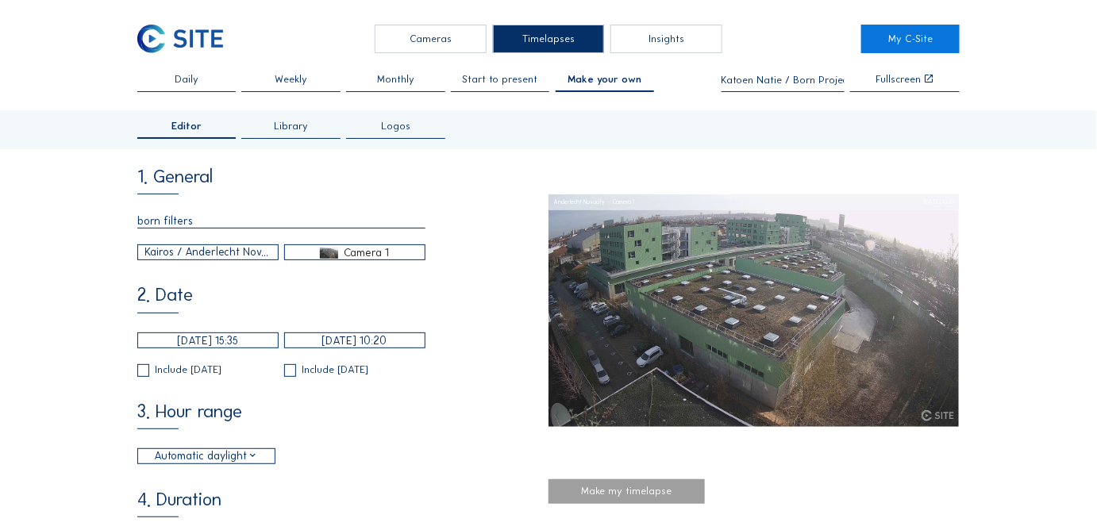
click at [218, 256] on div "Kairos / Anderlecht Novacity" at bounding box center [207, 253] width 125 height 17
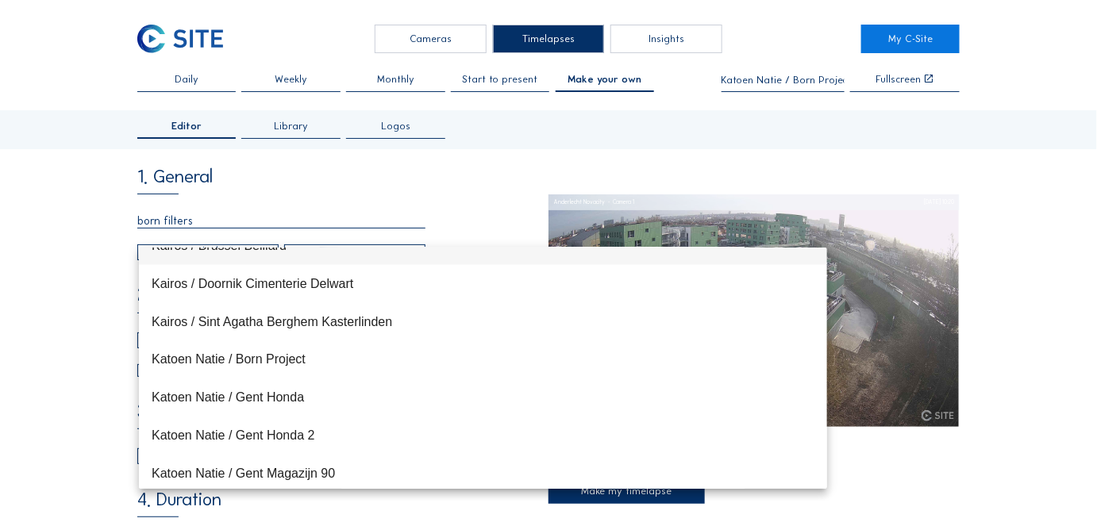
scroll to position [8948, 0]
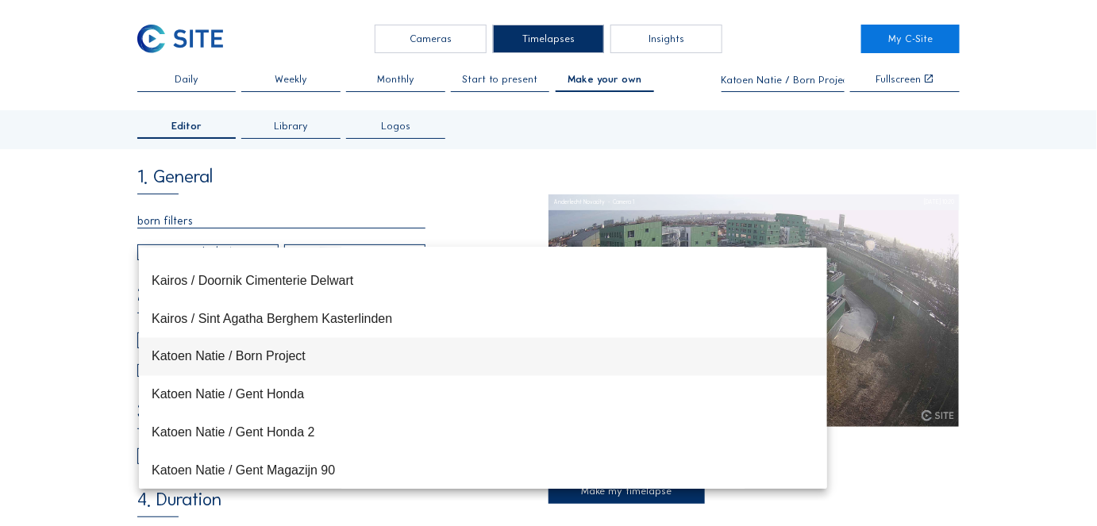
click at [192, 348] on div "Katoen Natie / Born Project" at bounding box center [483, 357] width 663 height 34
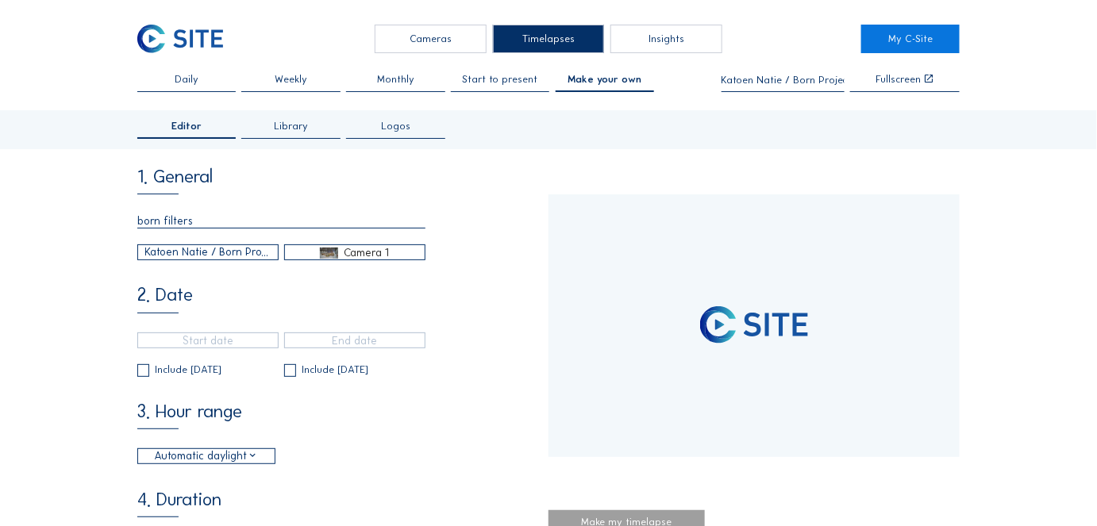
type input "[DATE] 13:30"
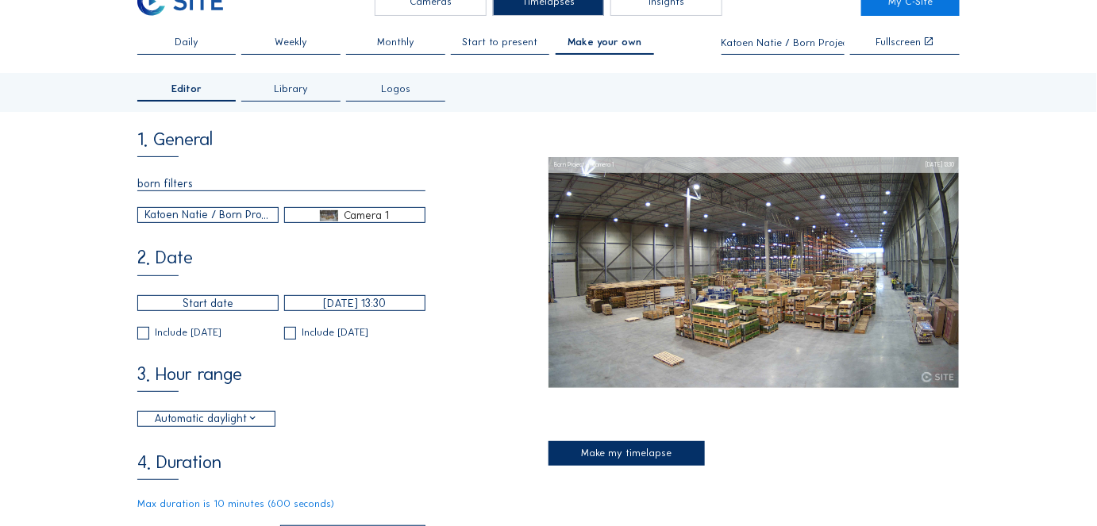
scroll to position [37, 0]
click at [296, 91] on span "Library" at bounding box center [291, 89] width 34 height 10
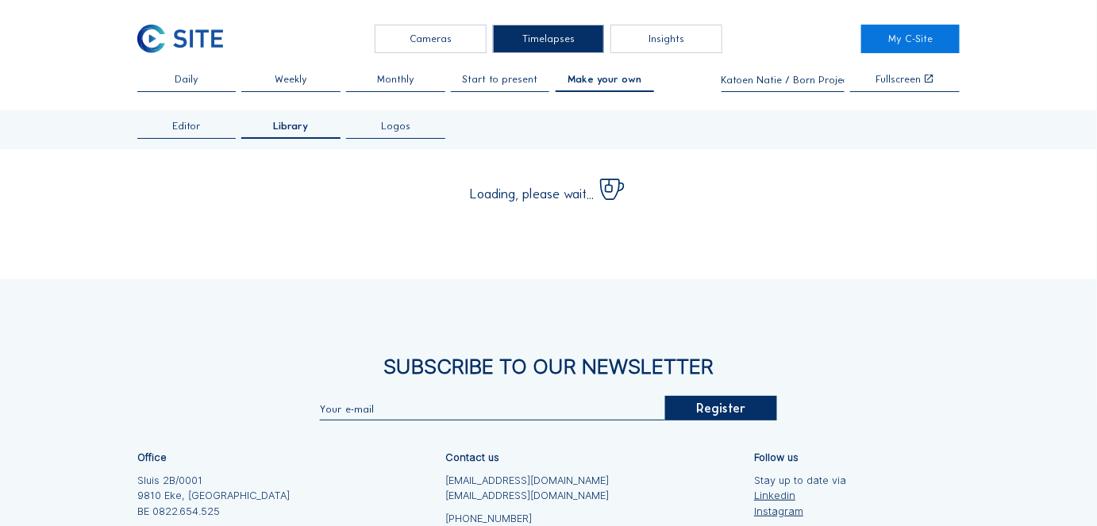
click at [191, 121] on span "Editor" at bounding box center [186, 126] width 29 height 10
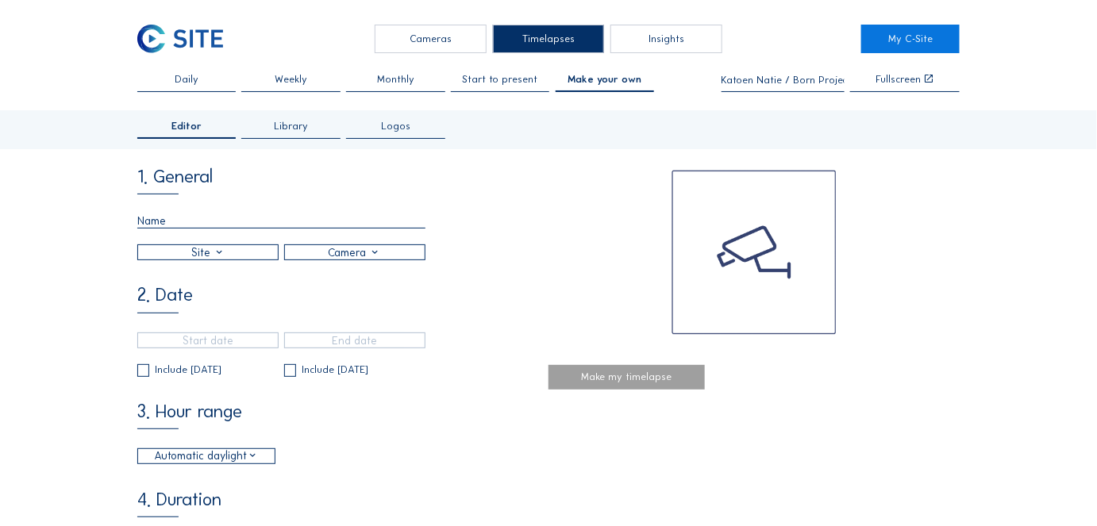
click at [165, 253] on div at bounding box center [208, 252] width 140 height 14
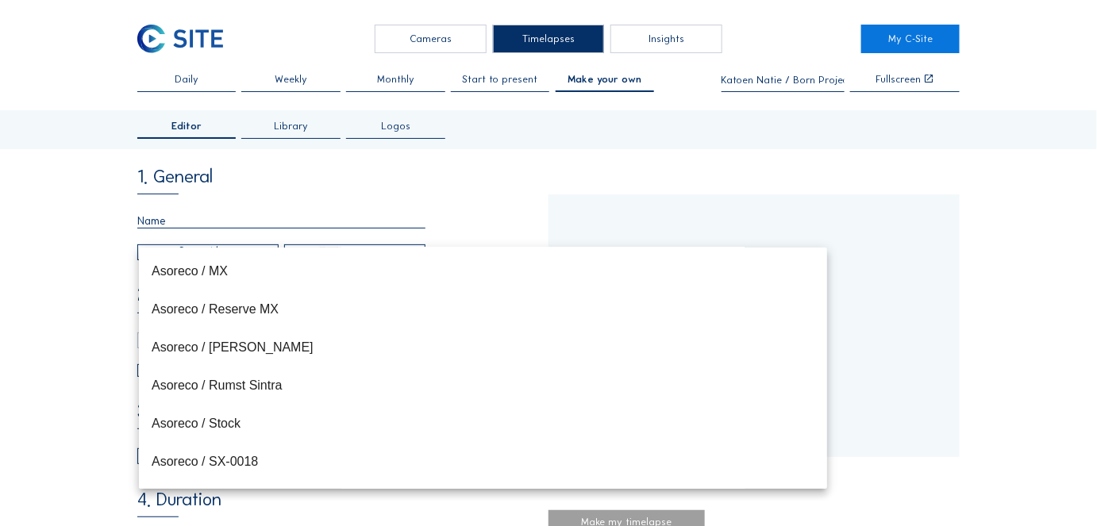
type input "[DATE] 15:40"
type input "[DATE] 15:55"
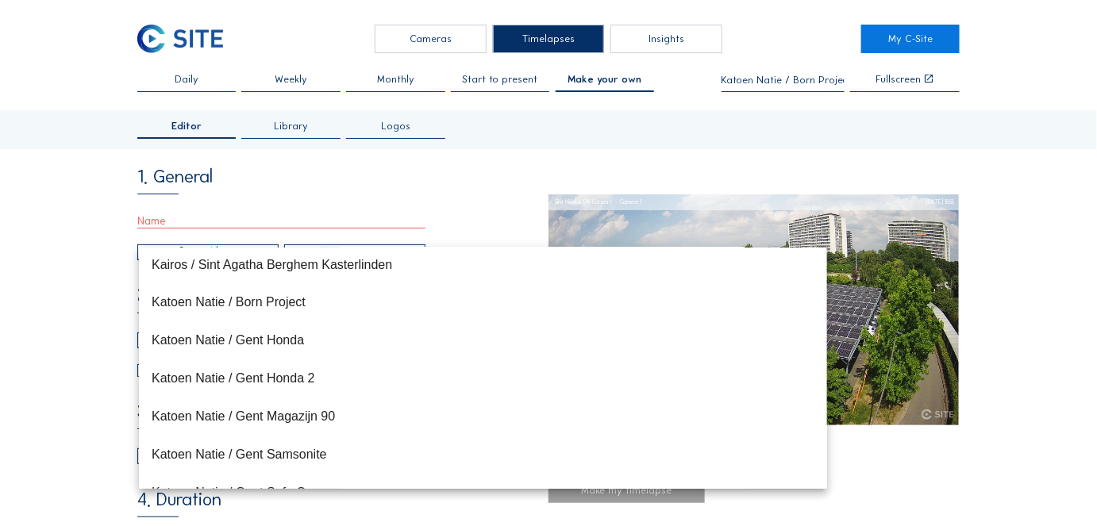
scroll to position [8954, 0]
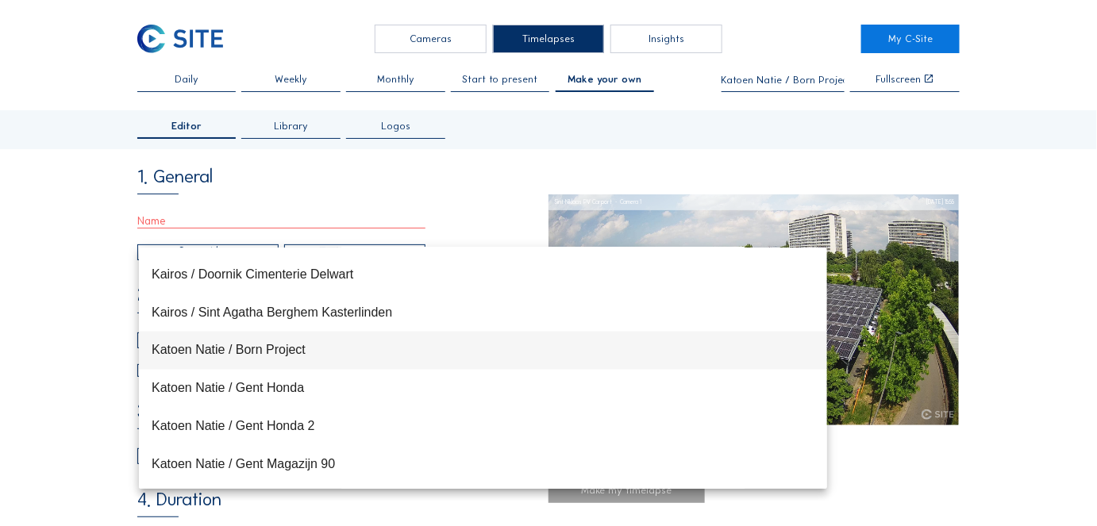
click at [163, 356] on div "Katoen Natie / Born Project" at bounding box center [483, 350] width 663 height 15
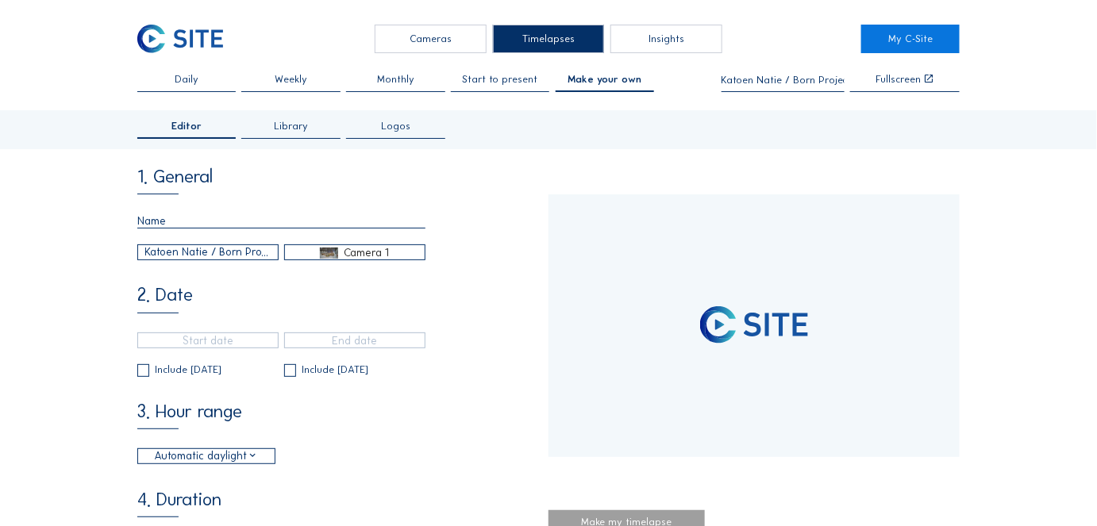
type input "[DATE] 13:30"
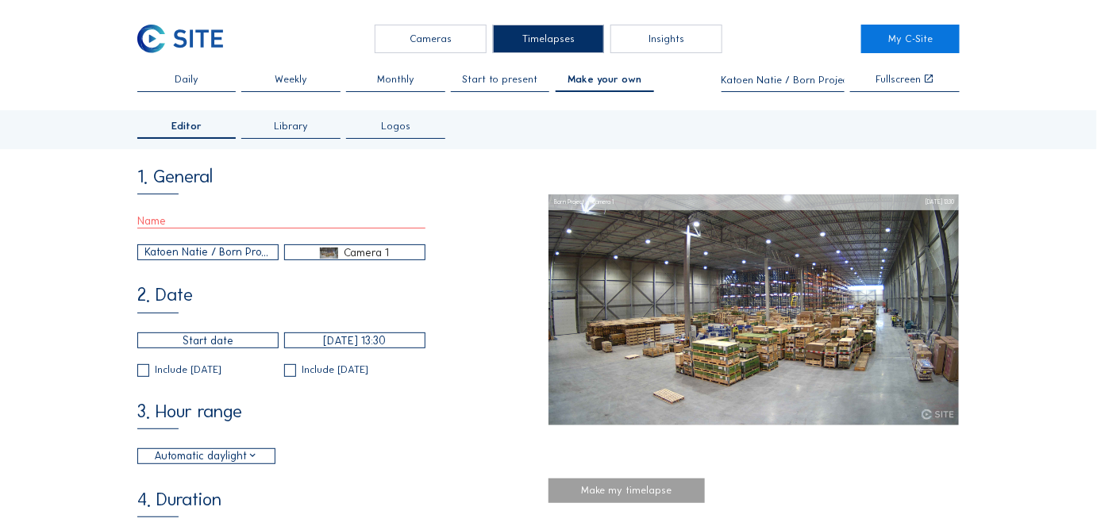
click at [177, 354] on div "[DATE] 13:30 Include [DATE] Include [DATE]" at bounding box center [281, 355] width 288 height 44
click at [204, 344] on input "text" at bounding box center [207, 341] width 141 height 16
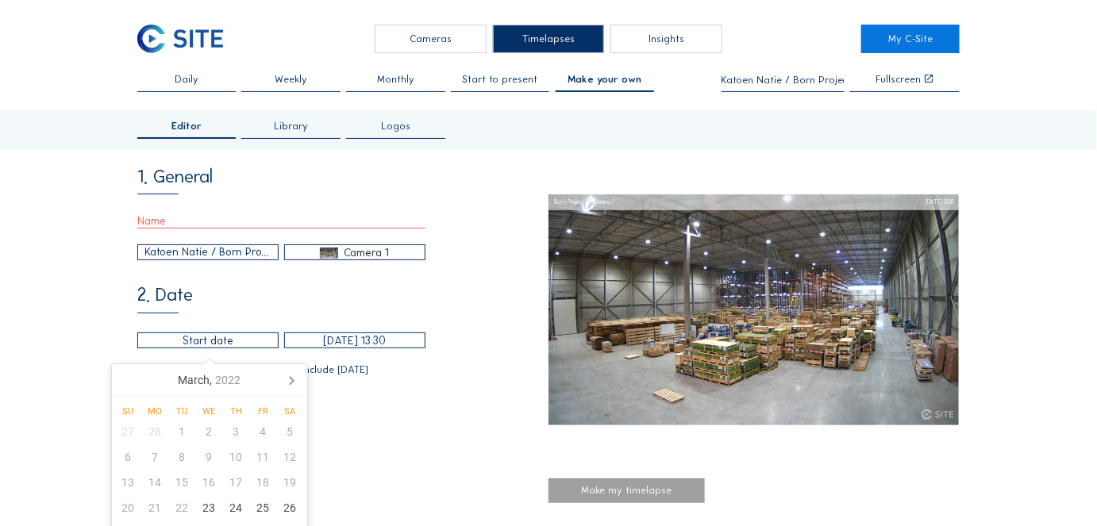
click at [149, 383] on nav "[DATE]" at bounding box center [209, 380] width 195 height 33
click at [205, 504] on div "23" at bounding box center [209, 507] width 27 height 25
type input "[DATE] 15:40"
click at [174, 222] on input "text" at bounding box center [281, 221] width 288 height 15
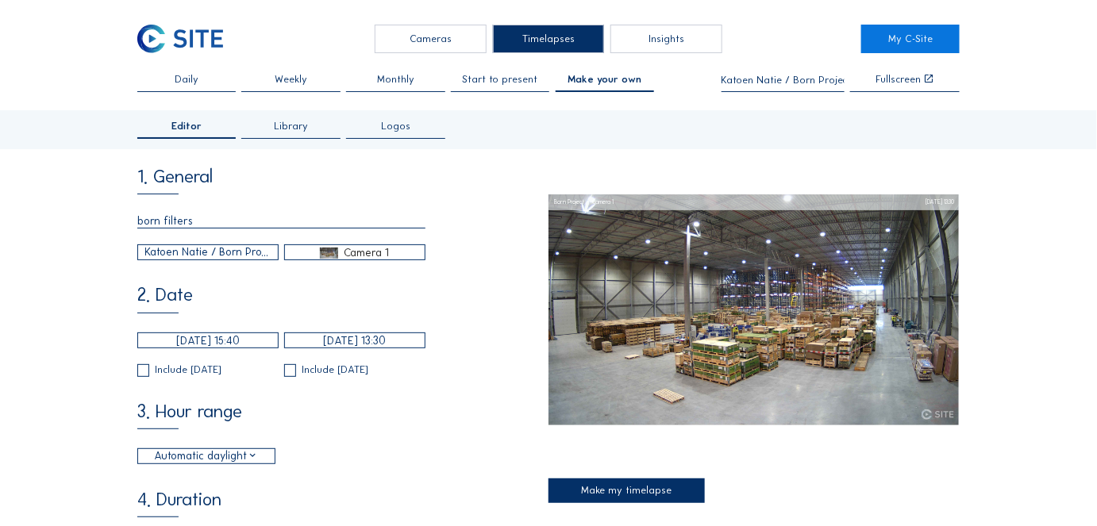
type input "born filters"
click at [199, 303] on div "2. Date [DATE] 15:40 [DATE] 13:30 Include [DATE] Include [DATE]" at bounding box center [342, 332] width 411 height 90
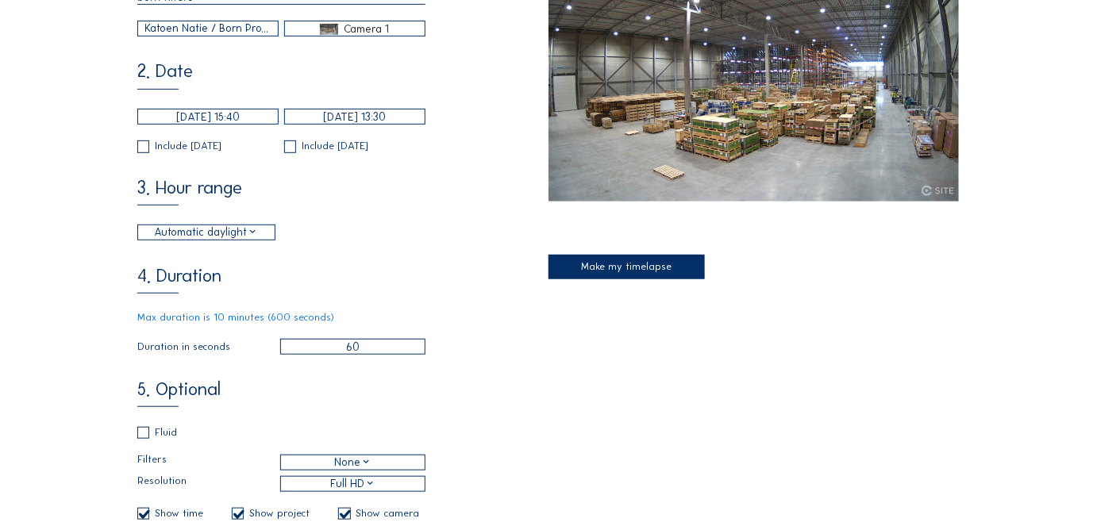
scroll to position [244, 0]
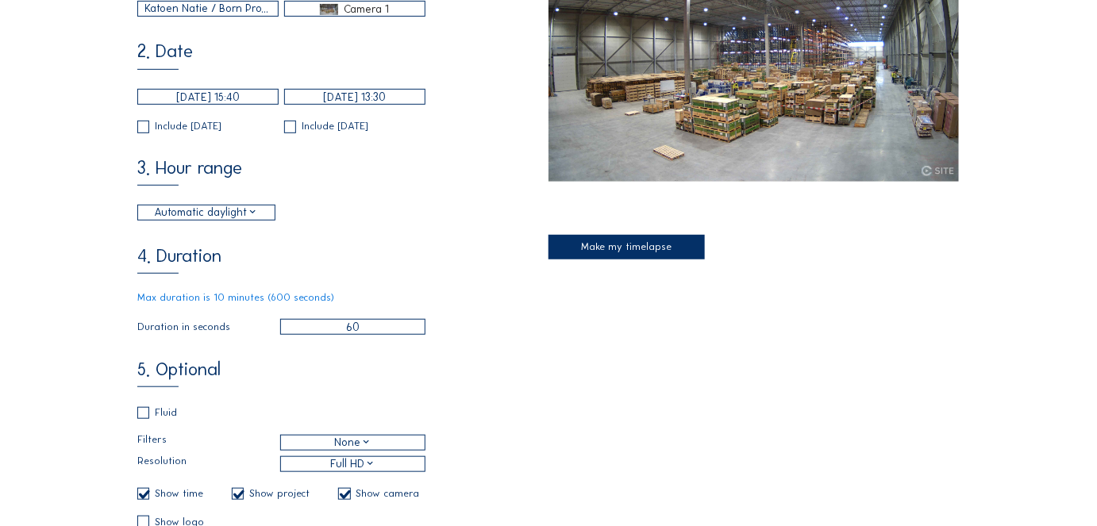
click at [216, 218] on div "Automatic daylight" at bounding box center [206, 213] width 104 height 17
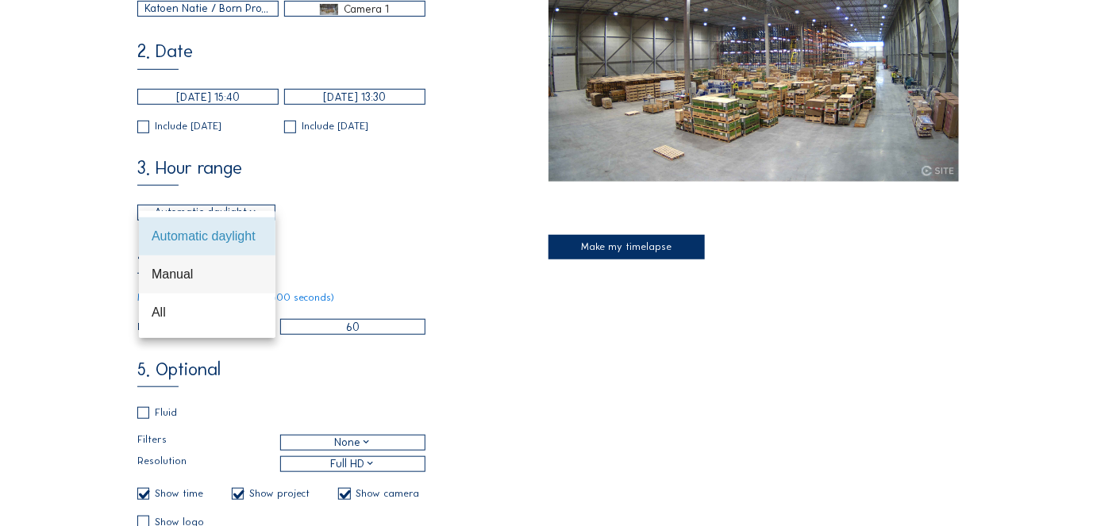
click at [173, 275] on div "Manual" at bounding box center [207, 274] width 111 height 15
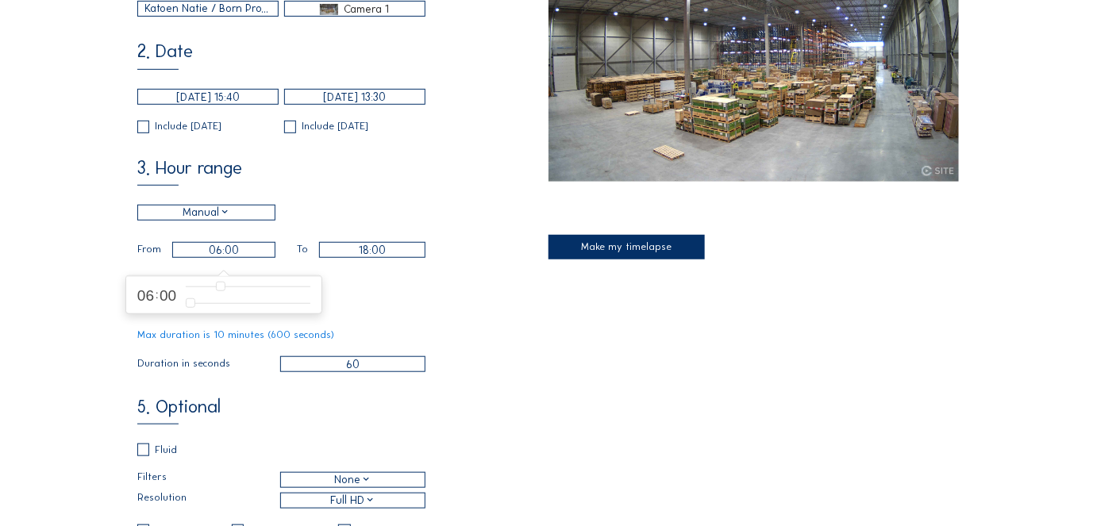
click at [218, 258] on input "06:00" at bounding box center [223, 250] width 103 height 16
type input "09:00"
type input "9"
click at [237, 286] on input "range" at bounding box center [248, 286] width 125 height 13
type input "12:00"
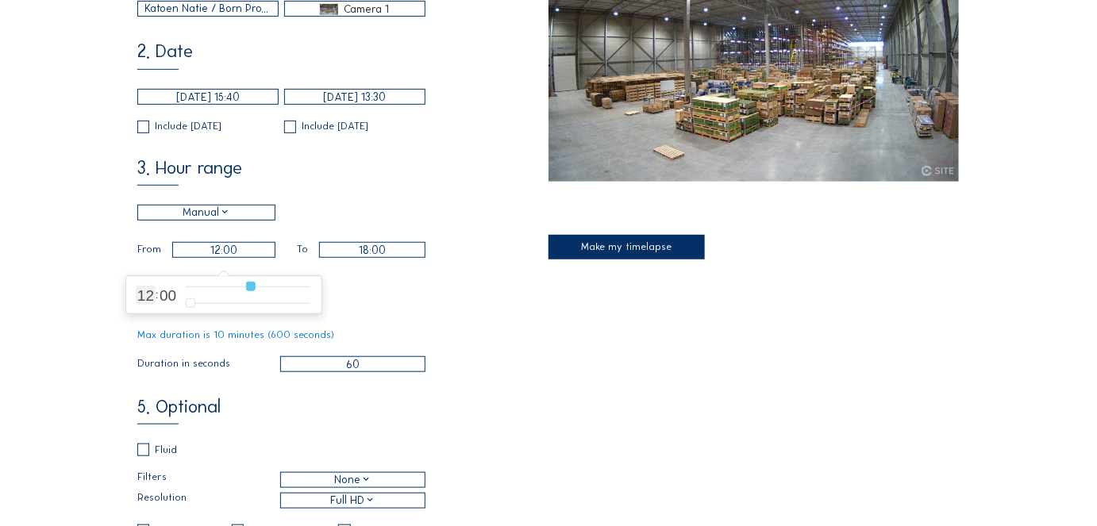
type input "12"
click at [248, 286] on input "range" at bounding box center [248, 286] width 125 height 13
type input "10:00"
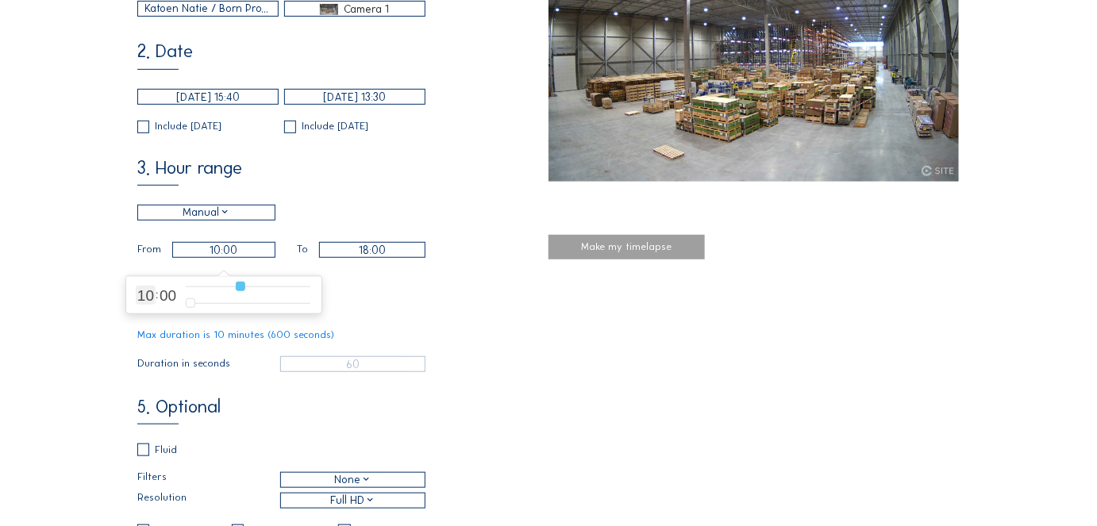
type input "10"
click at [241, 285] on input "range" at bounding box center [248, 286] width 125 height 13
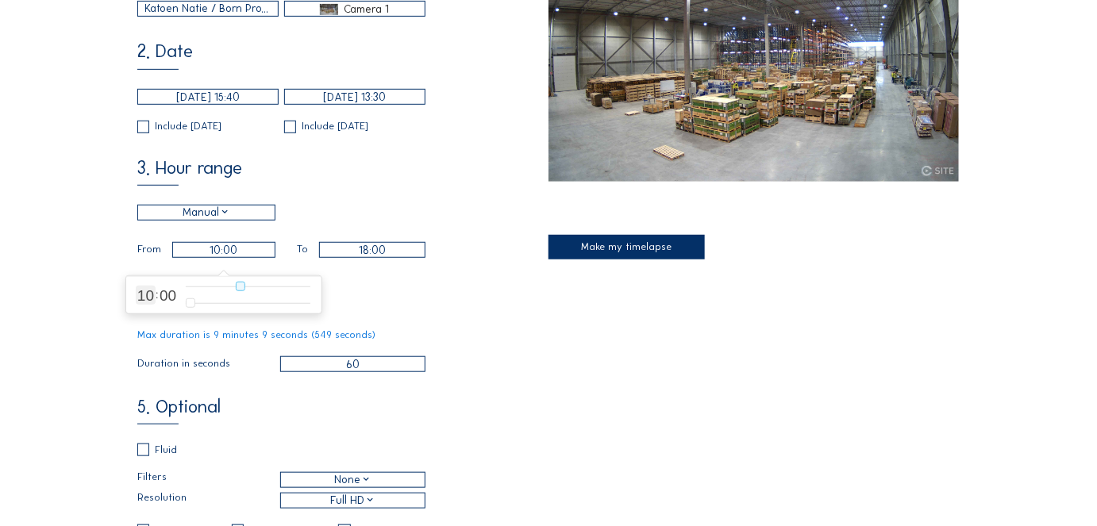
type input "12:00"
type input "12"
click at [248, 284] on input "range" at bounding box center [248, 286] width 125 height 13
type input "11:00"
type input "11"
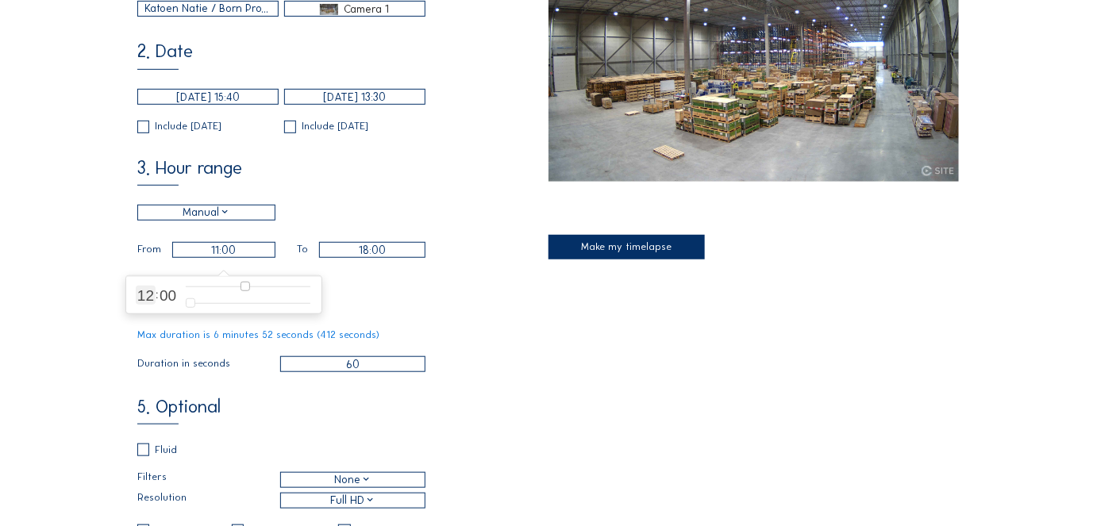
click at [244, 287] on input "range" at bounding box center [248, 286] width 125 height 13
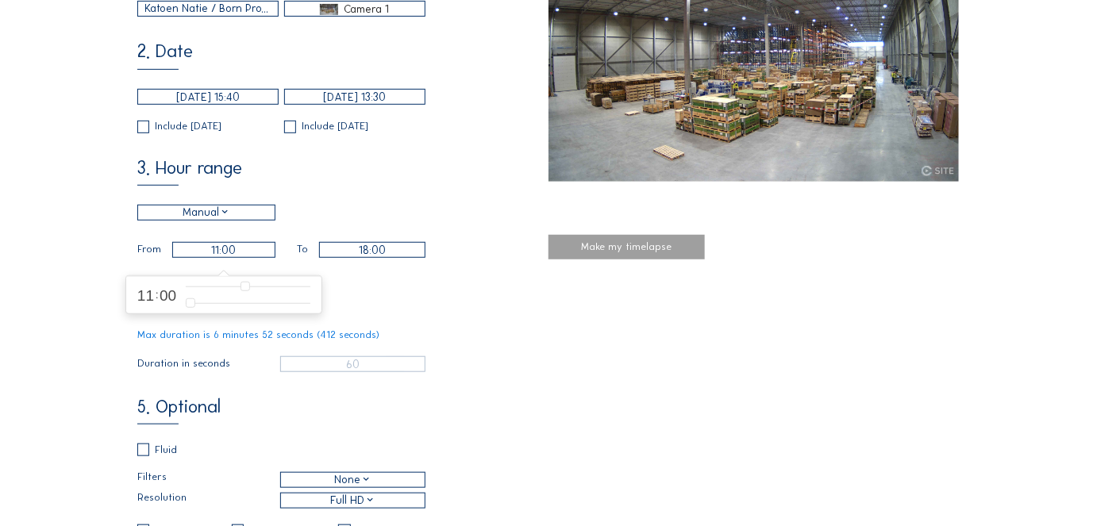
click at [366, 254] on input "18:00" at bounding box center [372, 250] width 106 height 16
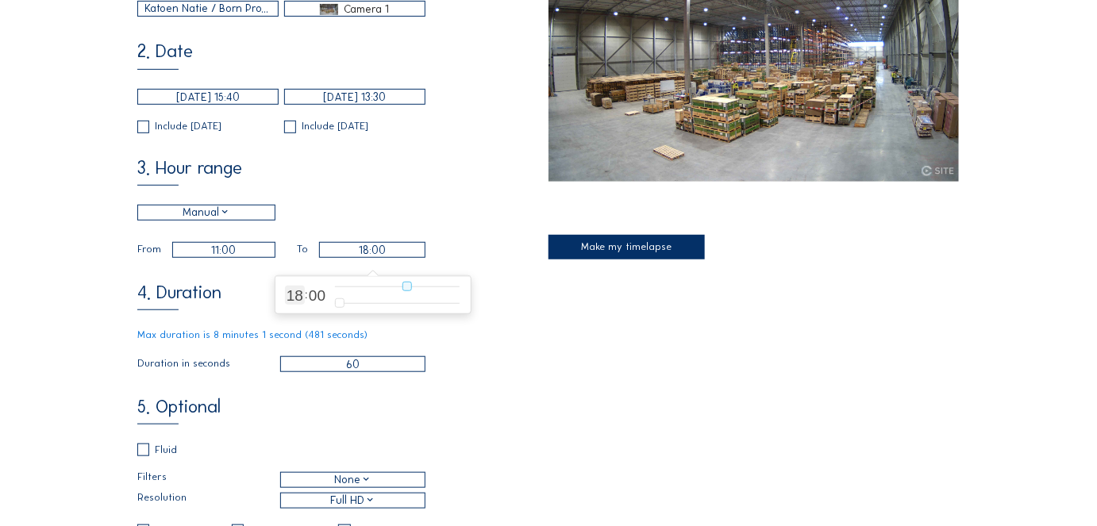
type input "16:00"
type input "16"
click at [391, 284] on input "range" at bounding box center [397, 286] width 125 height 13
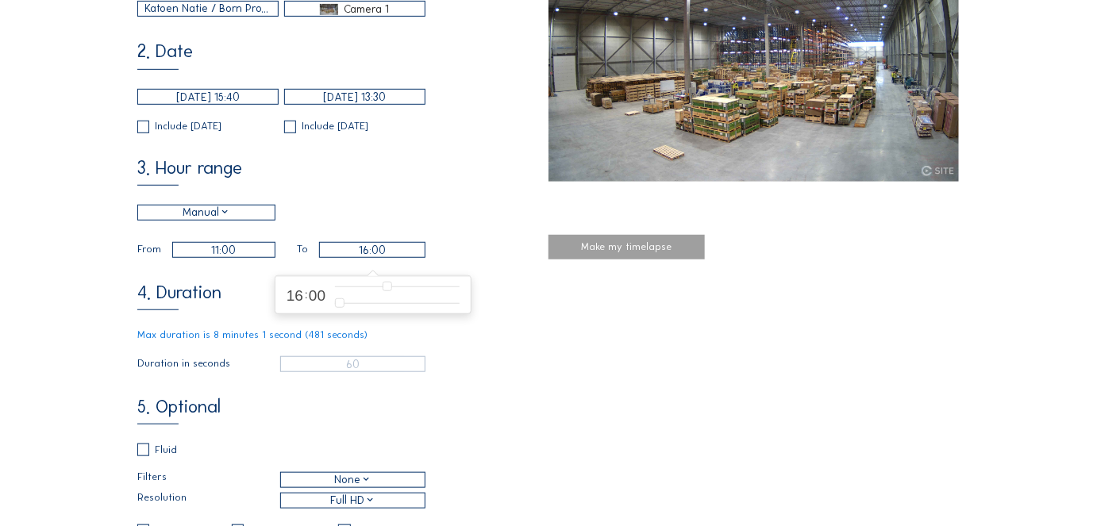
click at [233, 299] on div "4. Duration Max duration is 8 minutes 1 second (481 seconds) Duration in second…" at bounding box center [342, 328] width 411 height 88
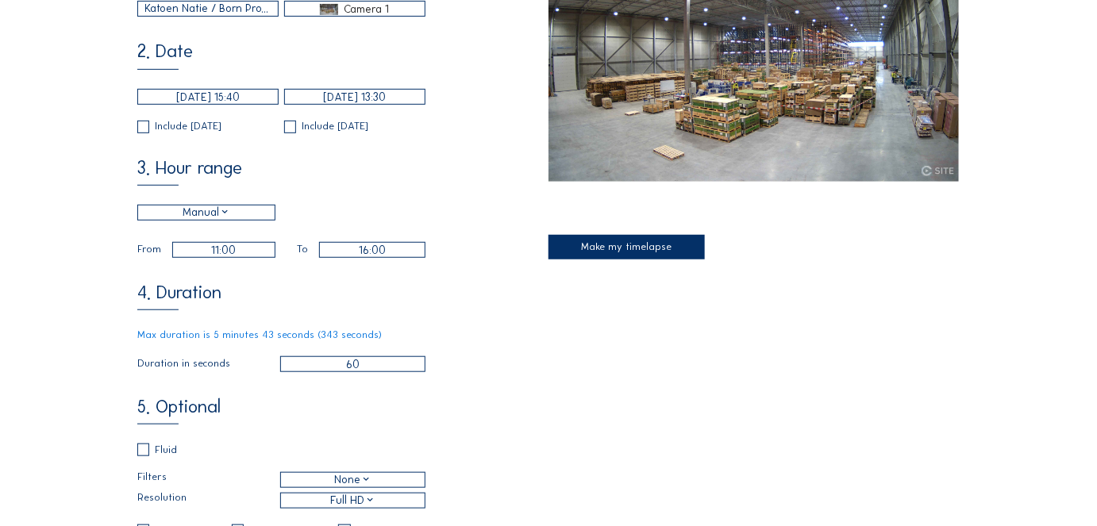
click at [334, 368] on input "60" at bounding box center [352, 364] width 144 height 16
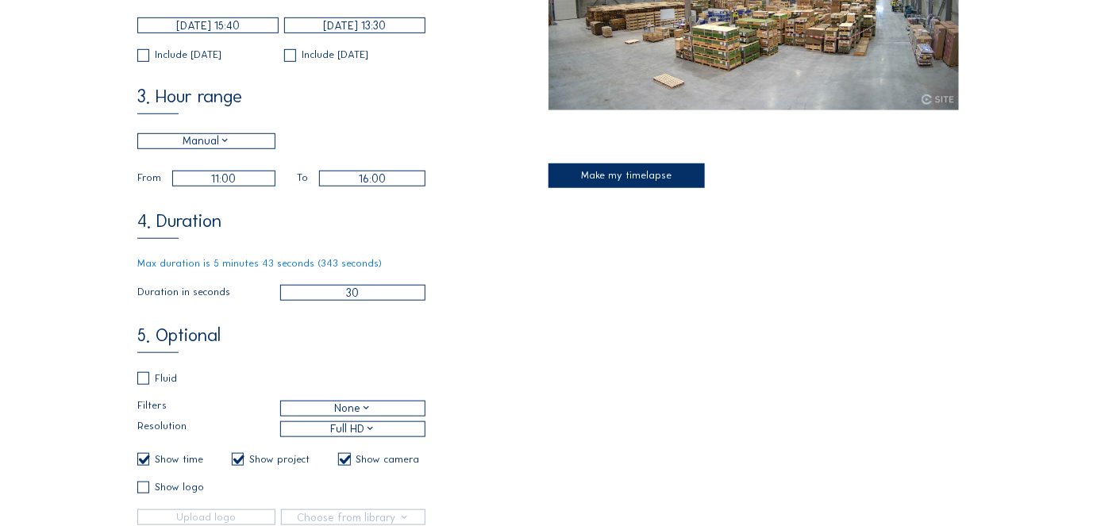
scroll to position [326, 0]
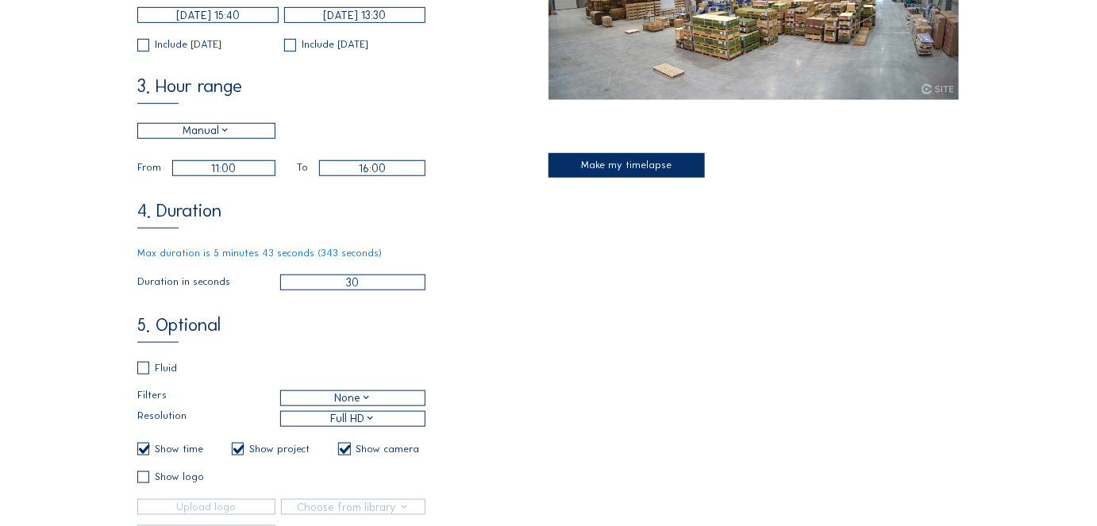
type input "30"
click at [144, 374] on input "checkbox" at bounding box center [142, 369] width 10 height 10
checkbox input "true"
checkbox input "false"
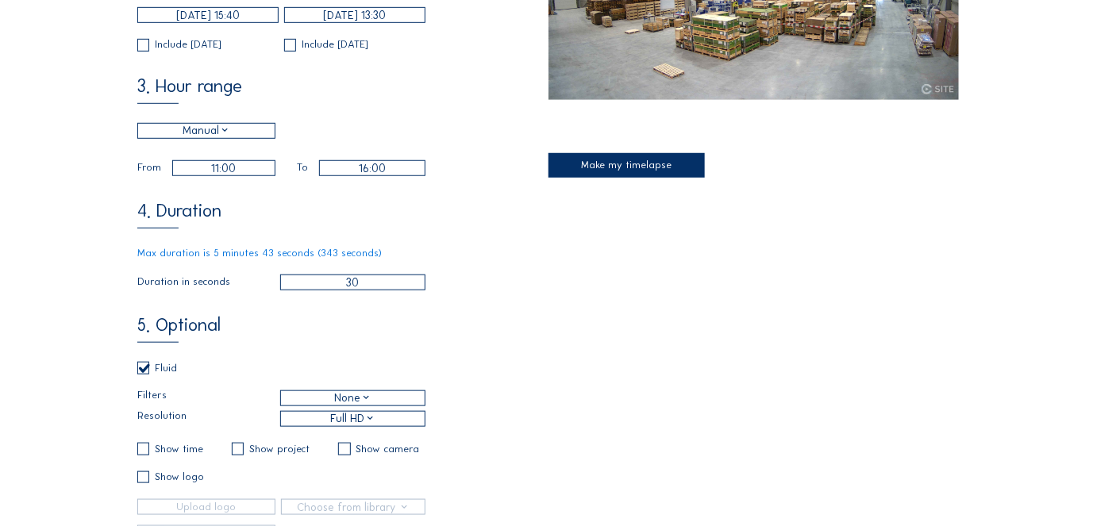
checkbox input "false"
click at [324, 403] on div "None" at bounding box center [352, 398] width 143 height 14
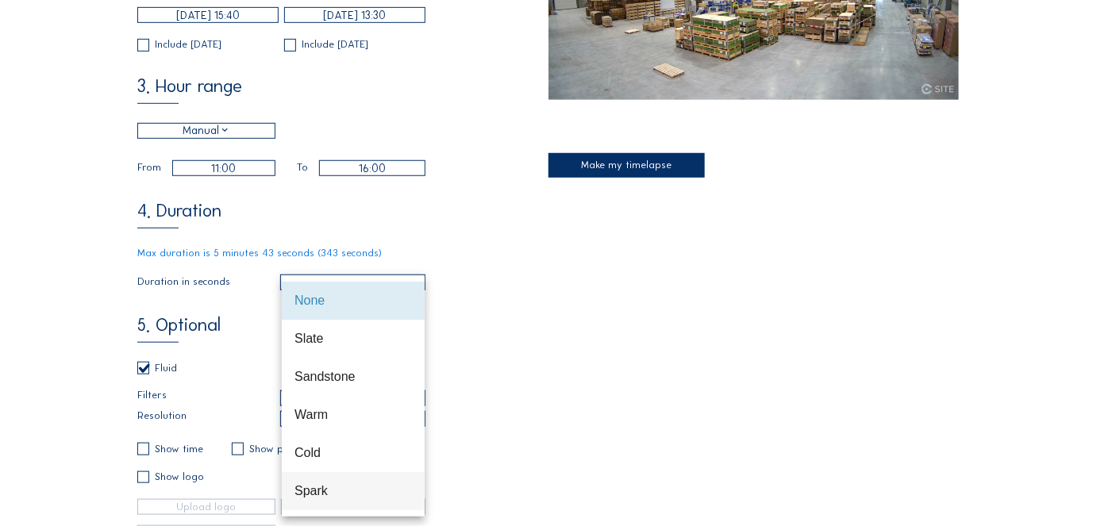
click at [316, 487] on div "Spark" at bounding box center [354, 491] width 118 height 15
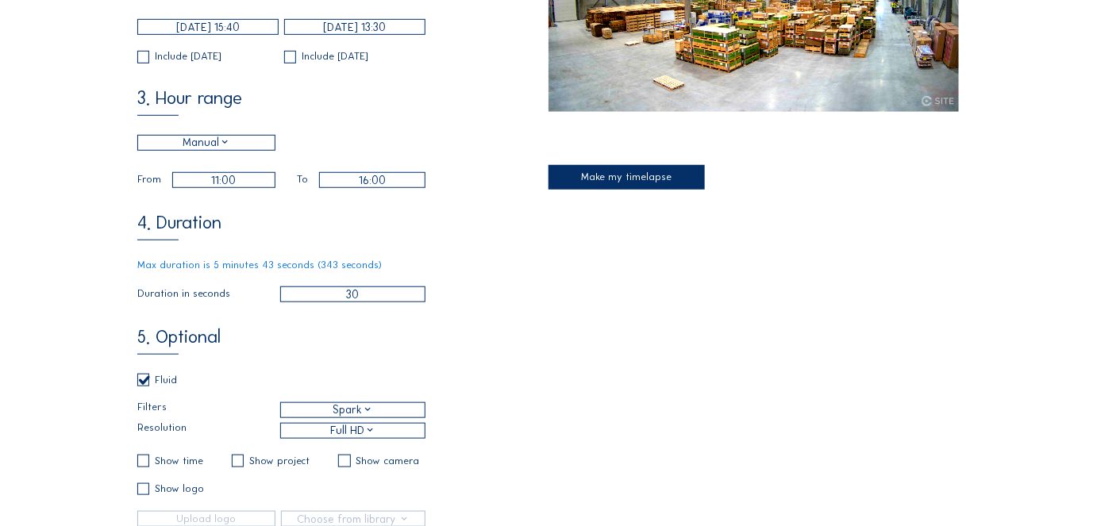
scroll to position [308, 0]
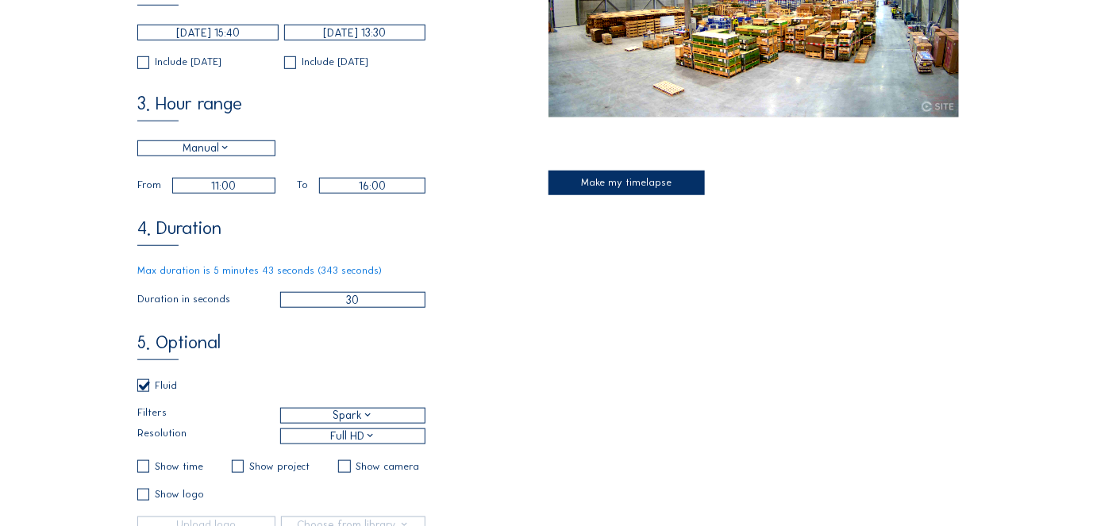
click at [580, 228] on div "1. General born filters [PERSON_NAME] / Born Project Camera 1 2. Date [DATE] 15…" at bounding box center [548, 209] width 823 height 699
click at [620, 179] on div "Make my timelapse" at bounding box center [627, 183] width 156 height 25
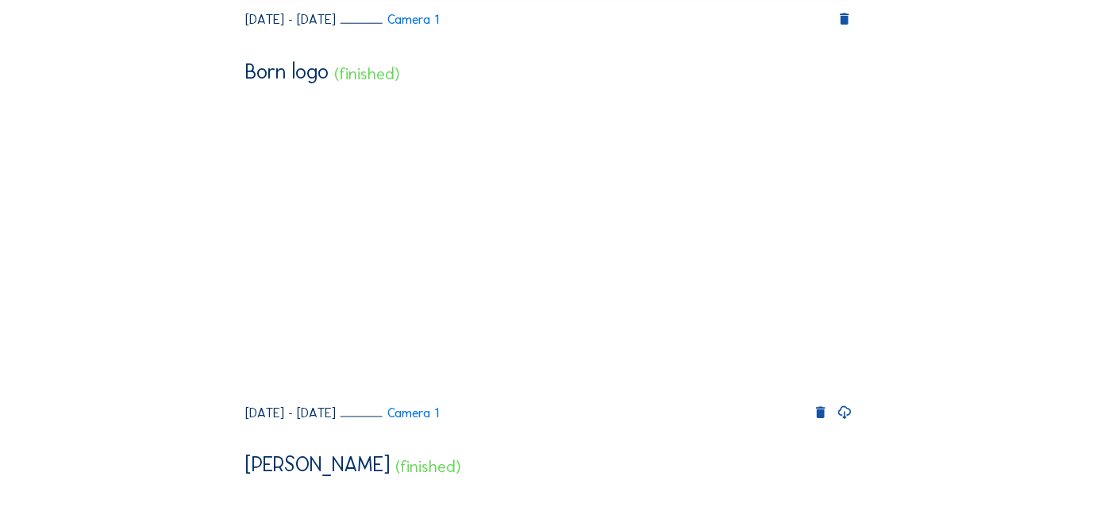
scroll to position [595, 0]
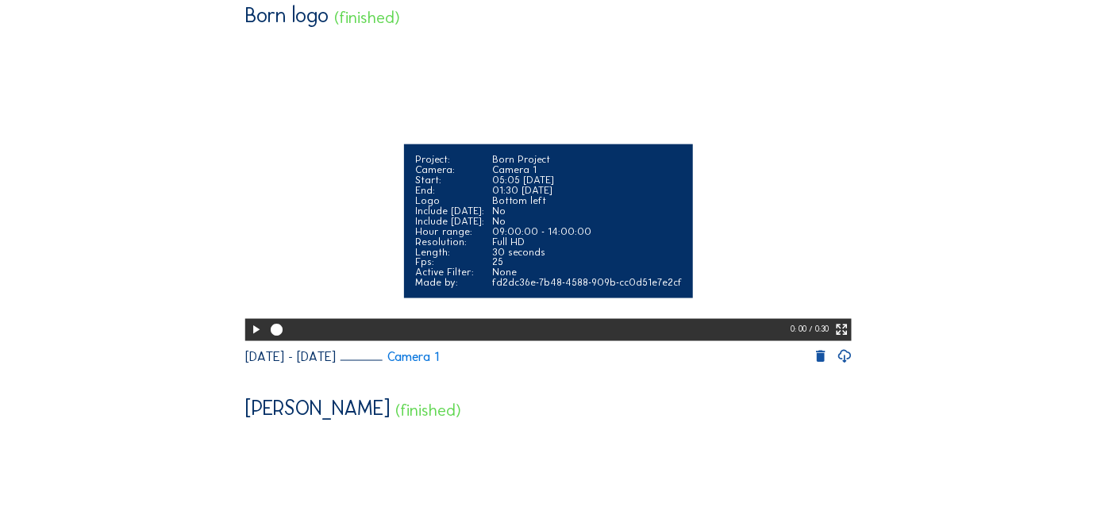
click at [248, 339] on icon at bounding box center [255, 330] width 14 height 17
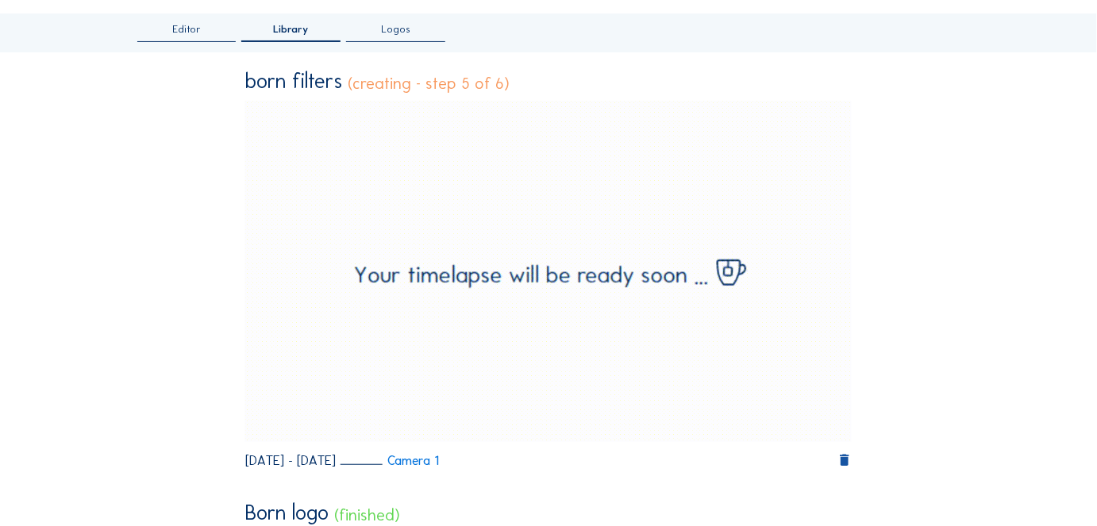
scroll to position [75, 0]
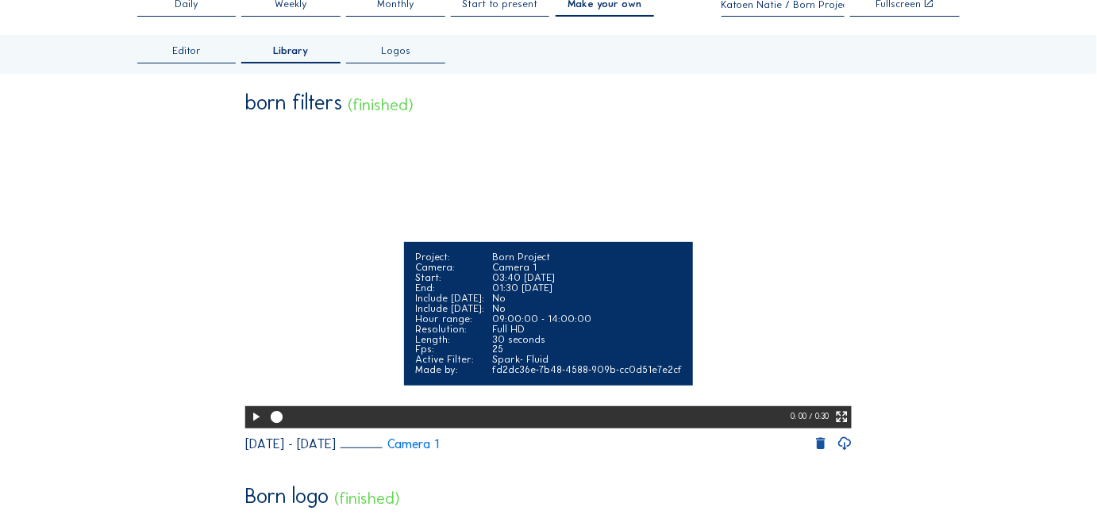
click at [248, 426] on icon at bounding box center [255, 417] width 14 height 17
